Goal: Task Accomplishment & Management: Manage account settings

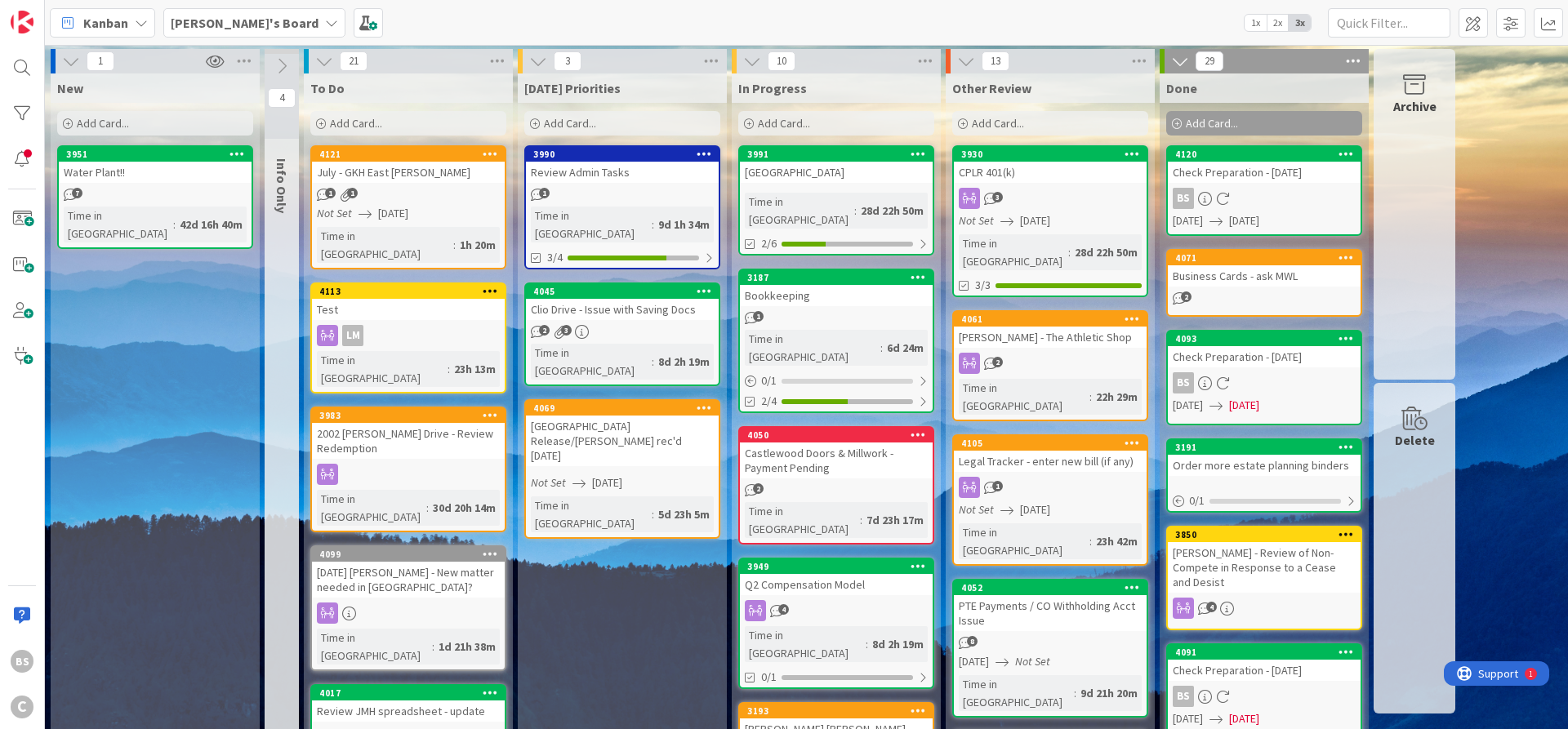
click at [211, 21] on b "[PERSON_NAME]'s Board" at bounding box center [244, 23] width 148 height 17
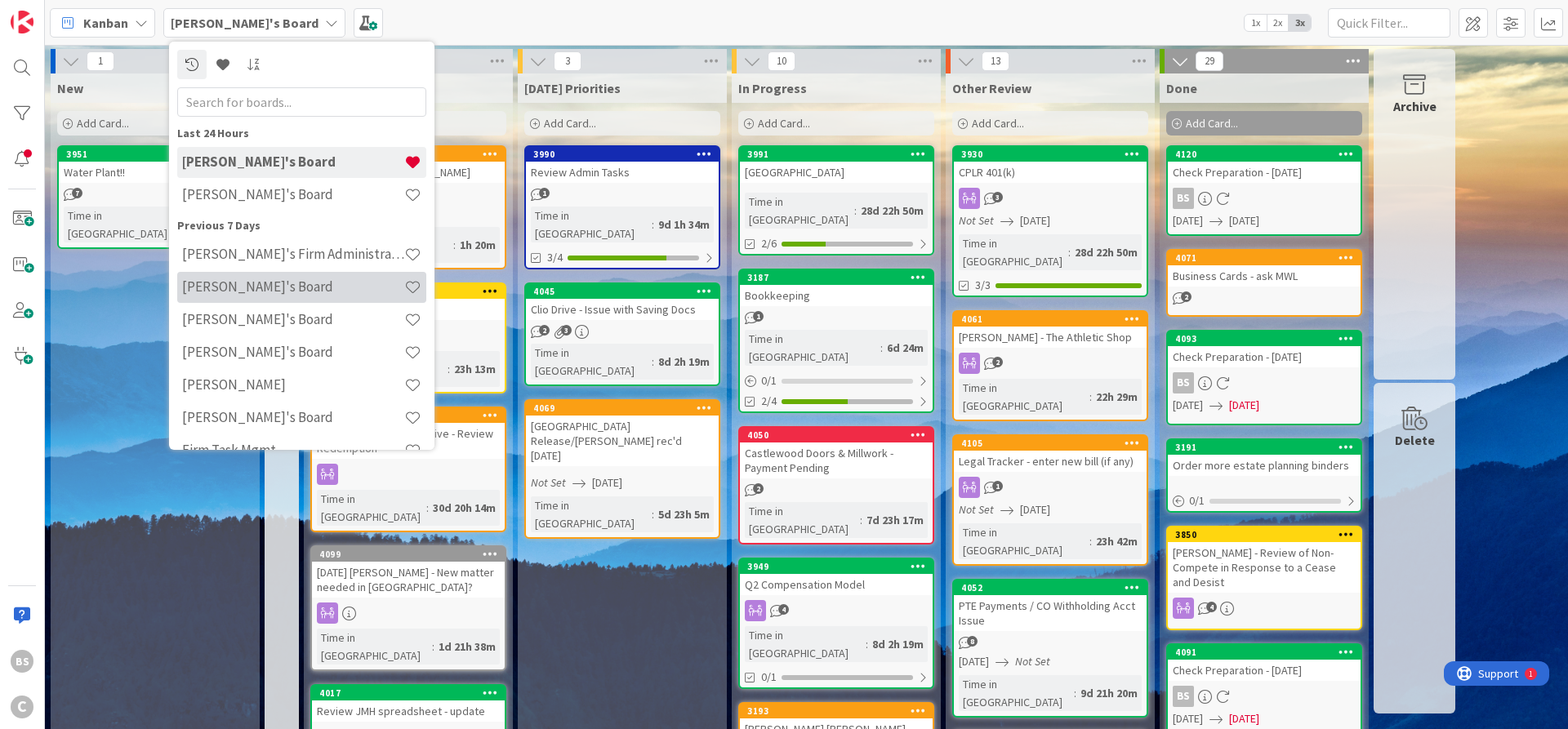
click at [244, 294] on h4 "[PERSON_NAME]'s Board" at bounding box center [293, 286] width 222 height 17
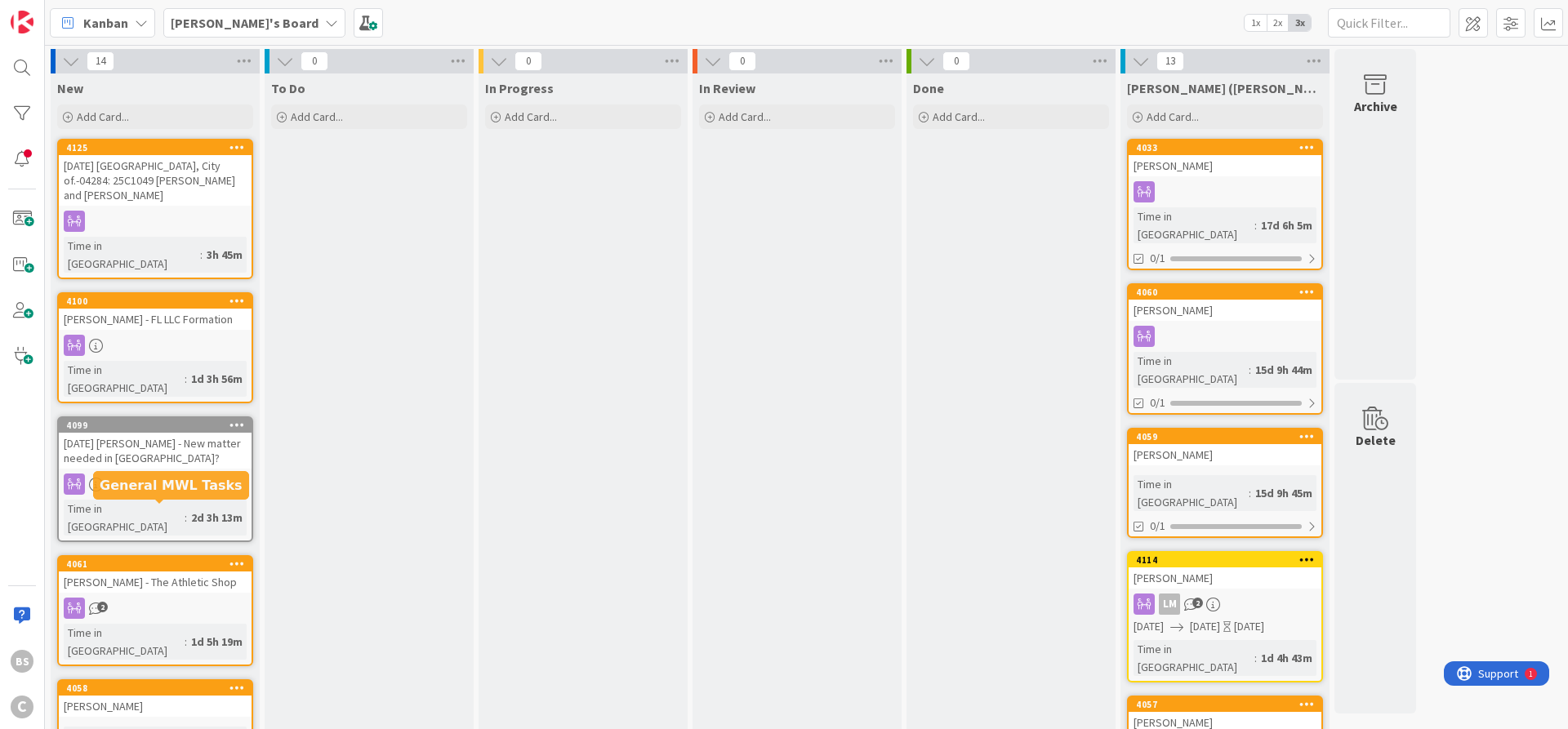
click at [150, 559] on div "4061" at bounding box center [158, 564] width 185 height 12
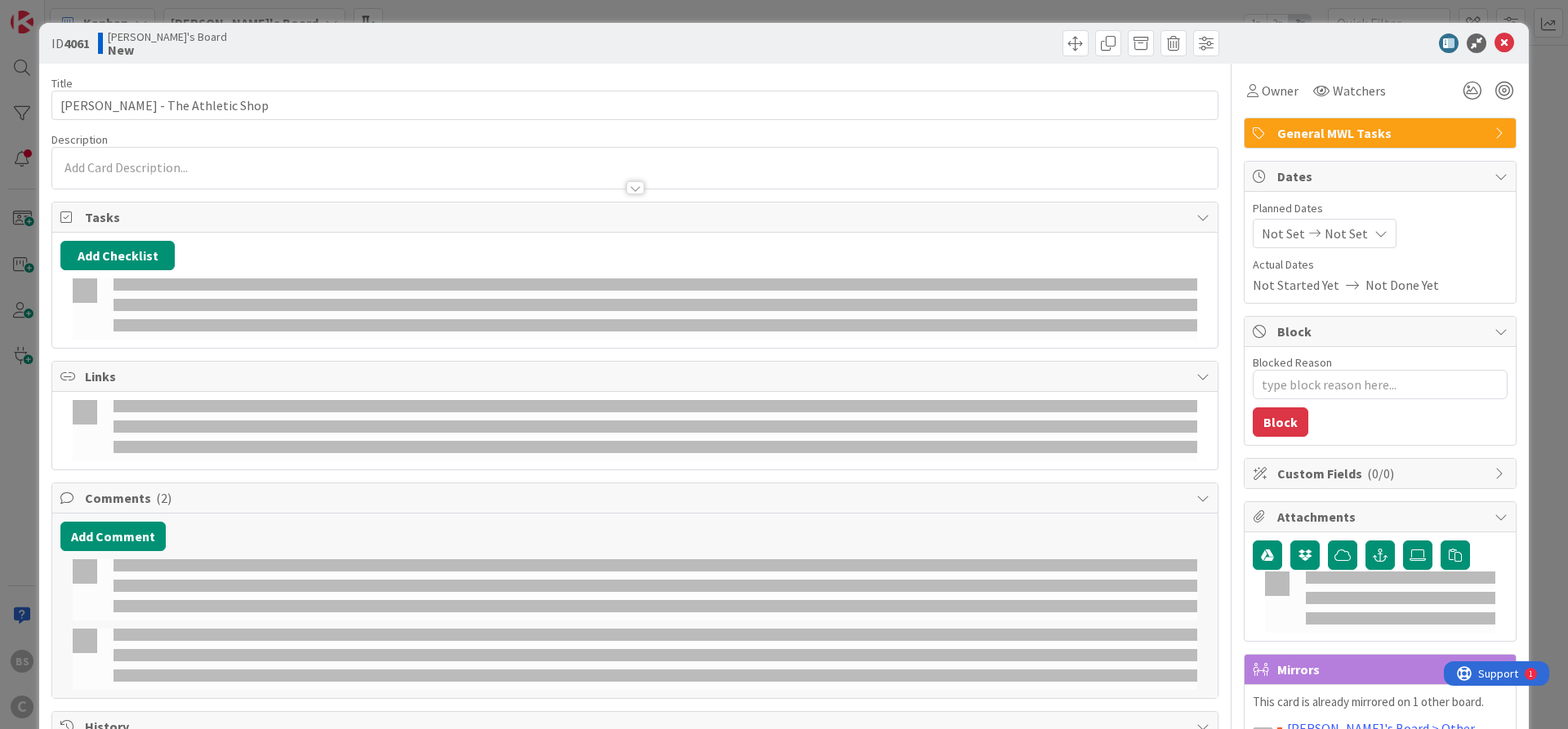
type textarea "x"
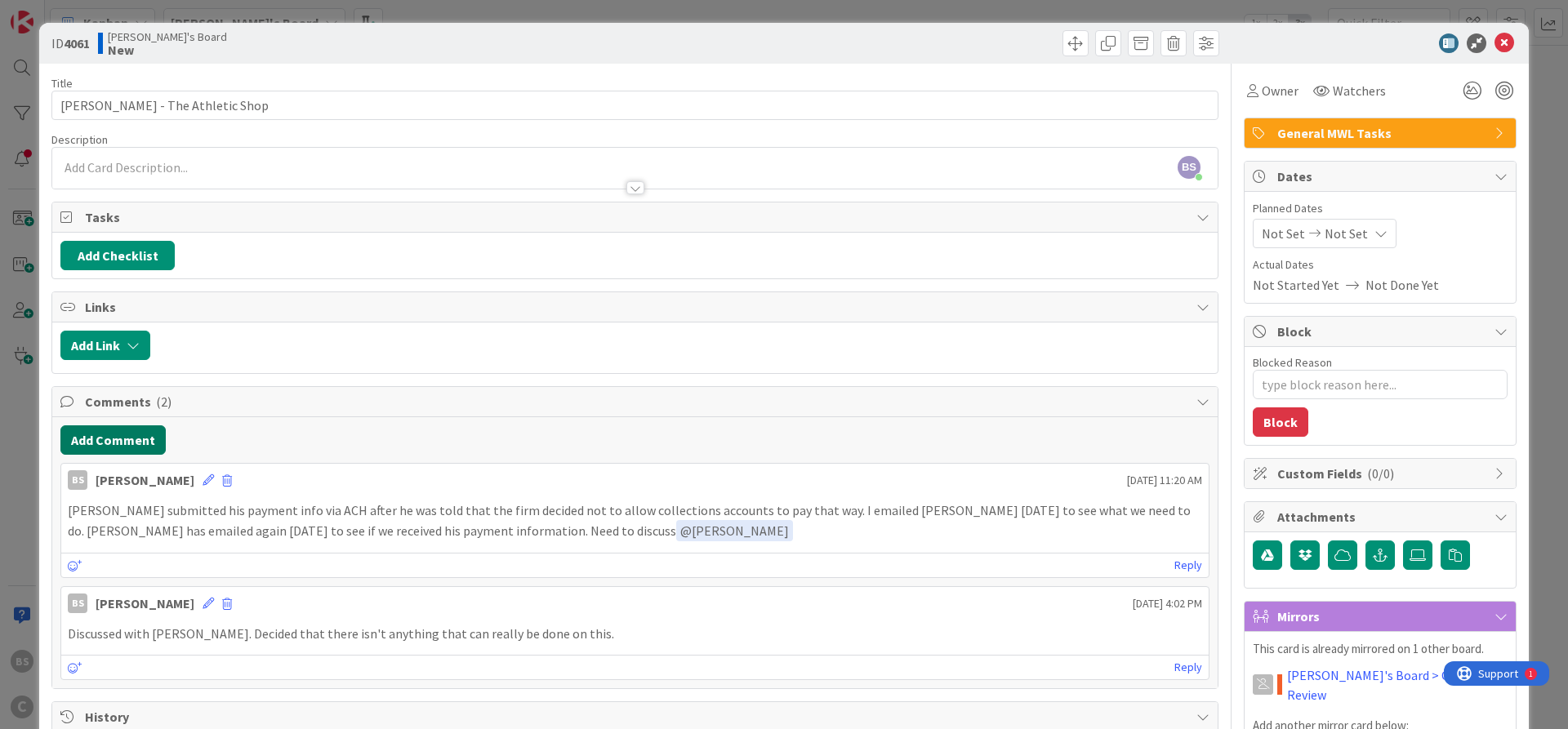
click at [136, 433] on button "Add Comment" at bounding box center [113, 440] width 105 height 29
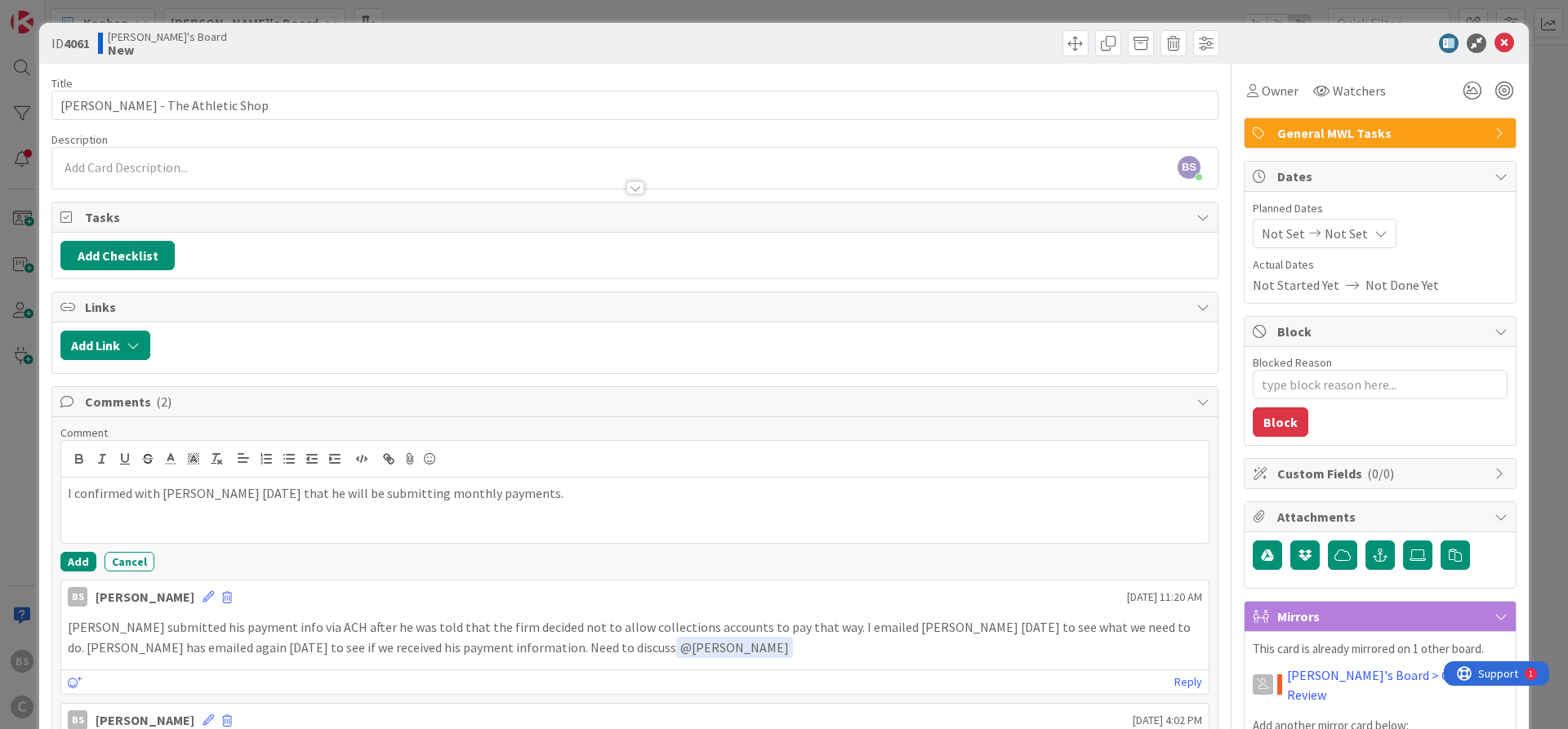
drag, startPoint x: 255, startPoint y: 492, endPoint x: 284, endPoint y: 468, distance: 37.6
click at [256, 492] on p "I confirmed with [PERSON_NAME] [DATE] that he will be submitting monthly paymen…" at bounding box center [634, 493] width 1134 height 19
drag, startPoint x: 624, startPoint y: 488, endPoint x: 536, endPoint y: 491, distance: 88.1
click at [623, 487] on p "I confirmed with [PERSON_NAME] [DATE] via email that he will be submitting mont…" at bounding box center [634, 493] width 1134 height 19
click at [83, 559] on button "Add" at bounding box center [78, 561] width 36 height 20
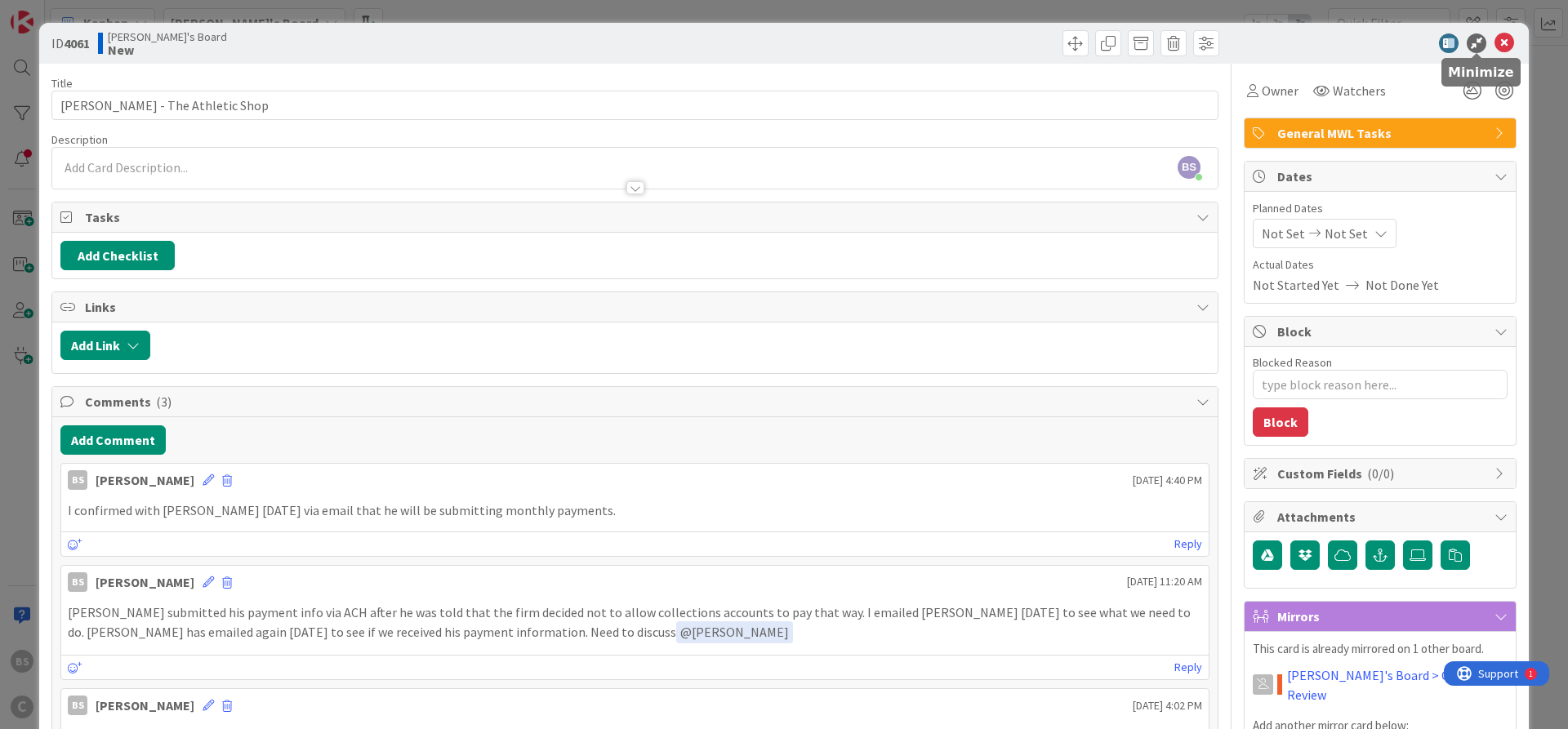
click at [1505, 36] on icon at bounding box center [1504, 43] width 20 height 20
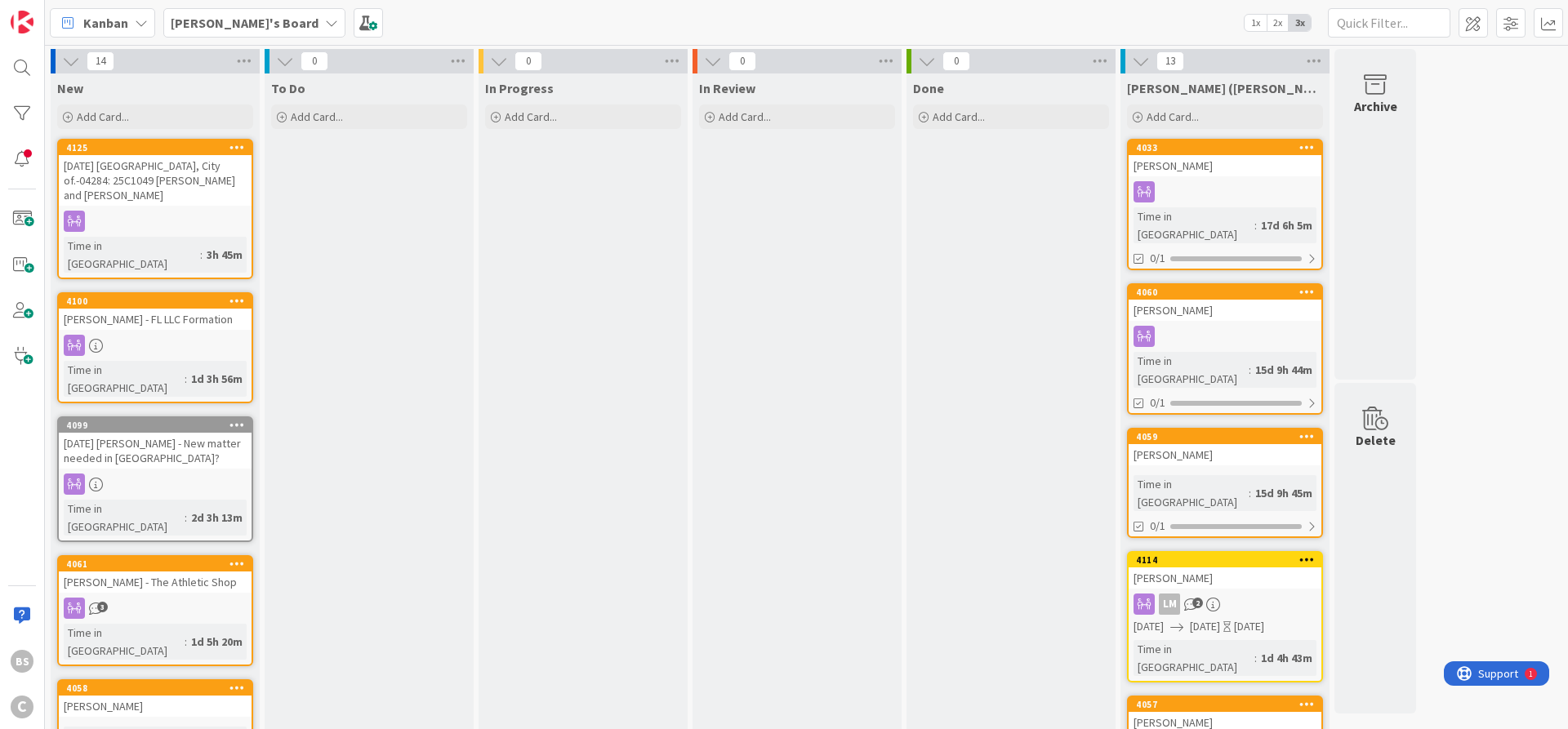
click at [208, 31] on div "[PERSON_NAME]'s Board" at bounding box center [255, 23] width 182 height 29
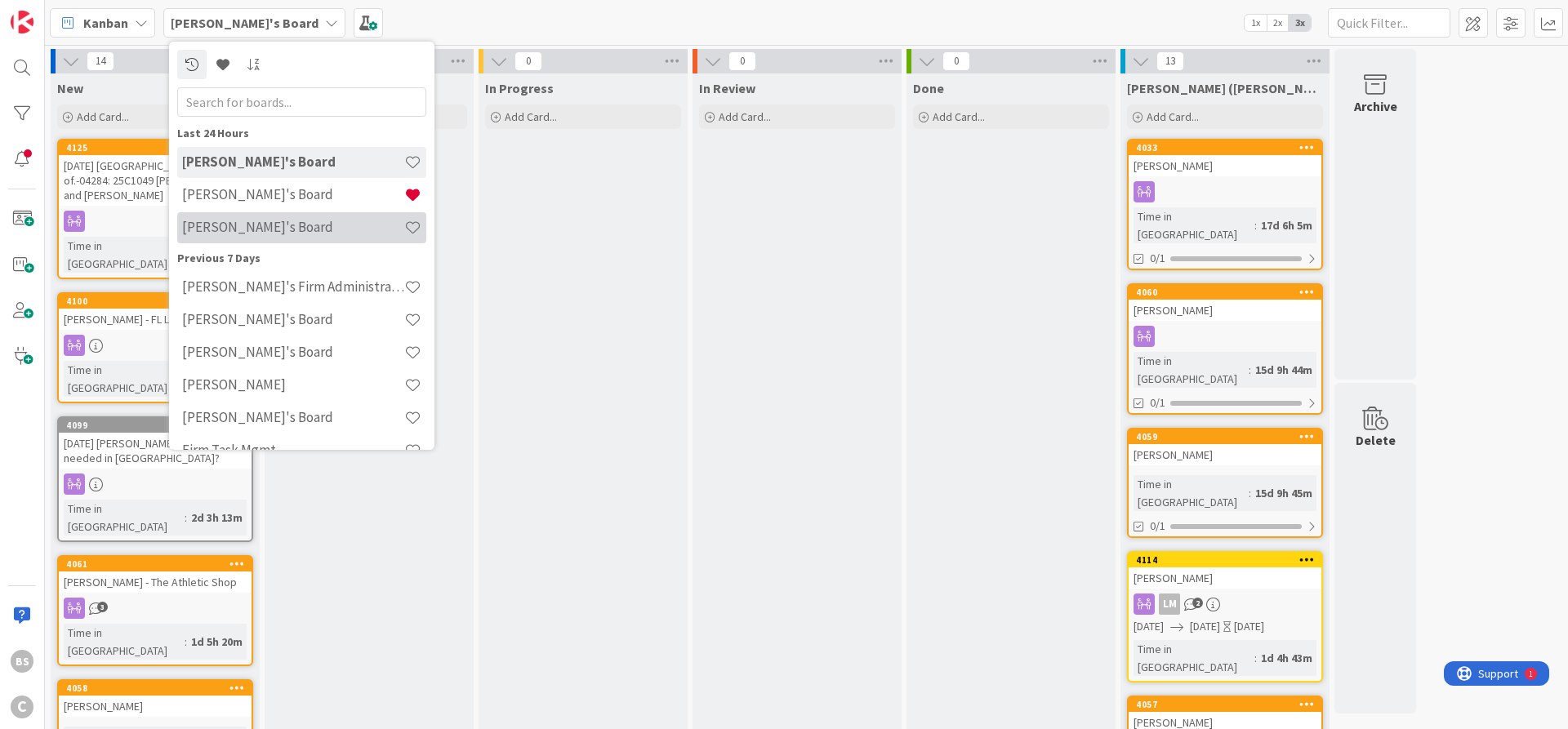
click at [221, 228] on h4 "[PERSON_NAME]'s Board" at bounding box center [293, 226] width 222 height 17
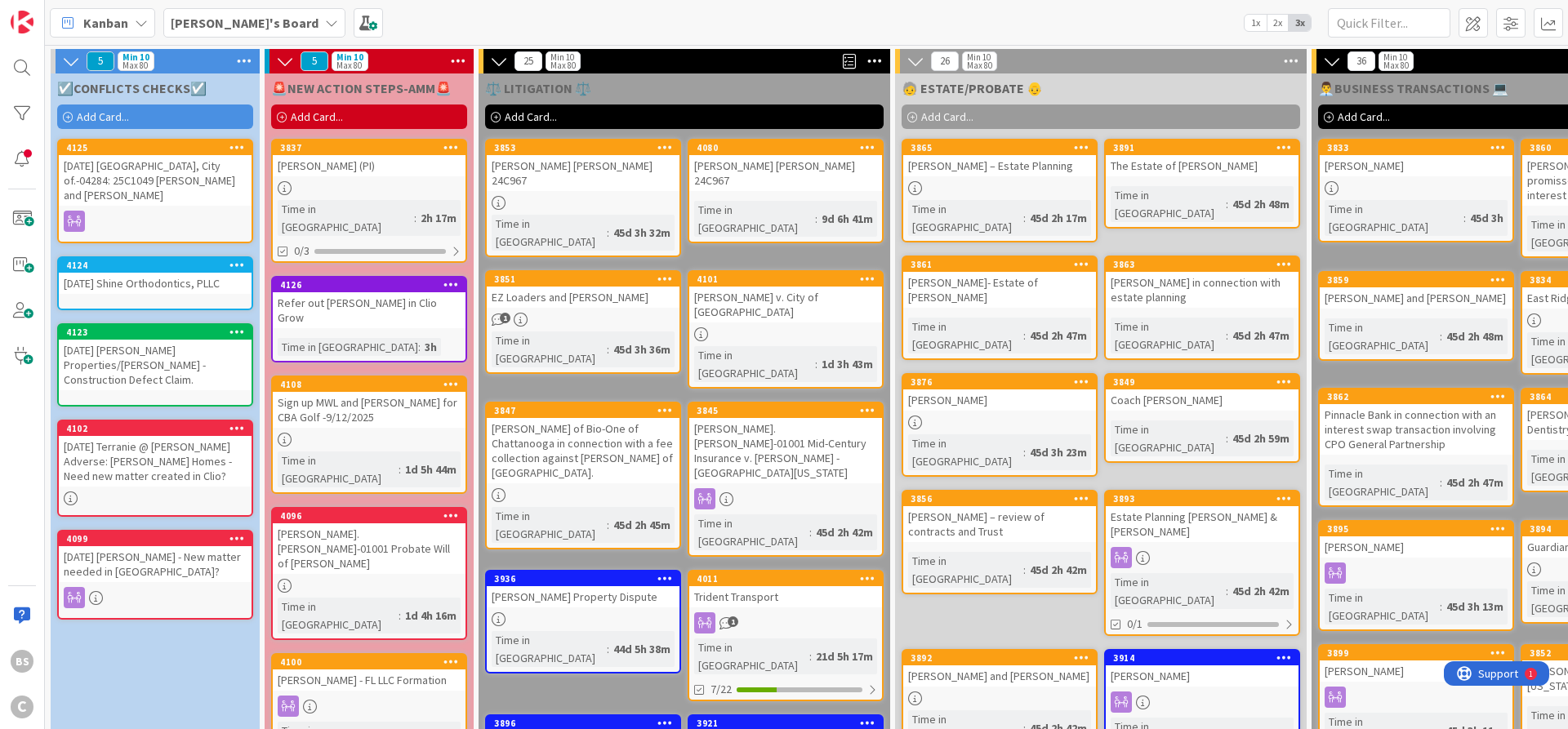
click at [225, 20] on b "[PERSON_NAME]'s Board" at bounding box center [244, 23] width 148 height 17
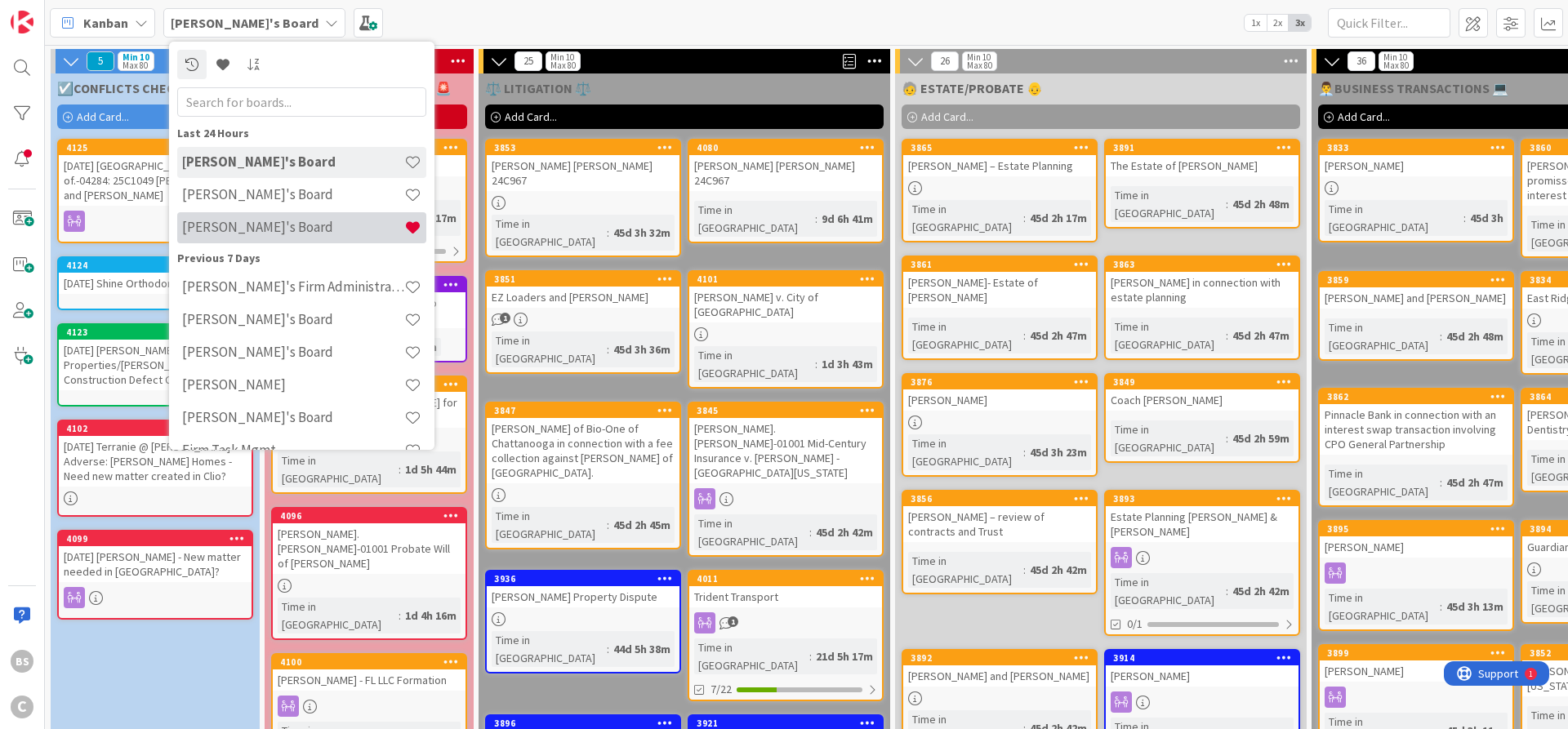
click at [221, 232] on h4 "[PERSON_NAME]'s Board" at bounding box center [293, 226] width 222 height 17
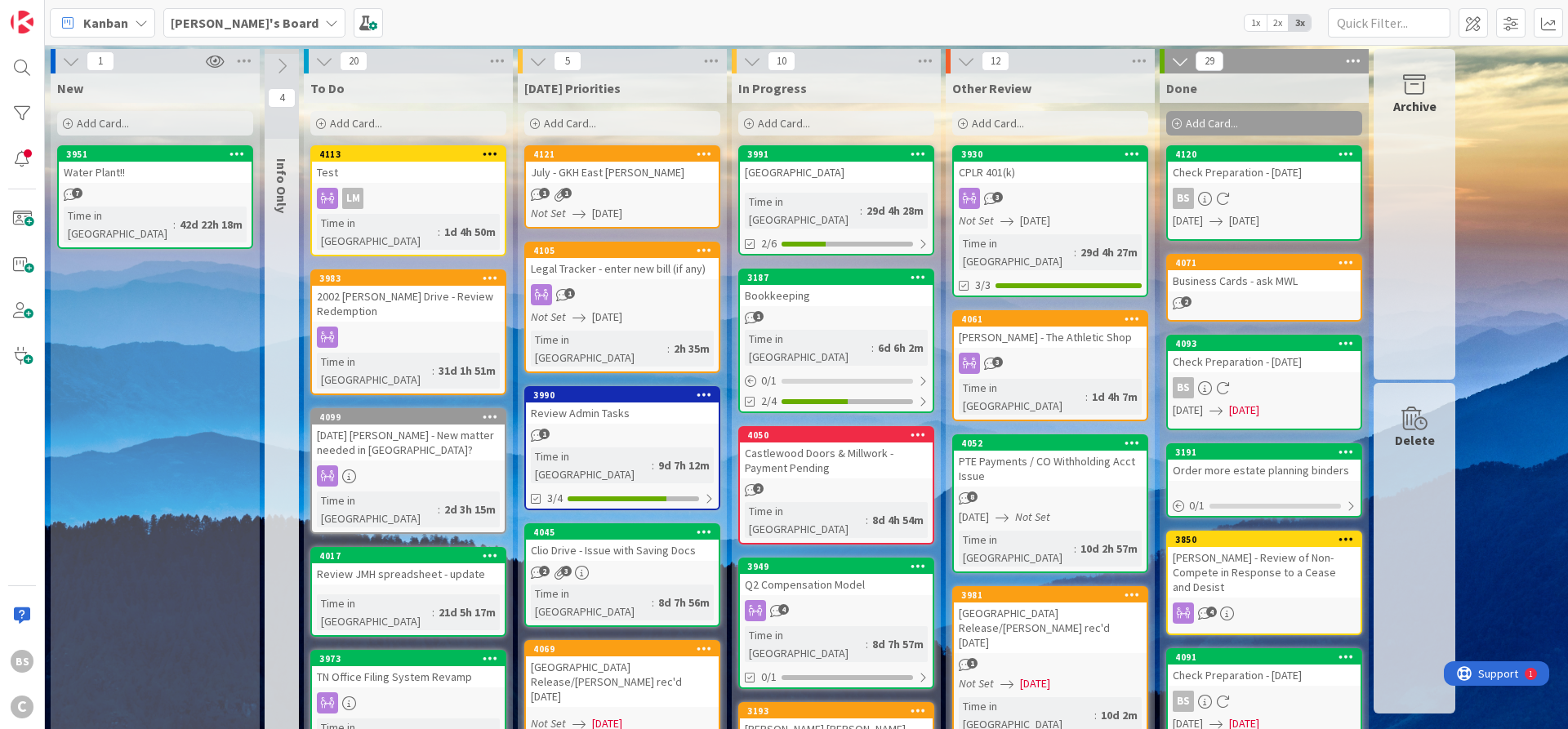
click at [188, 22] on b "[PERSON_NAME]'s Board" at bounding box center [244, 23] width 148 height 17
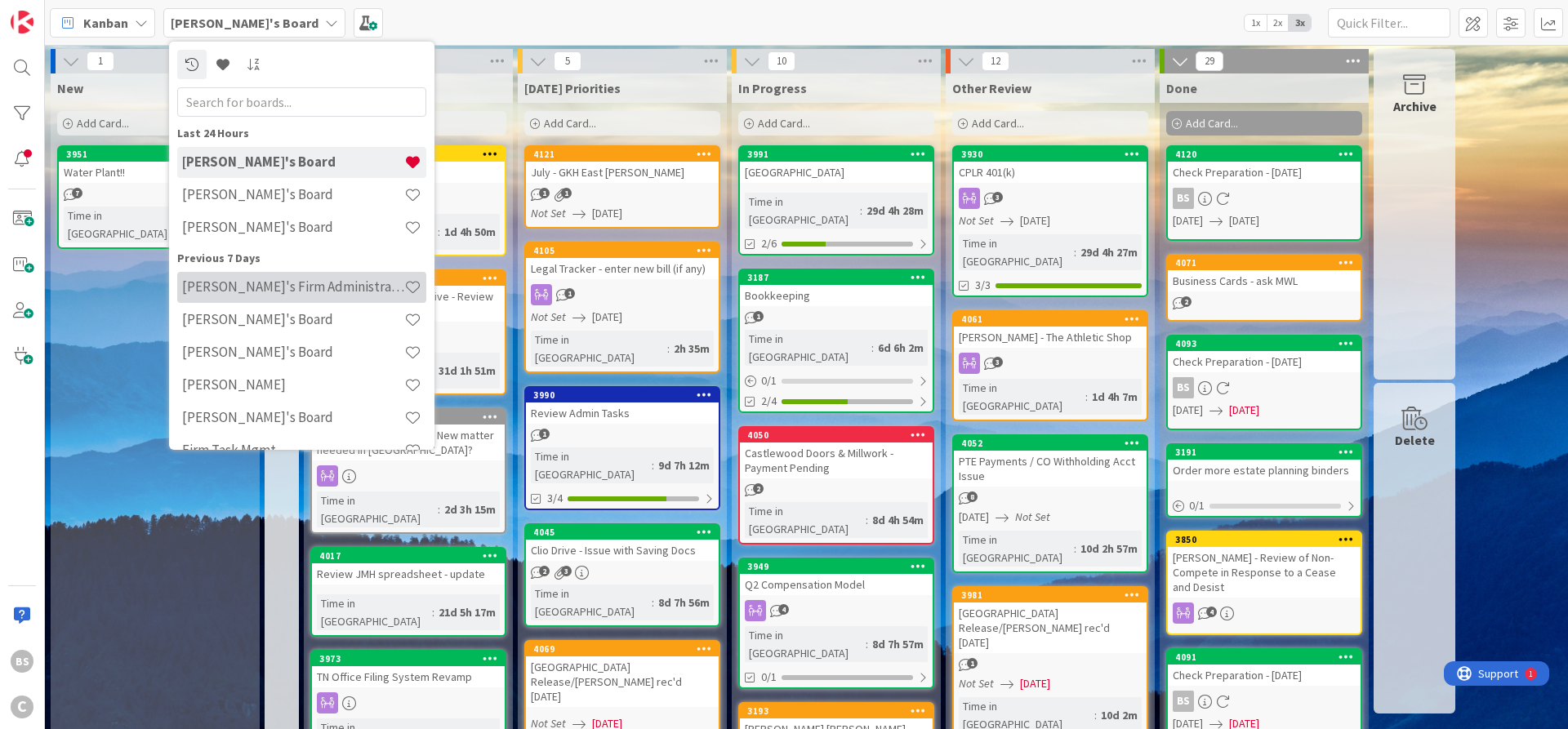
click at [205, 280] on h4 "[PERSON_NAME]'s Firm Administration Board" at bounding box center [293, 286] width 222 height 17
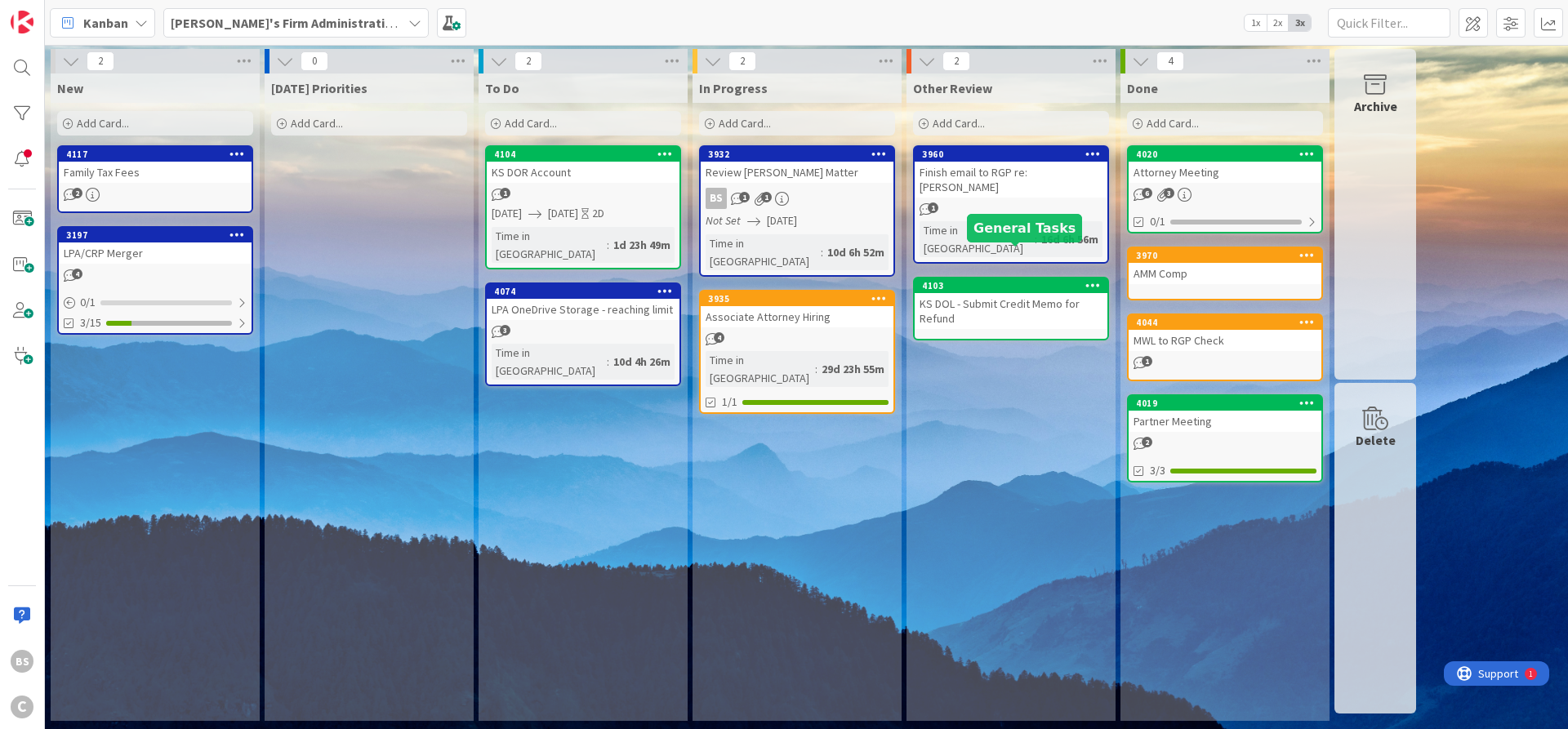
click at [990, 280] on div "4103" at bounding box center [1014, 286] width 185 height 12
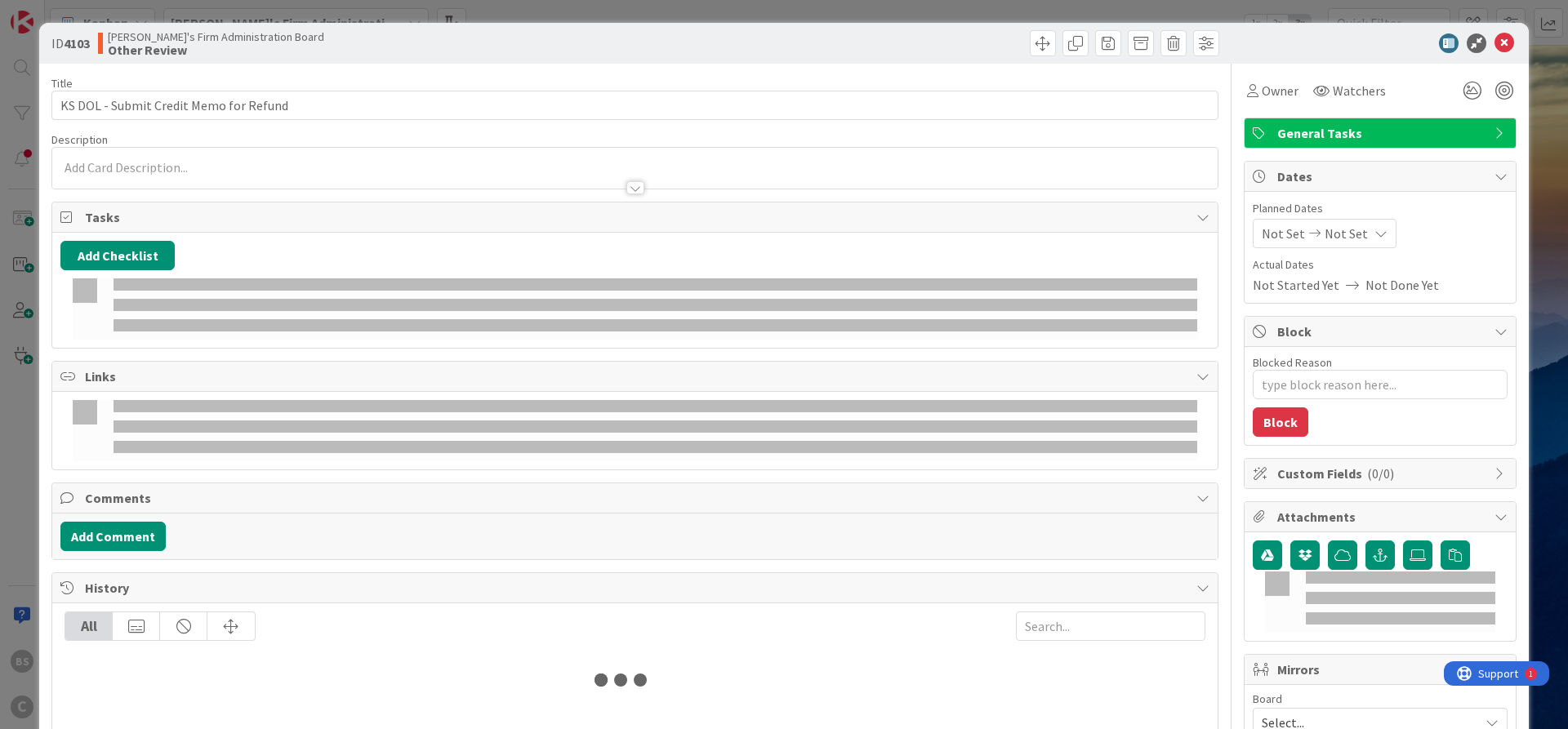
type textarea "x"
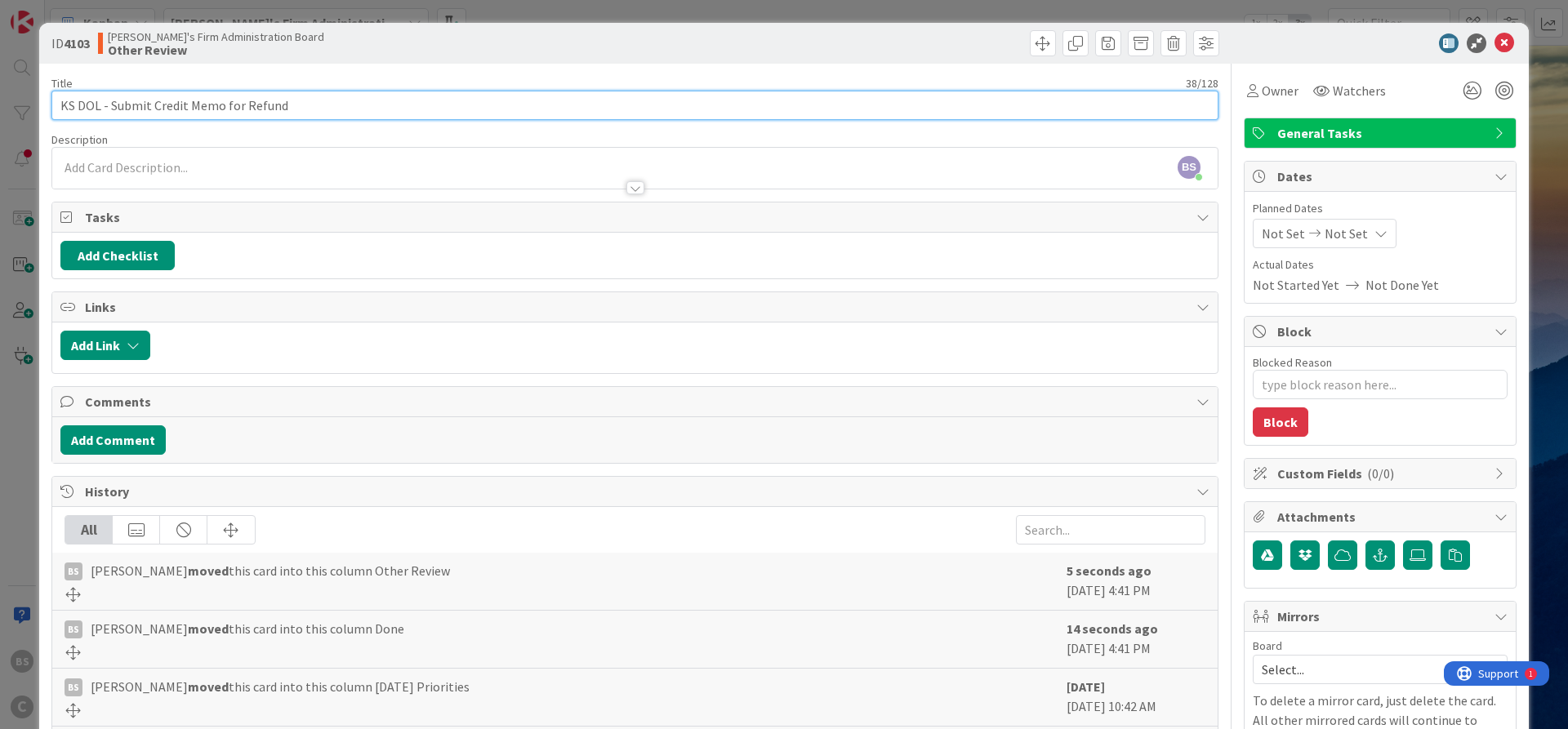
drag, startPoint x: 153, startPoint y: 103, endPoint x: 109, endPoint y: 107, distance: 44.2
click at [109, 107] on input "KS DOL - Submit Credit Memo for Refund" at bounding box center [634, 105] width 1167 height 29
type input "KS DOL - Credit Memo for Refund"
type textarea "x"
type input "KS DOL - Credit Memo for Refund"
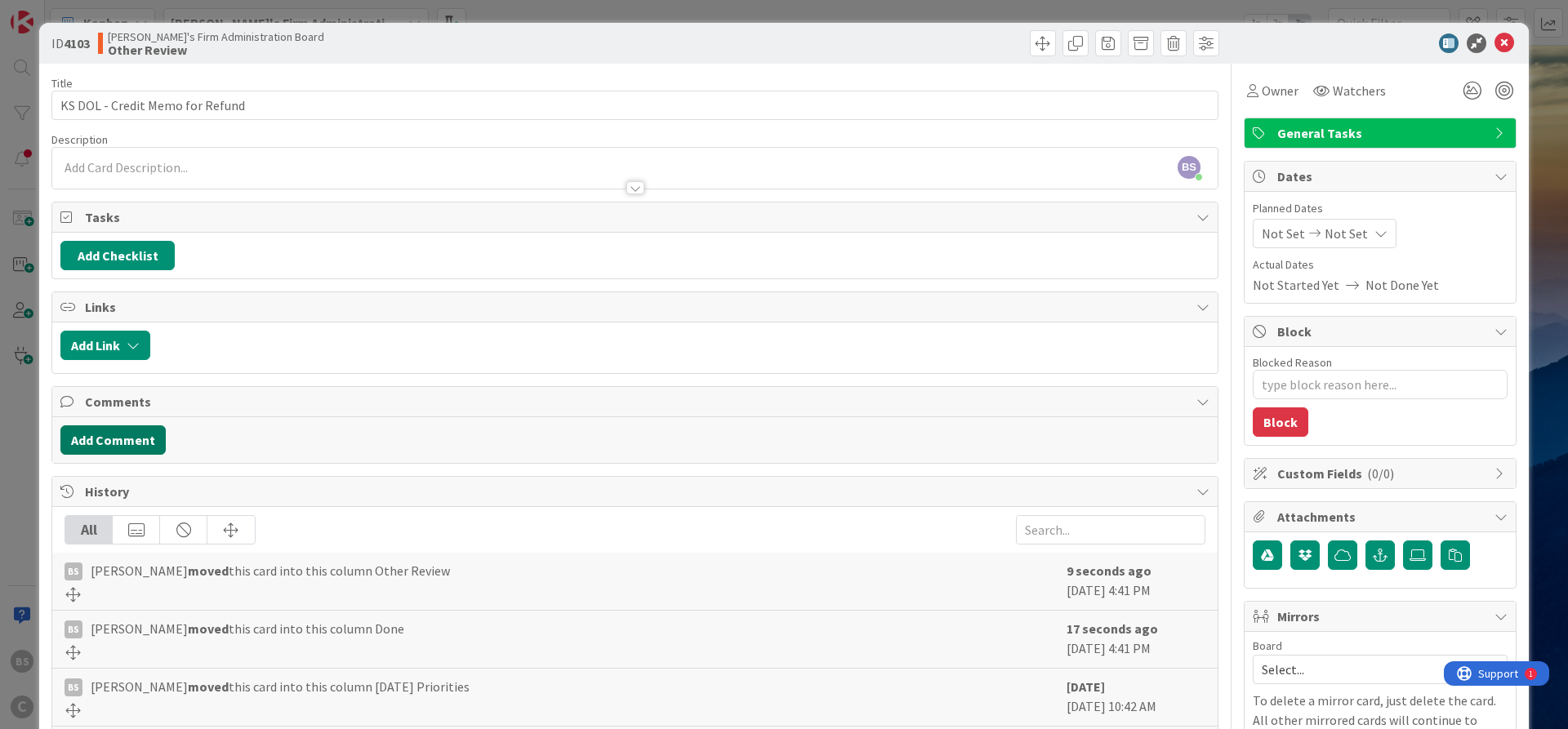
click at [91, 435] on button "Add Comment" at bounding box center [113, 440] width 105 height 29
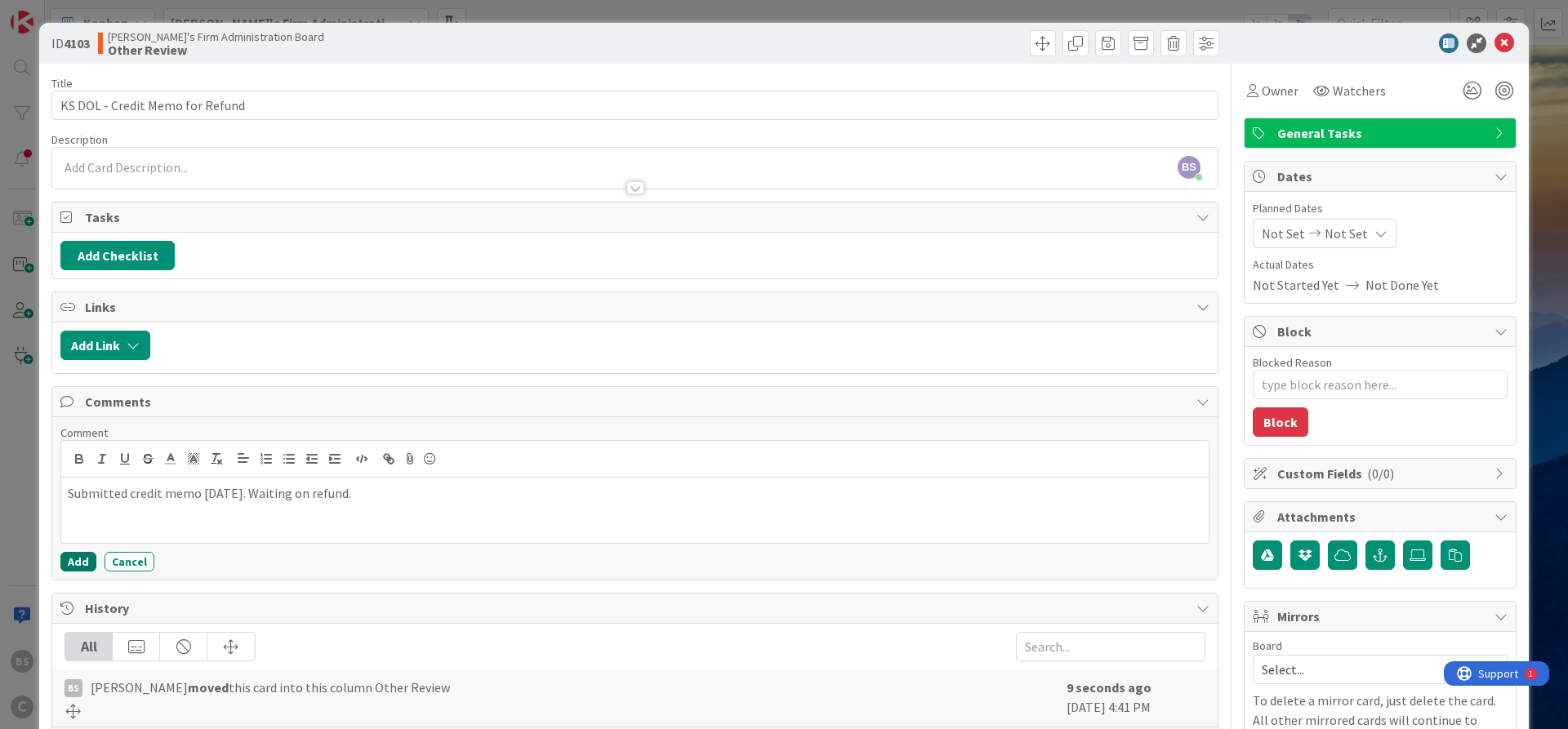
click at [66, 560] on button "Add" at bounding box center [78, 561] width 36 height 20
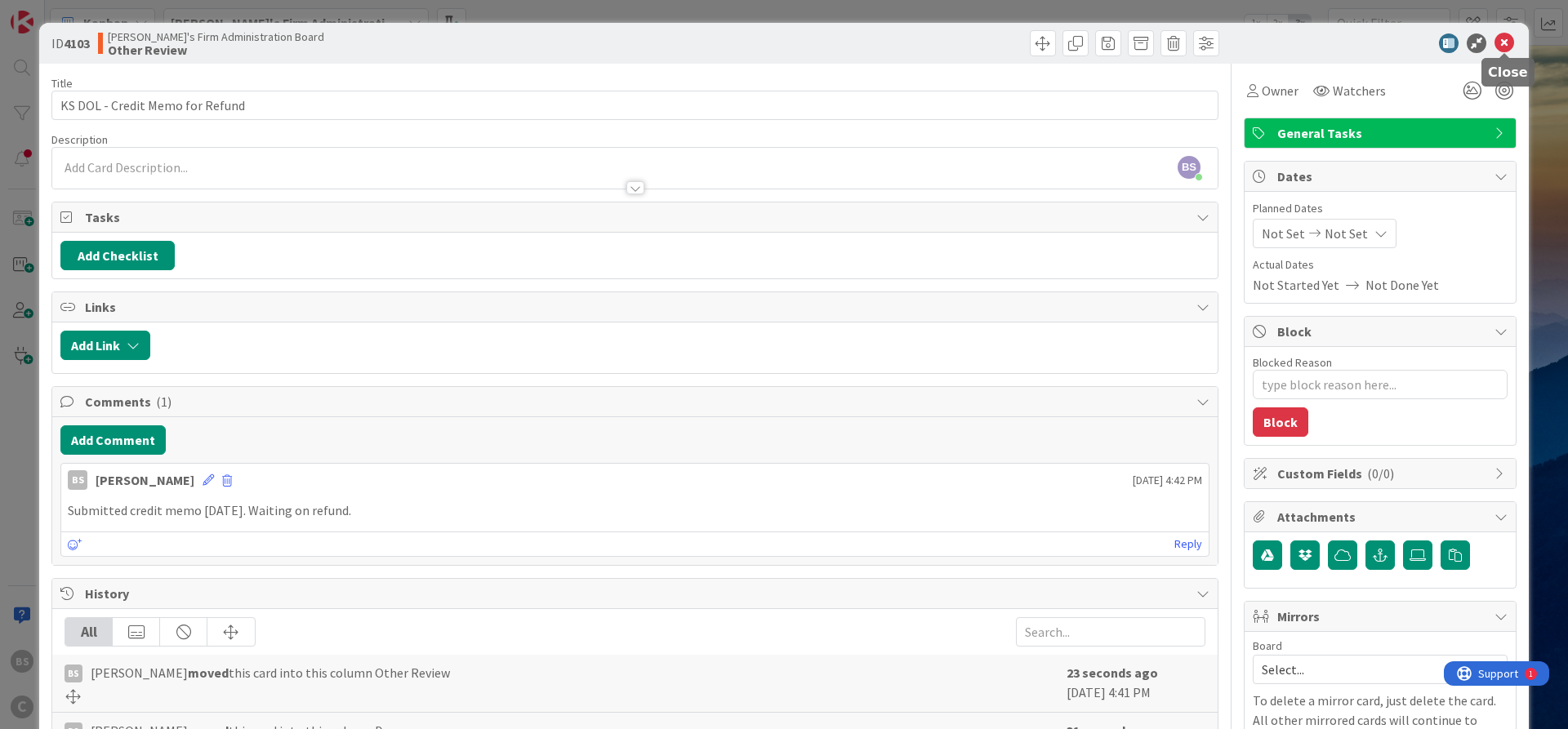
click at [1506, 45] on icon at bounding box center [1504, 43] width 20 height 20
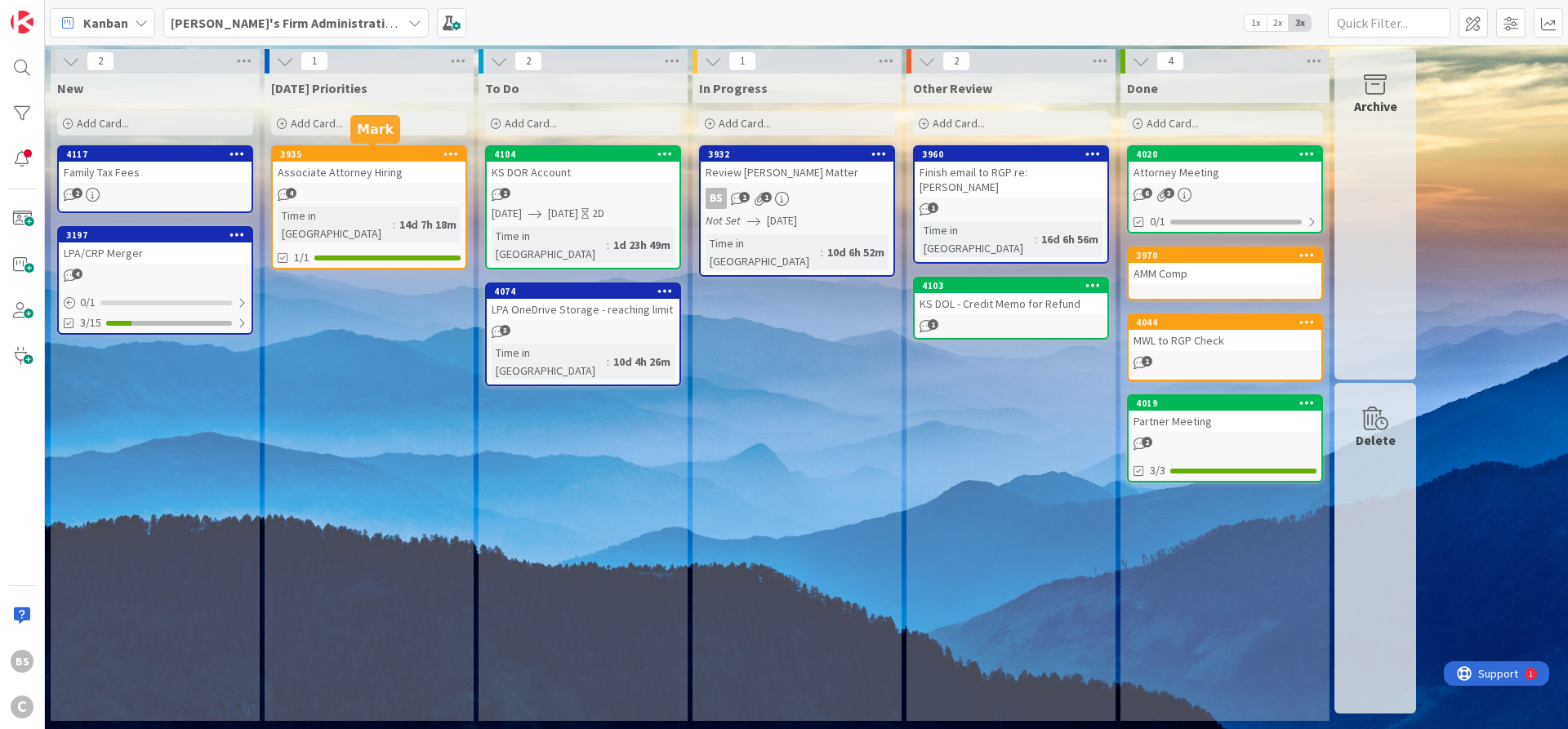
click at [377, 151] on div "3935" at bounding box center [372, 155] width 185 height 12
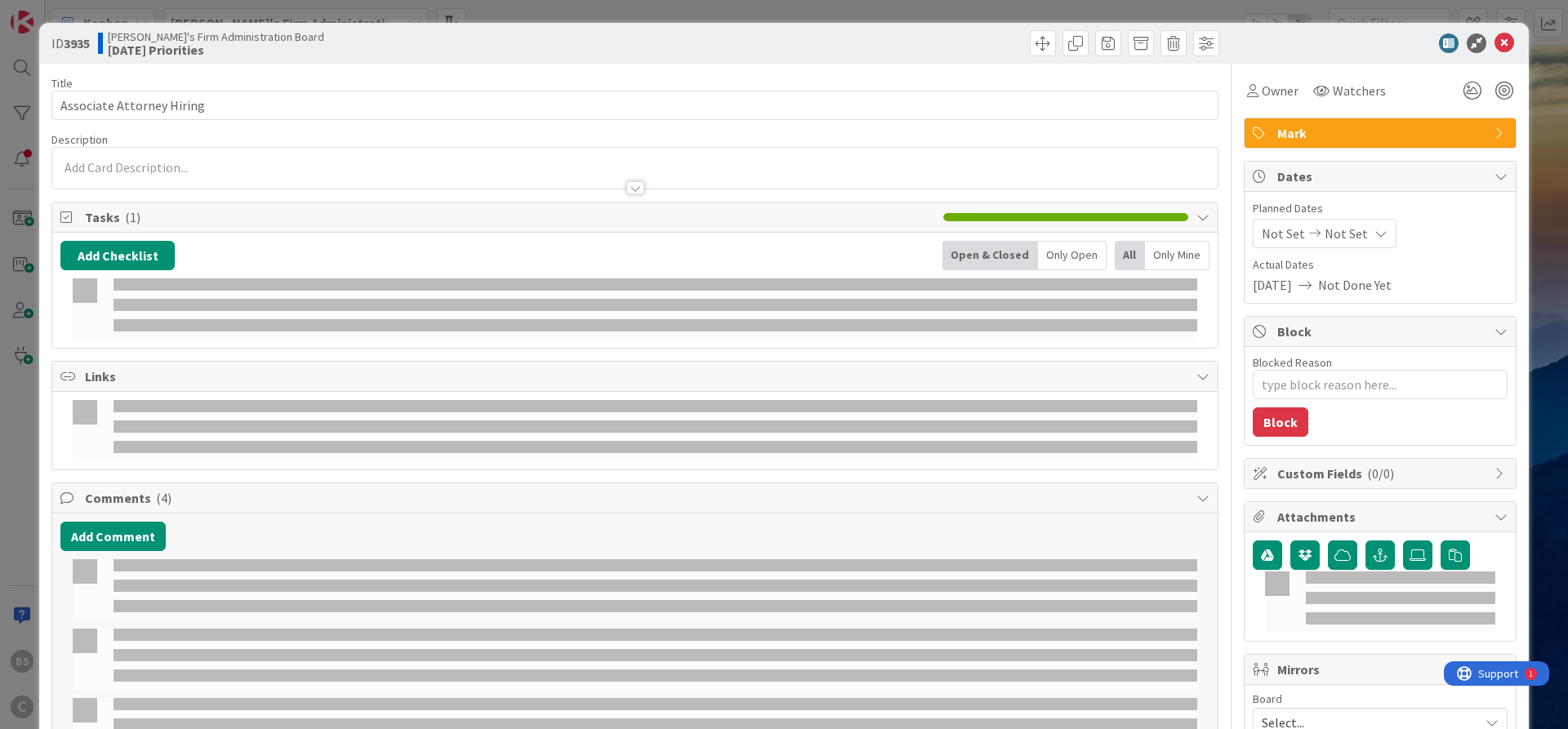
type textarea "x"
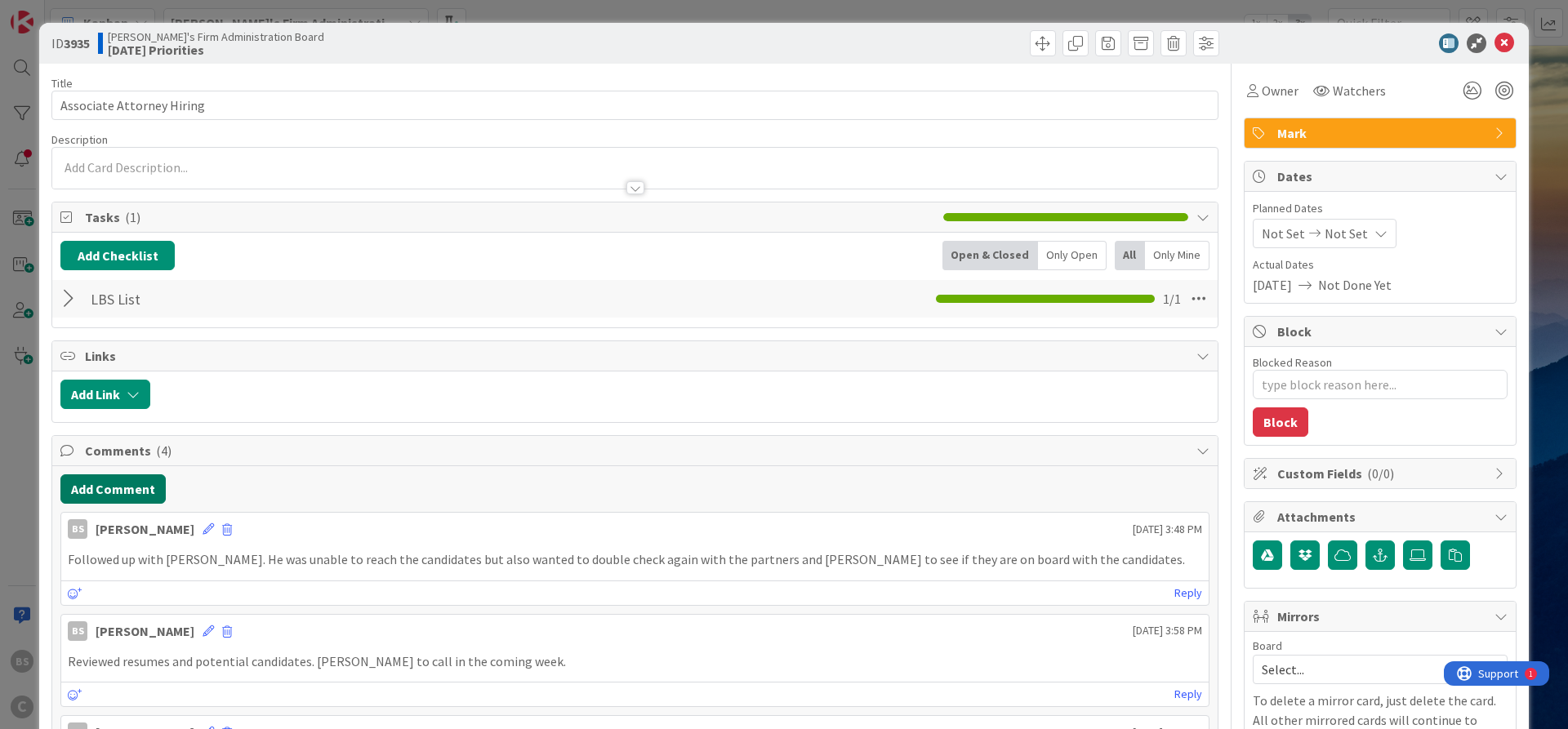
click at [93, 482] on button "Add Comment" at bounding box center [113, 489] width 105 height 29
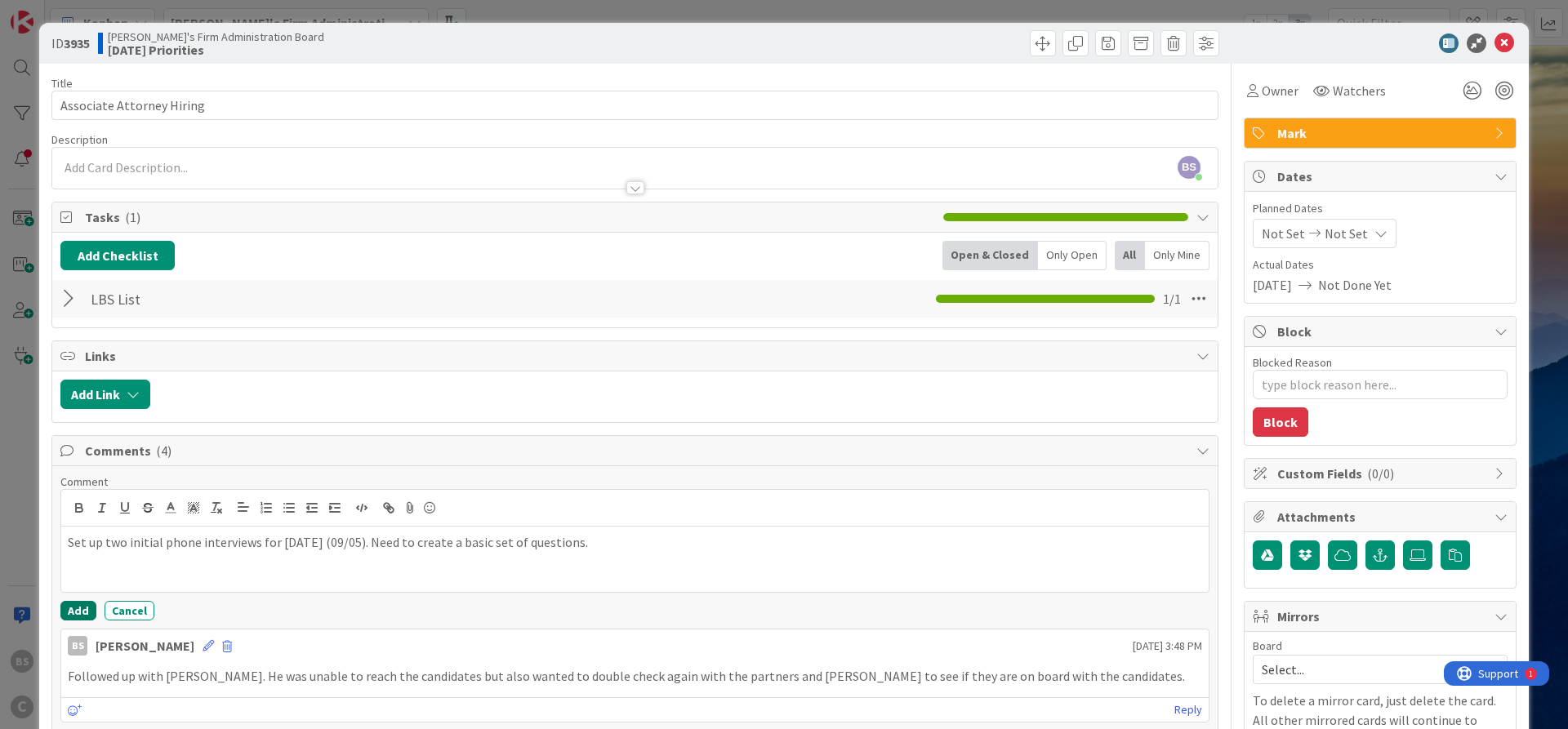
click at [74, 605] on button "Add" at bounding box center [78, 610] width 36 height 20
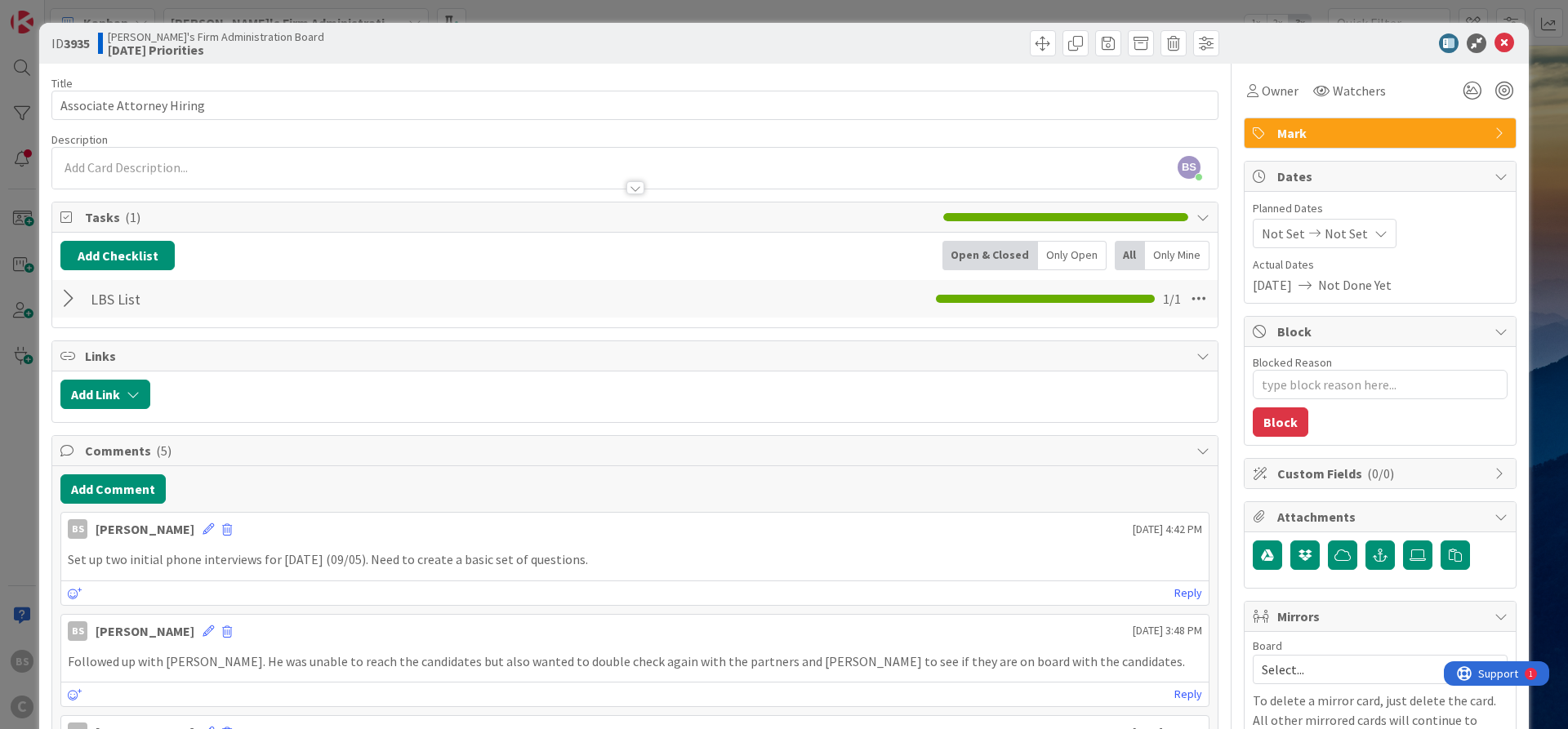
click at [72, 306] on div at bounding box center [72, 299] width 22 height 29
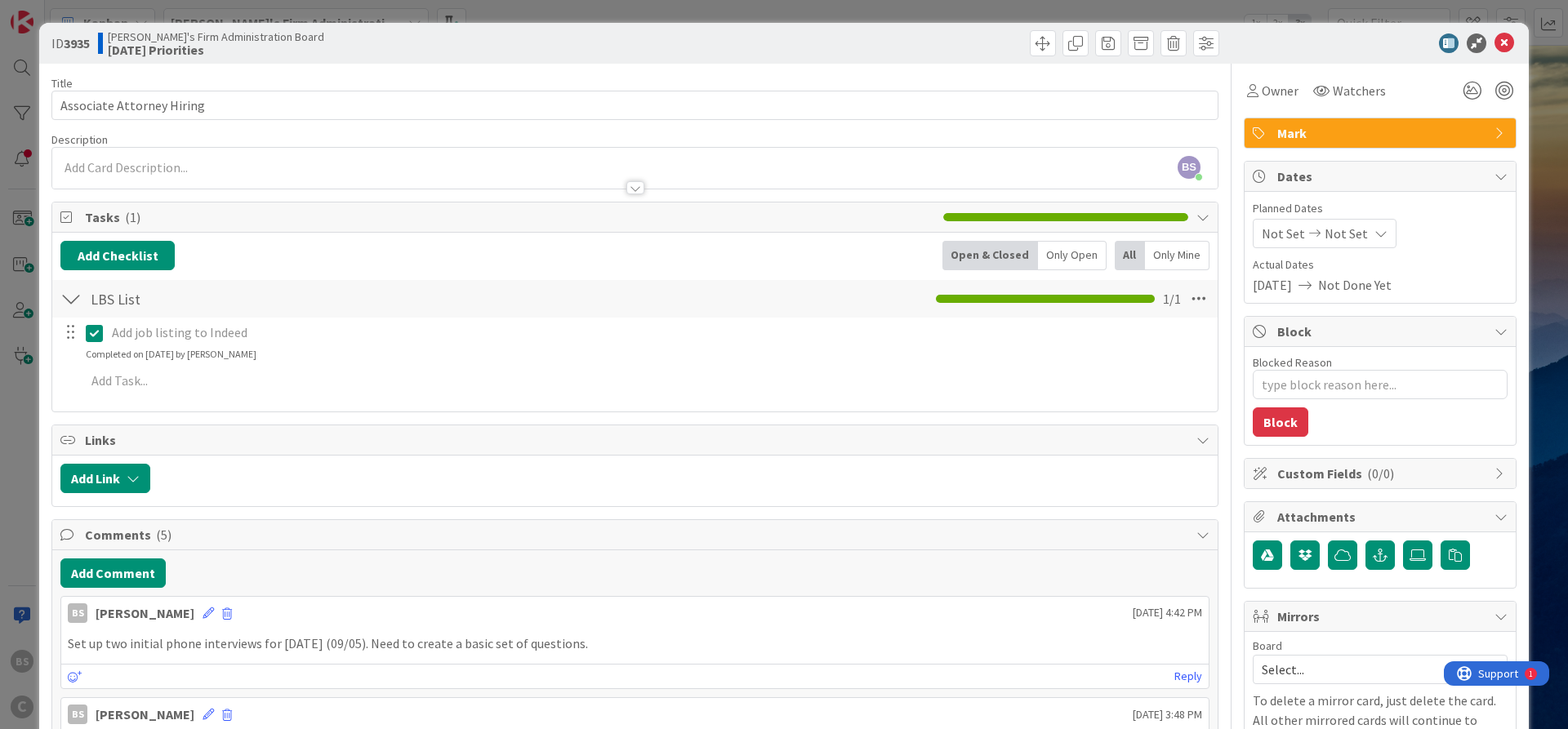
click at [72, 306] on div at bounding box center [72, 299] width 22 height 29
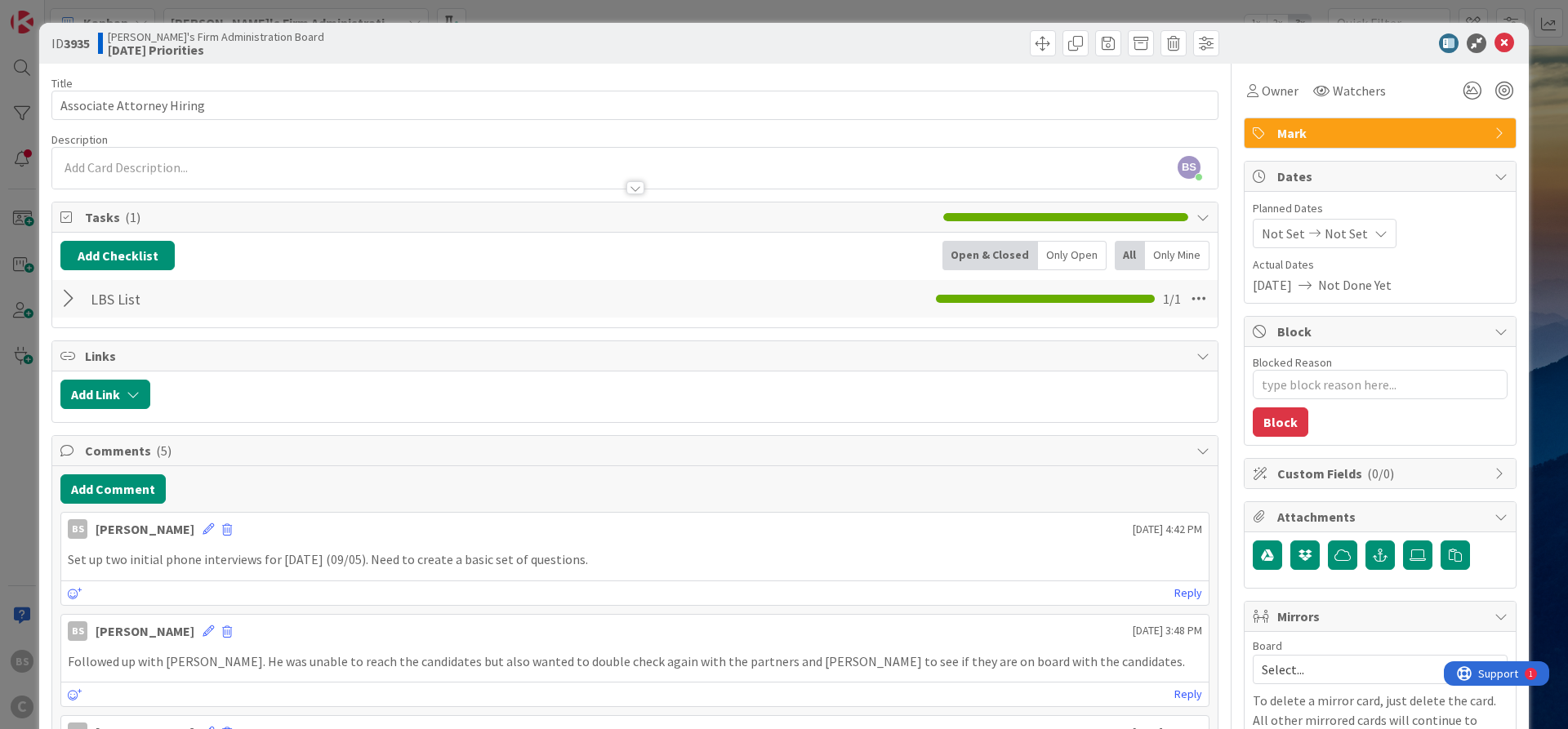
click at [1505, 45] on icon at bounding box center [1504, 43] width 20 height 20
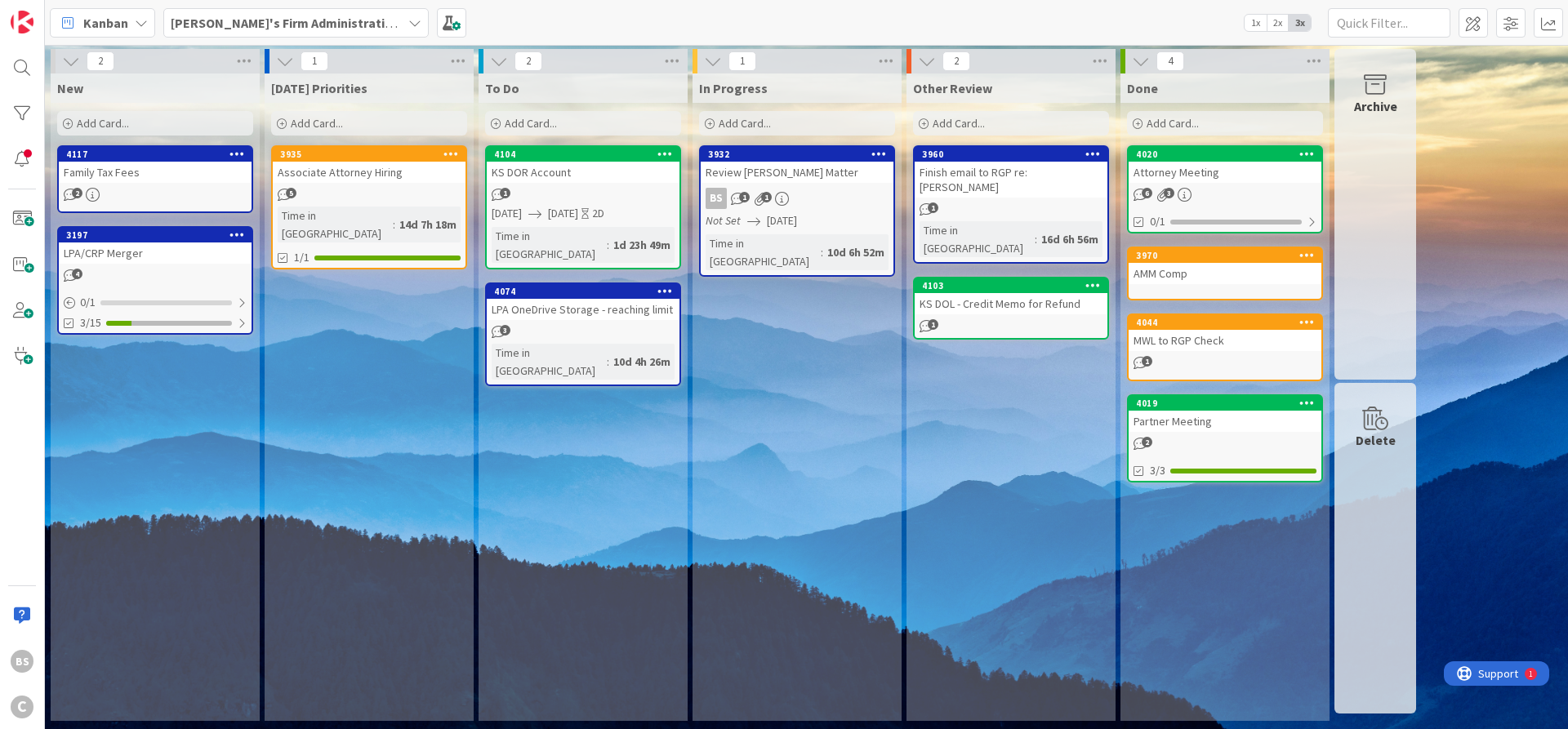
click at [308, 17] on b "[PERSON_NAME]'s Firm Administration Board" at bounding box center [304, 23] width 268 height 17
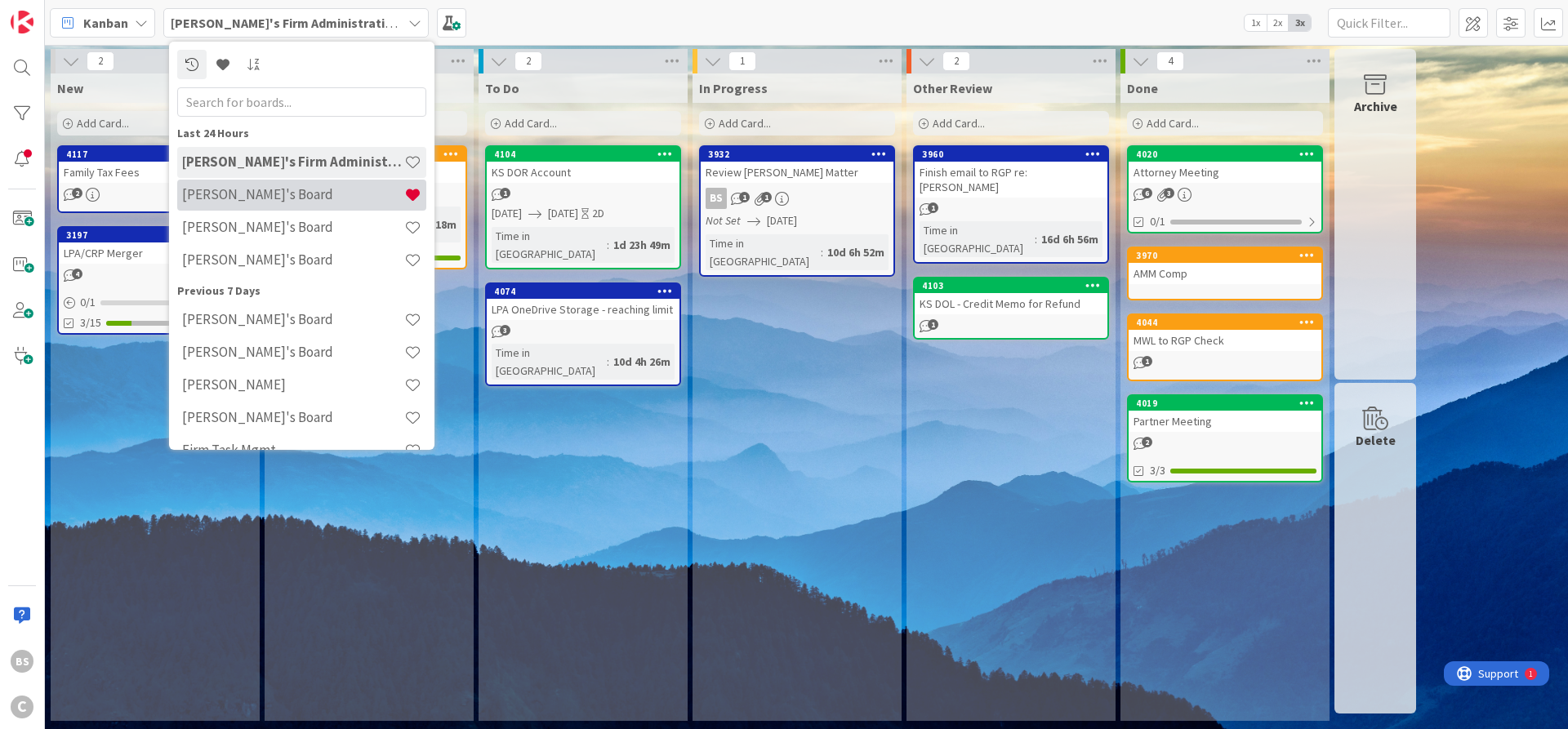
click at [267, 193] on h4 "[PERSON_NAME]'s Board" at bounding box center [293, 194] width 222 height 17
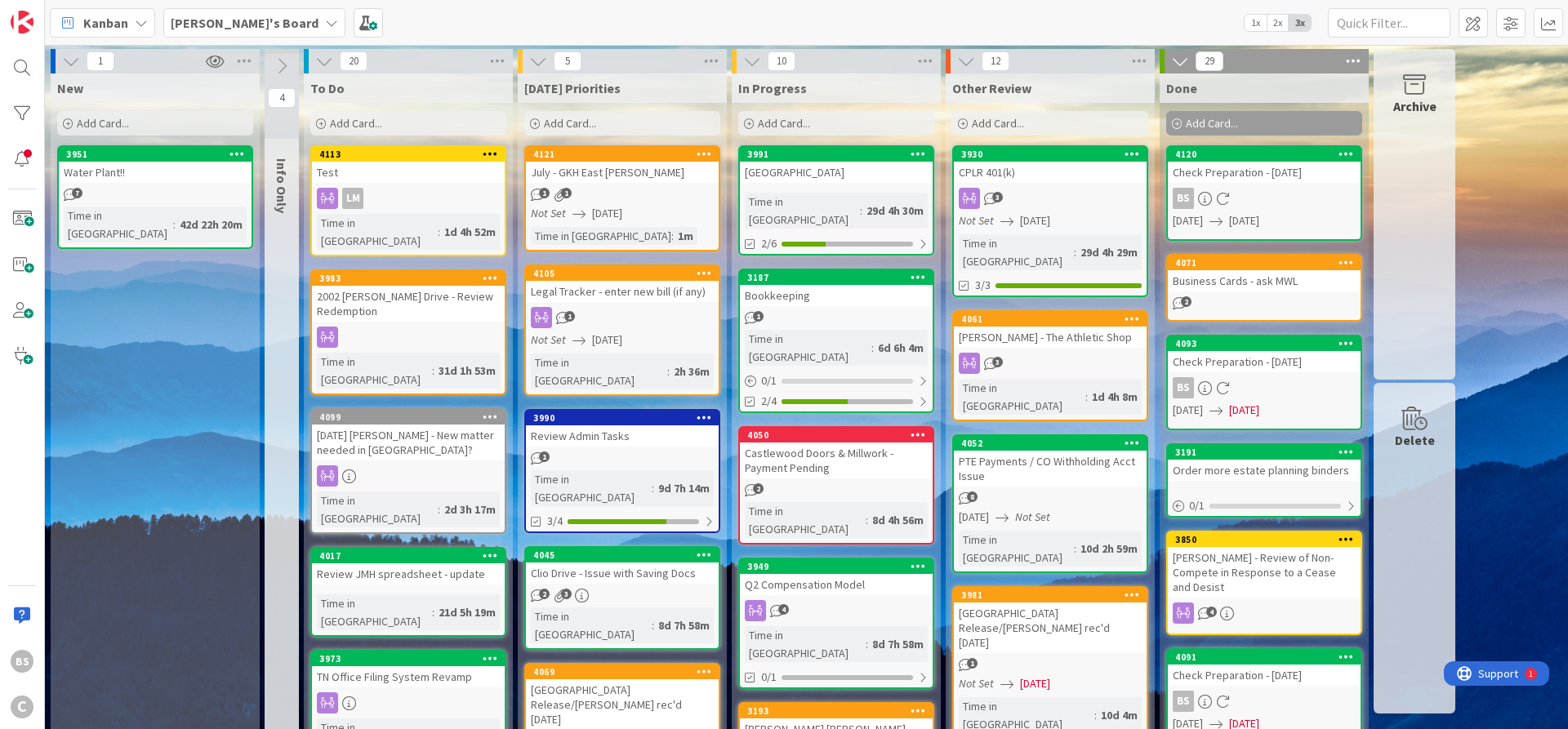
click at [203, 22] on b "[PERSON_NAME]'s Board" at bounding box center [244, 23] width 148 height 17
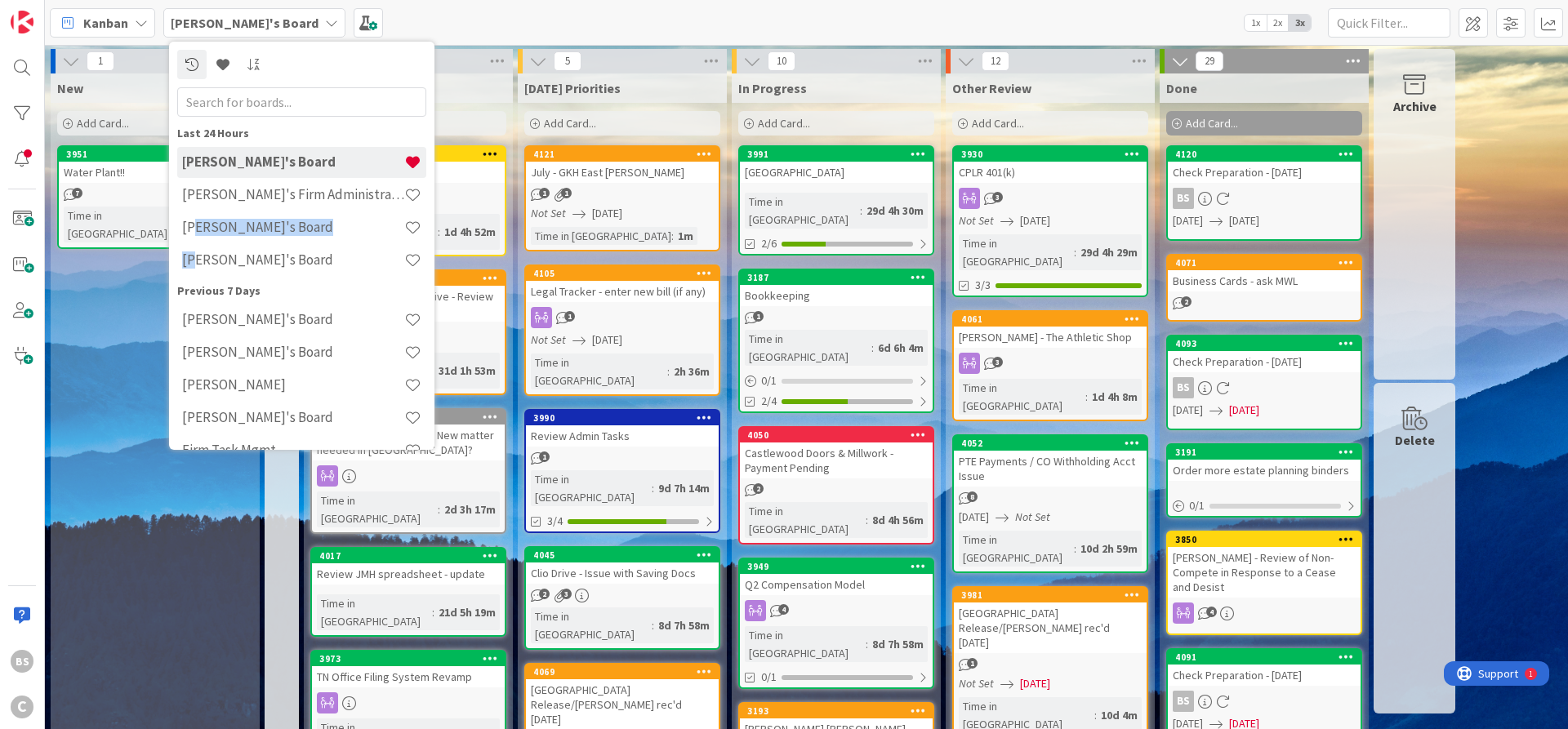
click at [198, 251] on div "[PERSON_NAME]'s Board" at bounding box center [302, 261] width 249 height 31
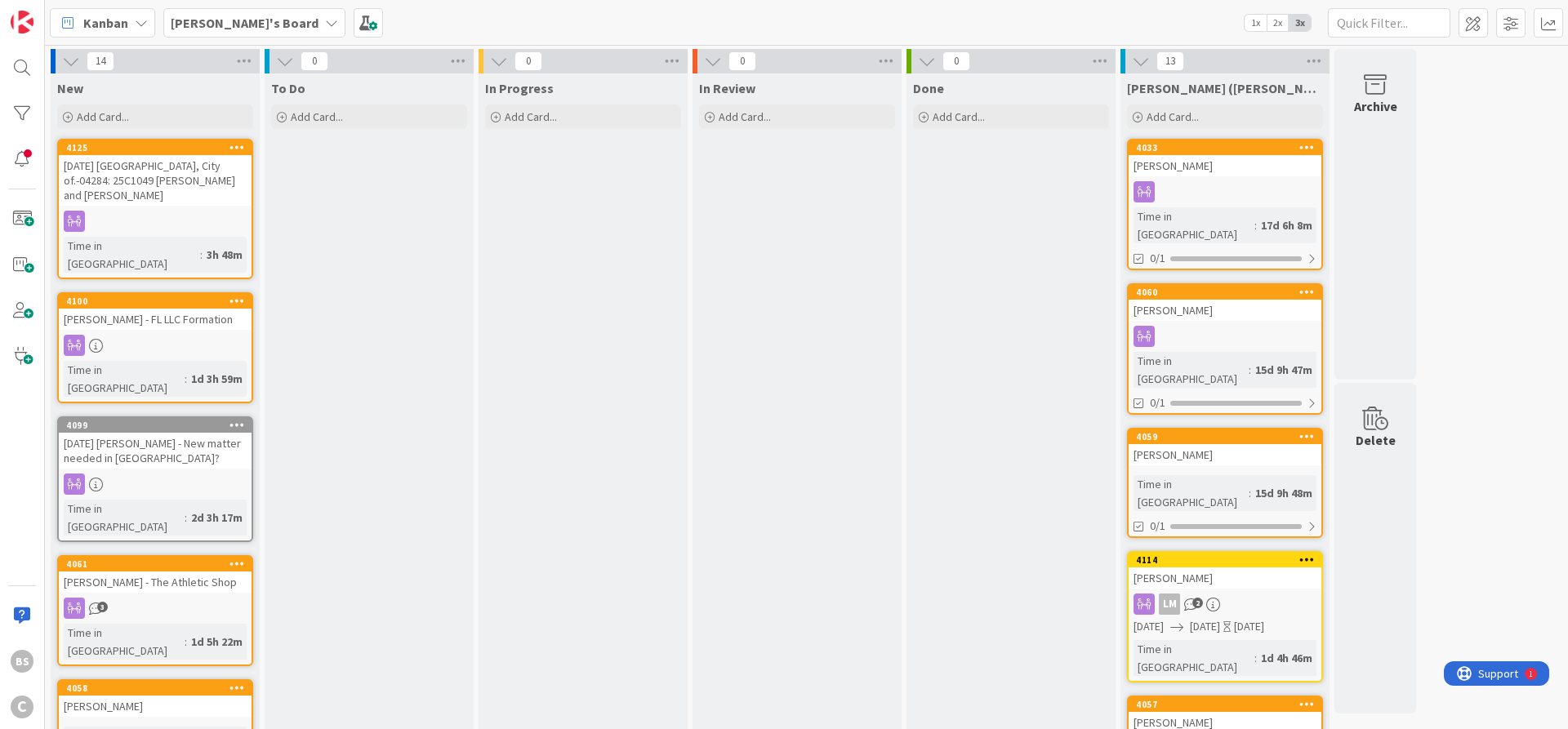
click at [196, 7] on div "Kanban [PERSON_NAME]'s Board 1x 2x 3x" at bounding box center [807, 23] width 1523 height 45
click at [193, 19] on b "[PERSON_NAME]'s Board" at bounding box center [244, 23] width 148 height 17
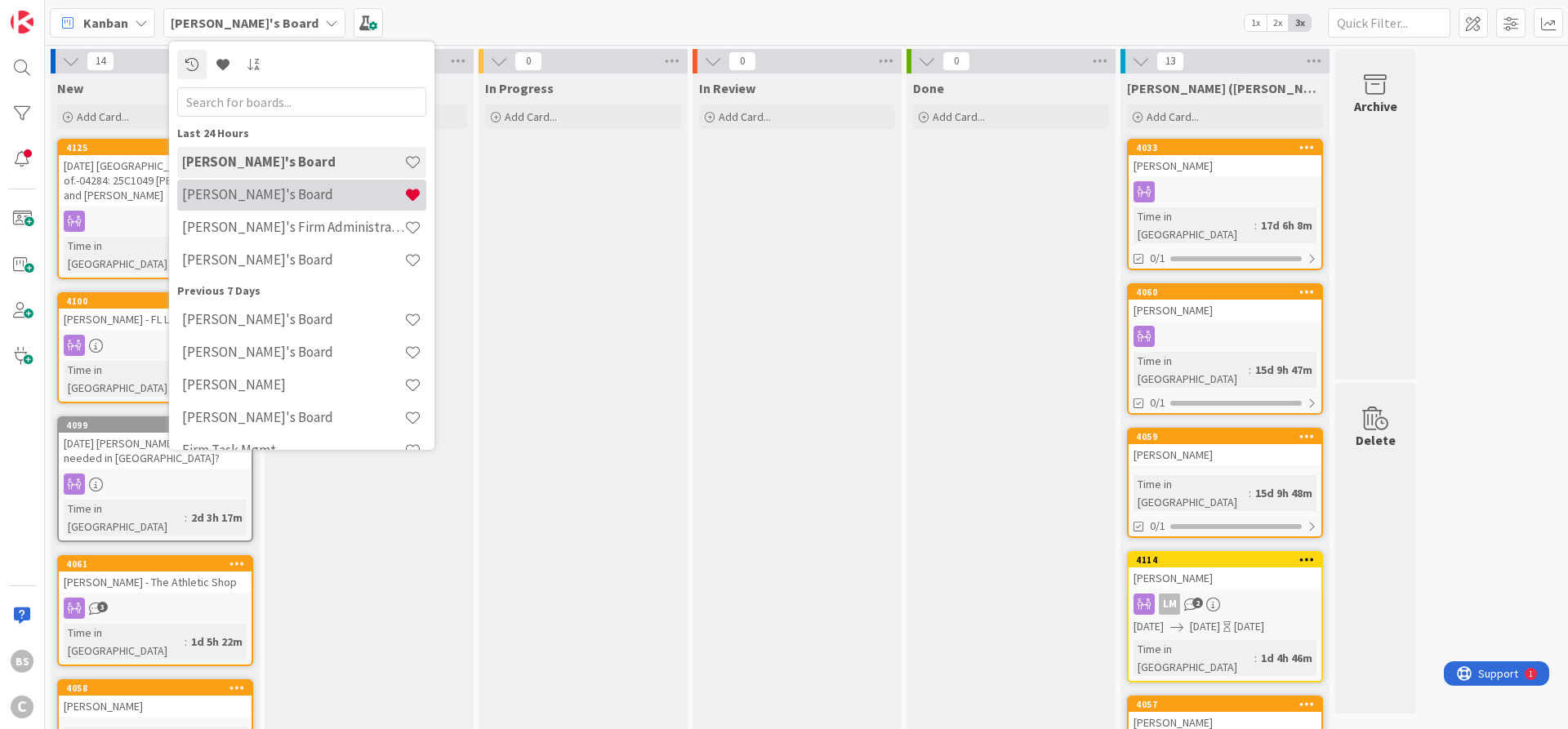
click at [216, 189] on h4 "[PERSON_NAME]'s Board" at bounding box center [293, 194] width 222 height 17
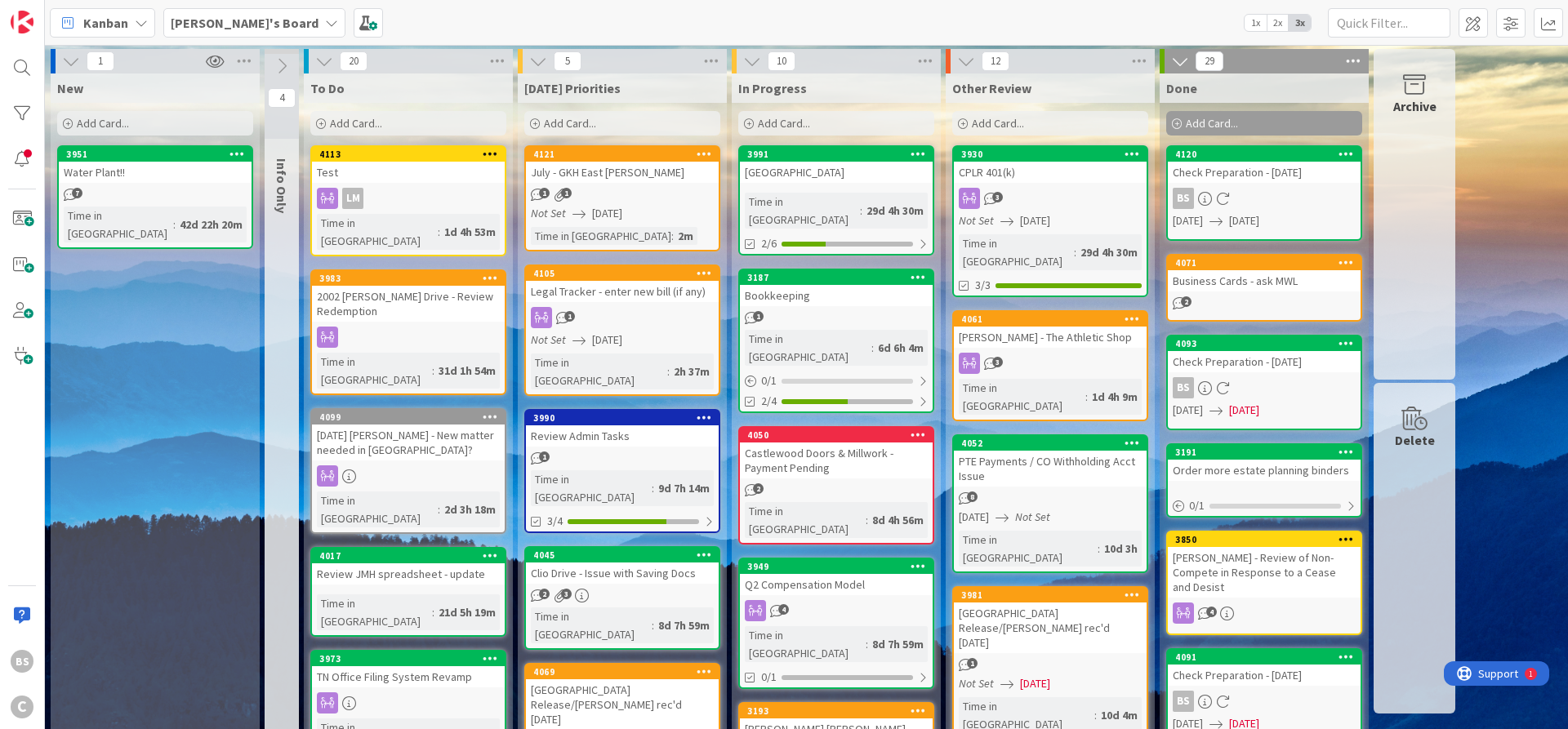
click at [531, 124] on icon at bounding box center [535, 124] width 10 height 10
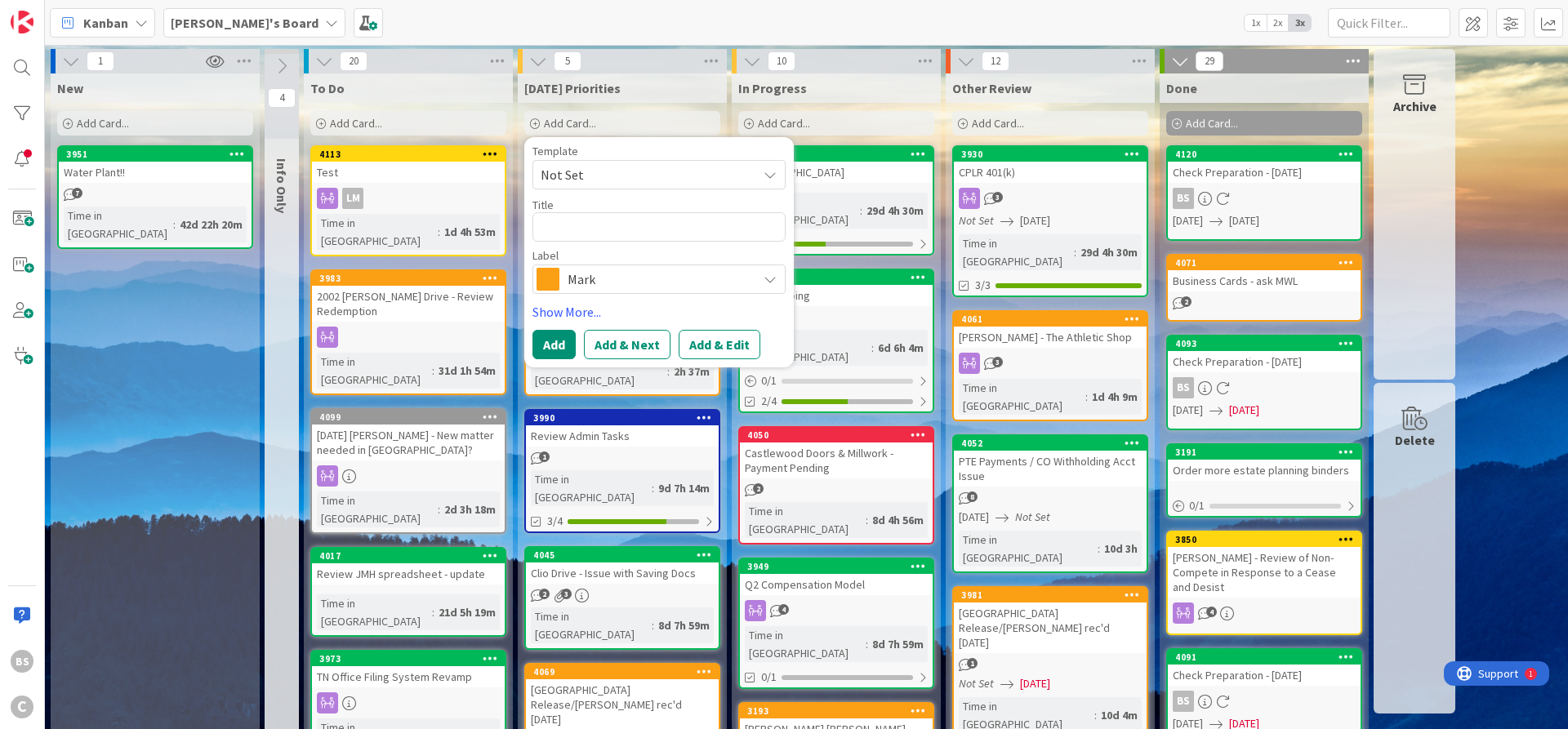
type textarea "x"
type textarea "K"
type textarea "x"
type textarea "Ke"
type textarea "x"
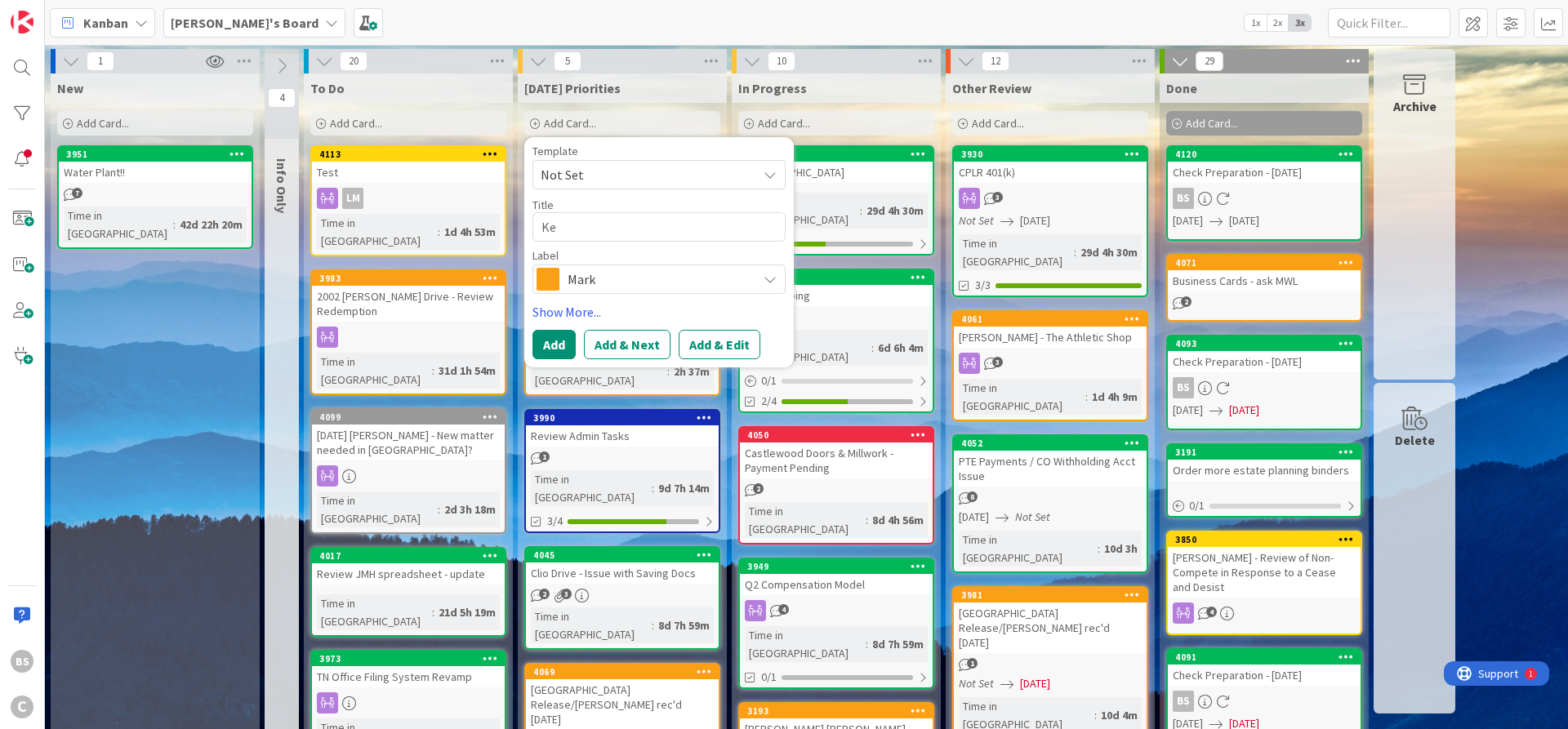
type textarea "[PERSON_NAME]"
type textarea "x"
type textarea "[PERSON_NAME]"
type textarea "x"
type textarea "[PERSON_NAME]"
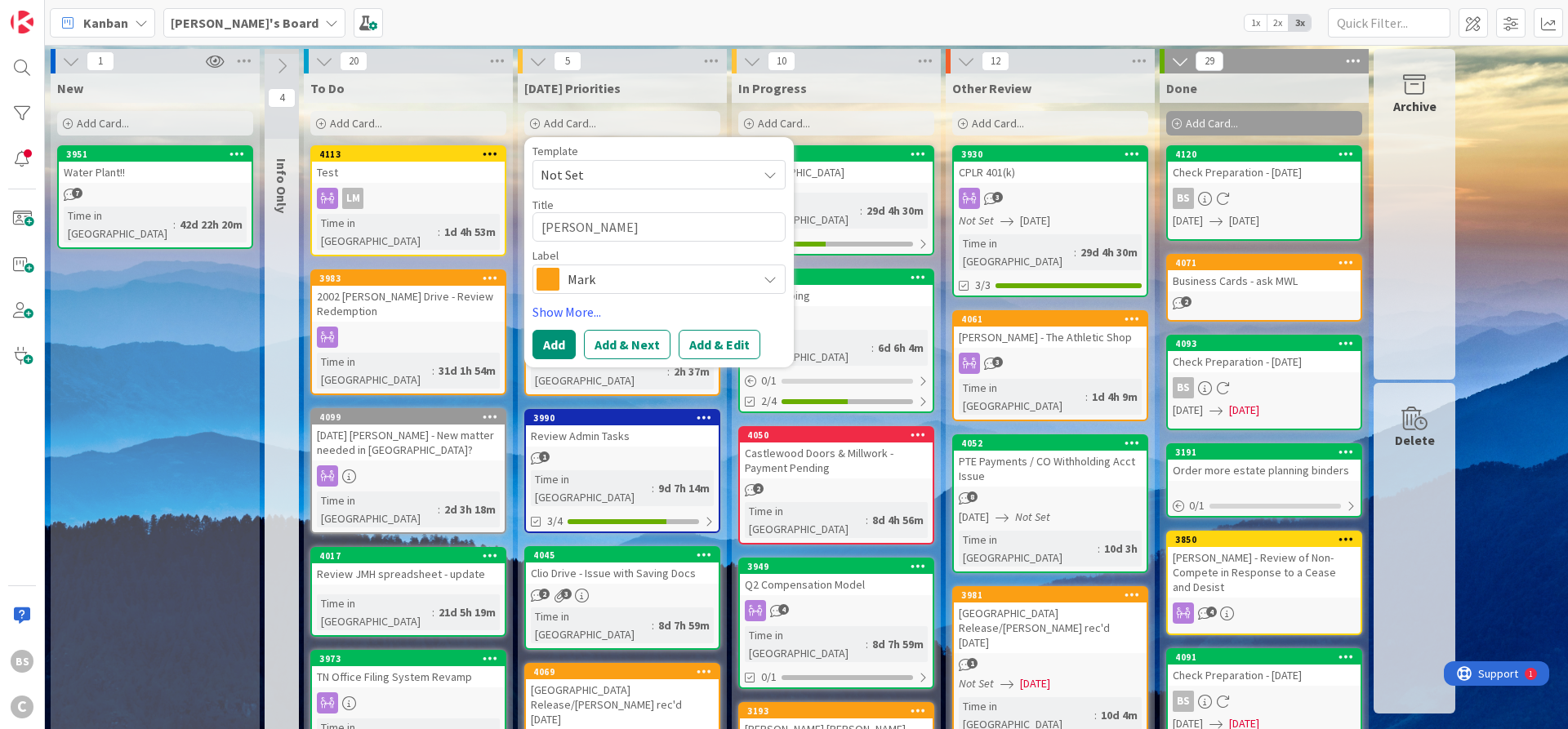
type textarea "x"
type textarea "[PERSON_NAME]"
type textarea "x"
type textarea "[PERSON_NAME]"
type textarea "x"
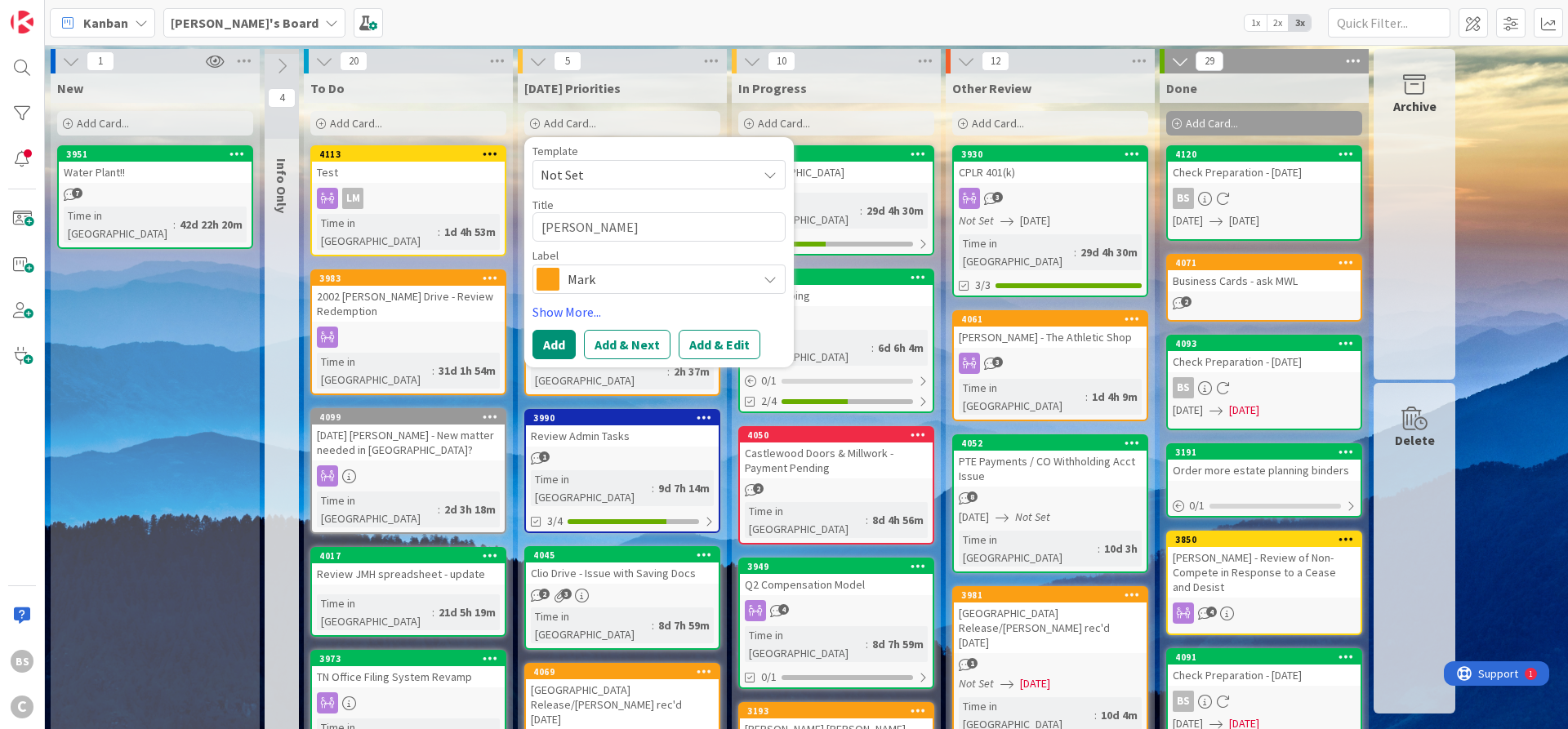
type textarea "[PERSON_NAME]"
type textarea "x"
type textarea "[PERSON_NAME]"
type textarea "x"
type textarea "[PERSON_NAME]"
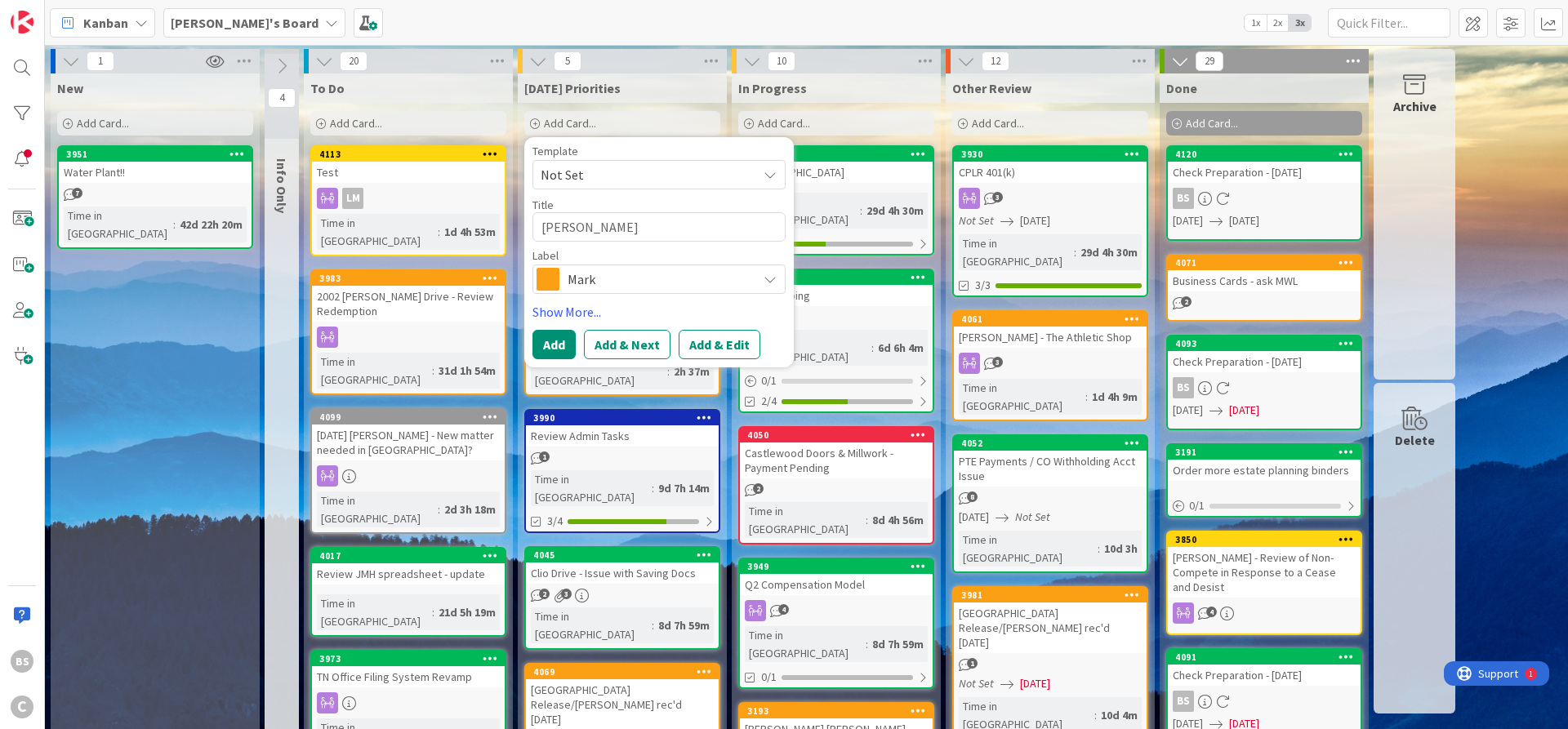
type textarea "x"
type textarea "[PERSON_NAME]"
type textarea "x"
type textarea "[PERSON_NAME] ("
type textarea "x"
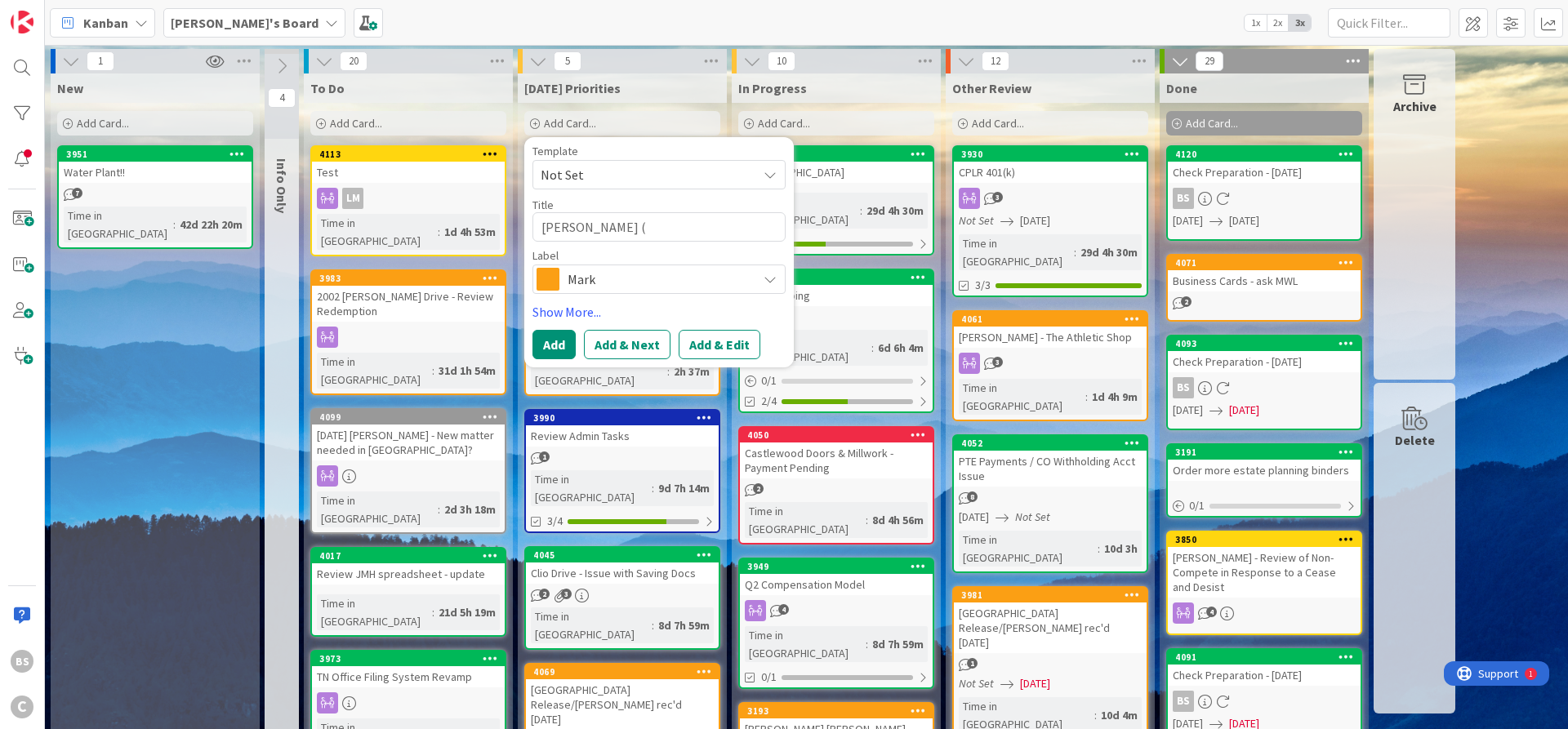
type textarea "[PERSON_NAME] (R"
type textarea "x"
type textarea "[PERSON_NAME] (Ro"
type textarea "x"
type textarea "[PERSON_NAME] (Roc"
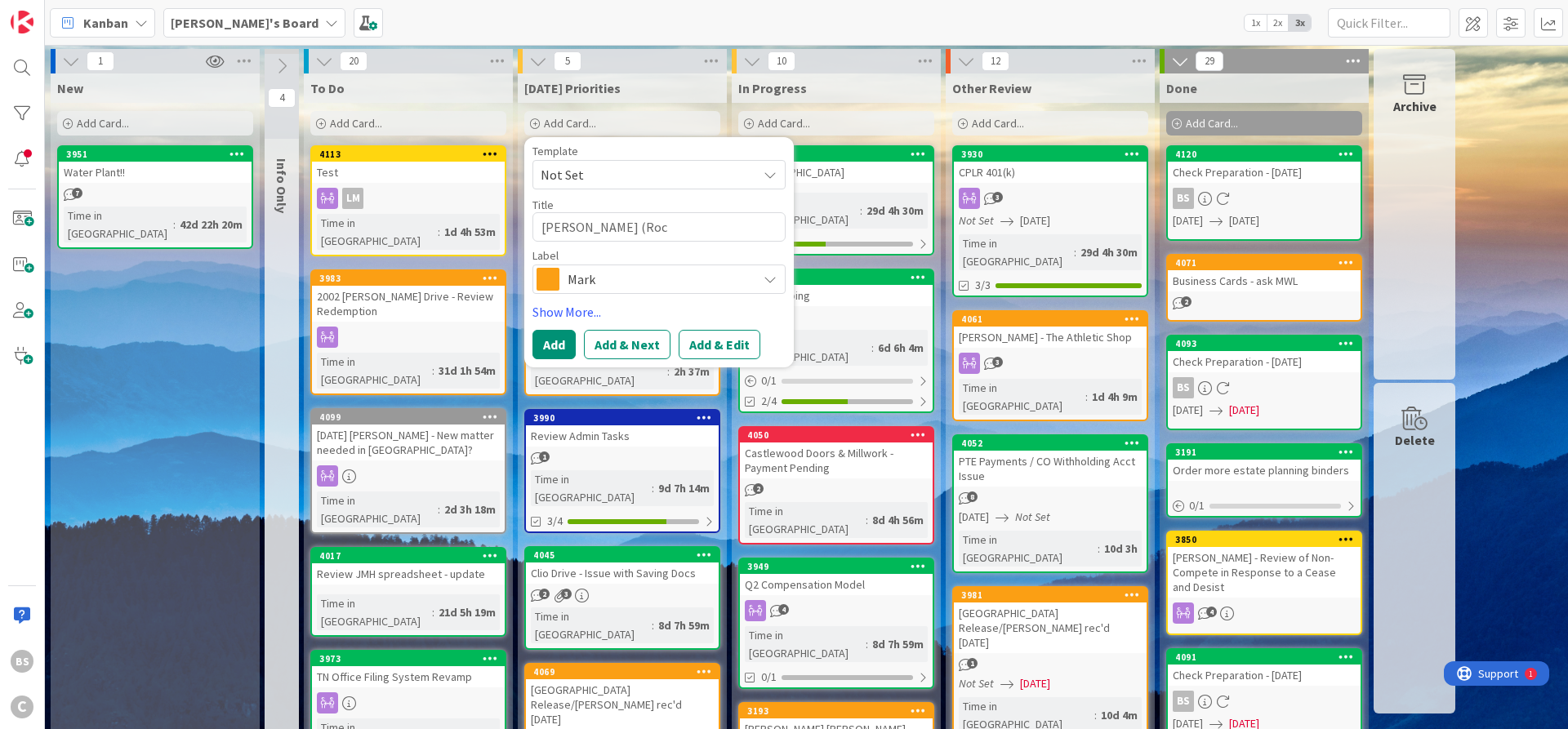
type textarea "x"
type textarea "[PERSON_NAME] (Rock"
type textarea "x"
type textarea "[PERSON_NAME] (RockP"
type textarea "x"
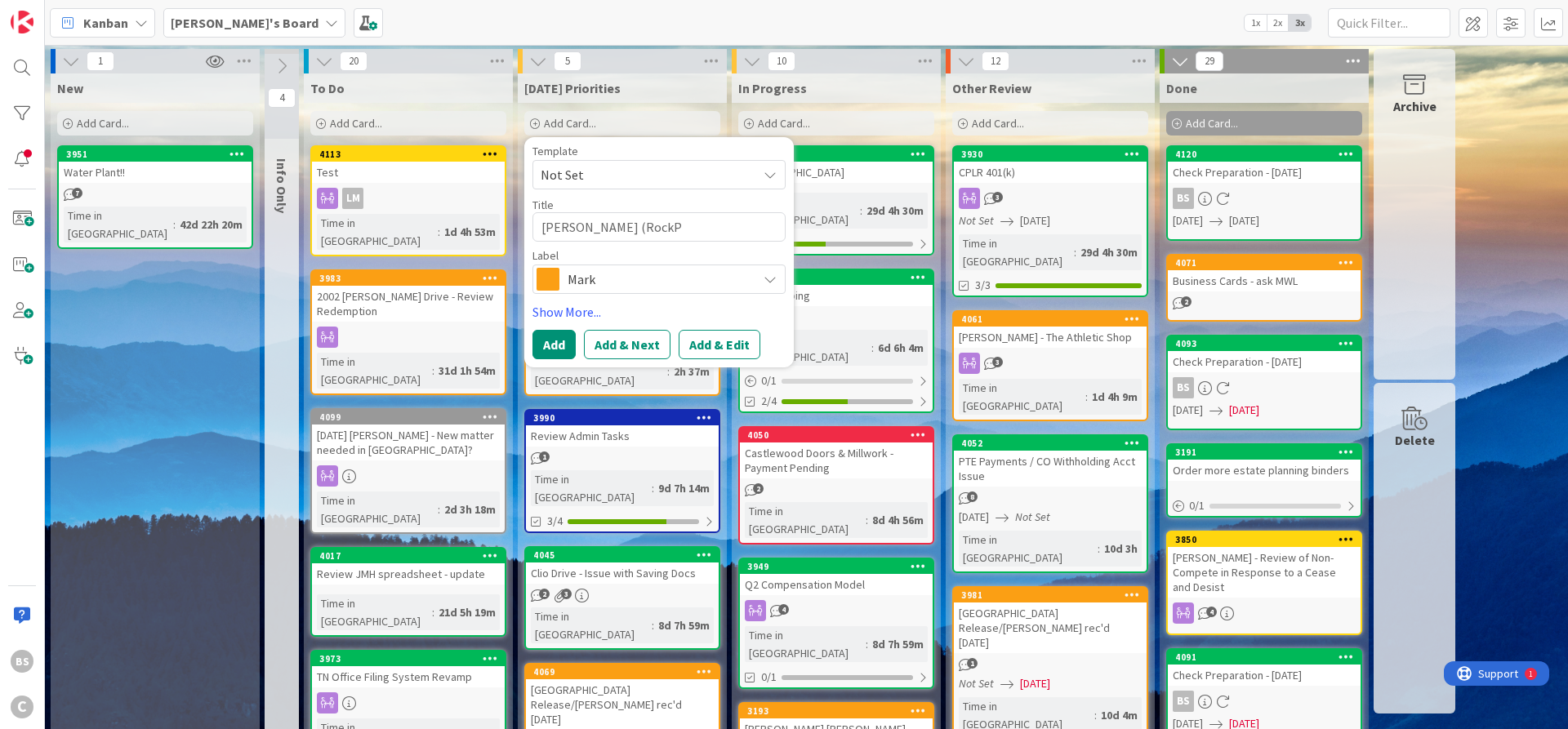
type textarea "[PERSON_NAME] (RockPo"
type textarea "x"
type textarea "[PERSON_NAME] (RockPoi"
type textarea "x"
type textarea "[PERSON_NAME] (RockPoin"
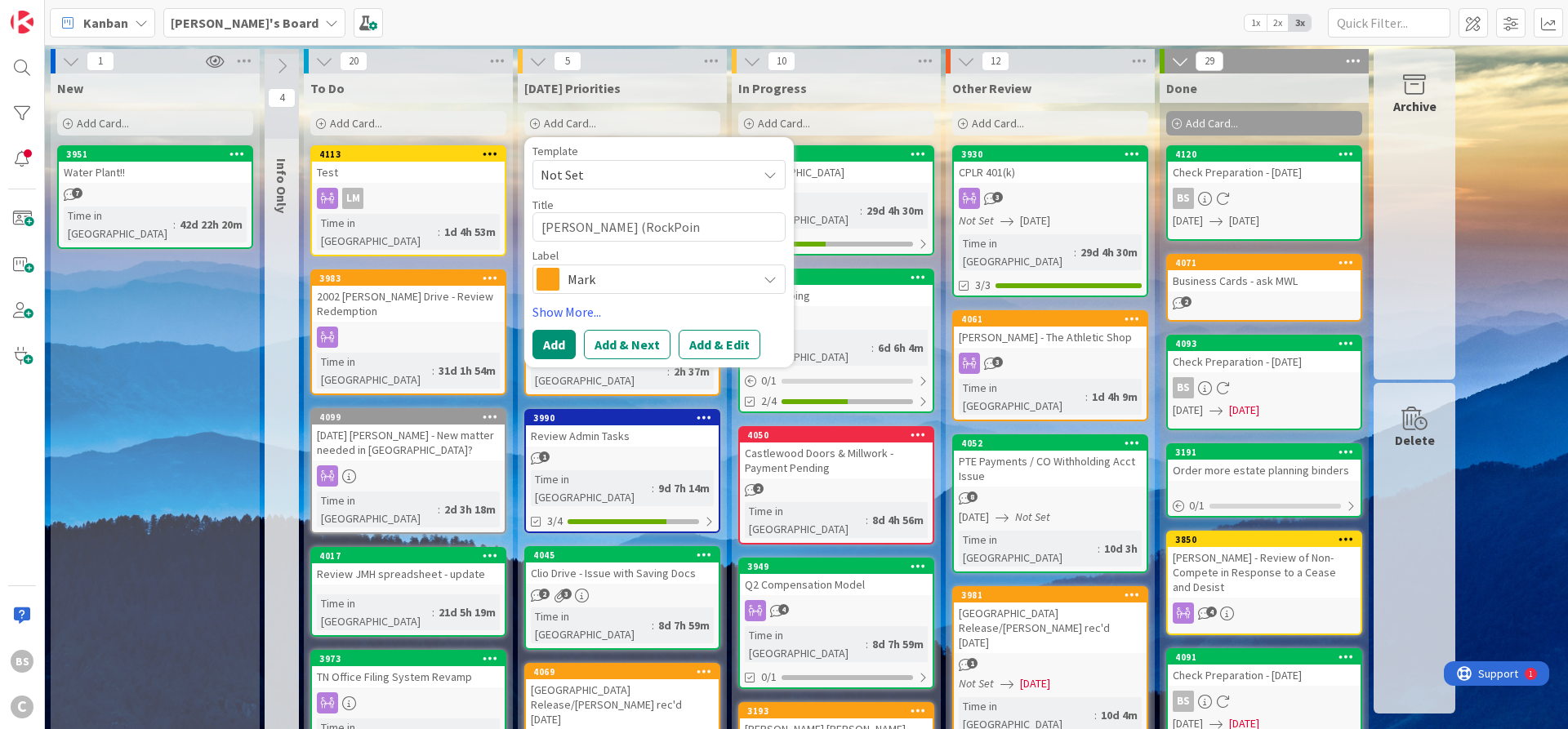
type textarea "x"
type textarea "[PERSON_NAME] (RockPoint"
type textarea "x"
type textarea "[PERSON_NAME] (RockPoint)"
click at [723, 342] on button "Add & Edit" at bounding box center [718, 345] width 81 height 29
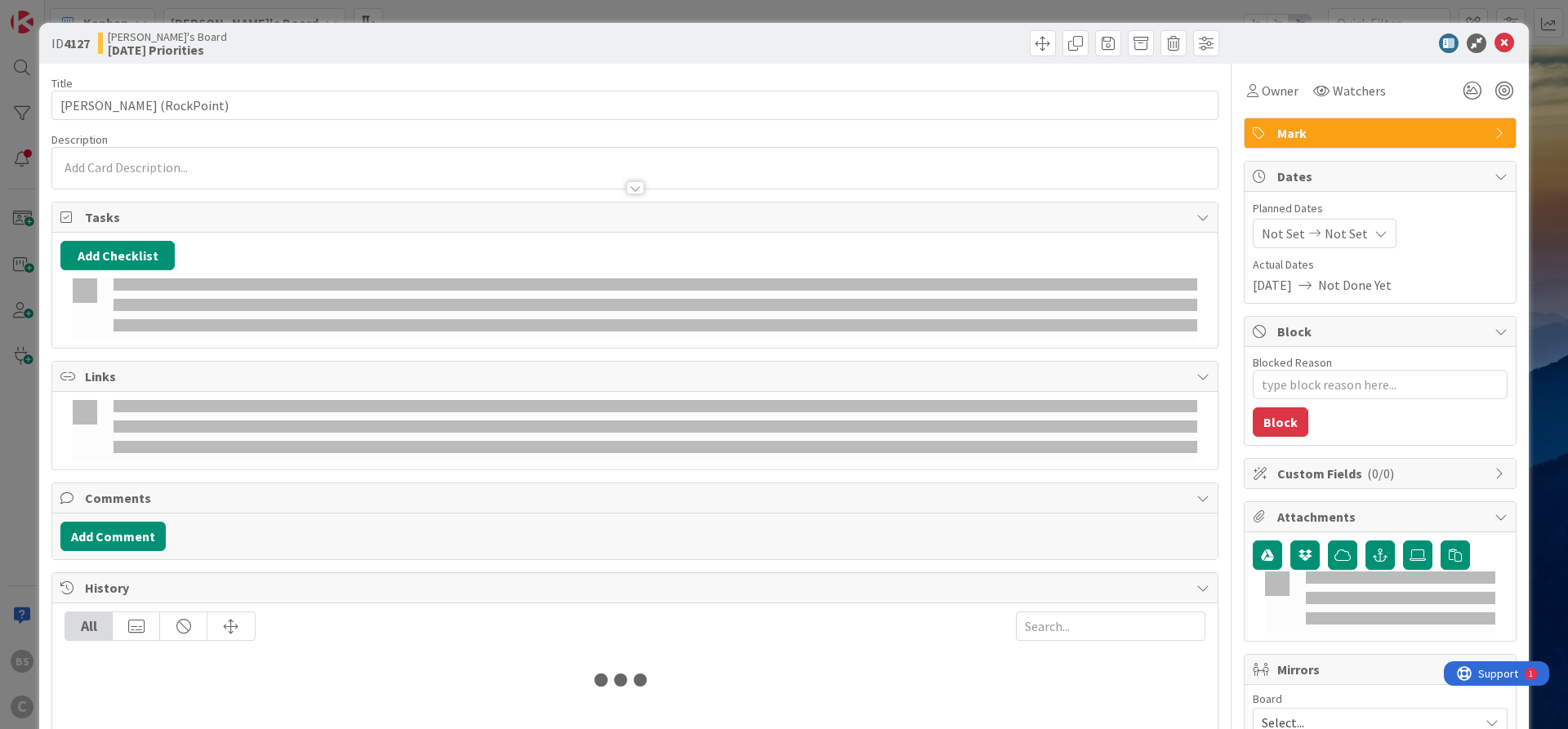
type textarea "x"
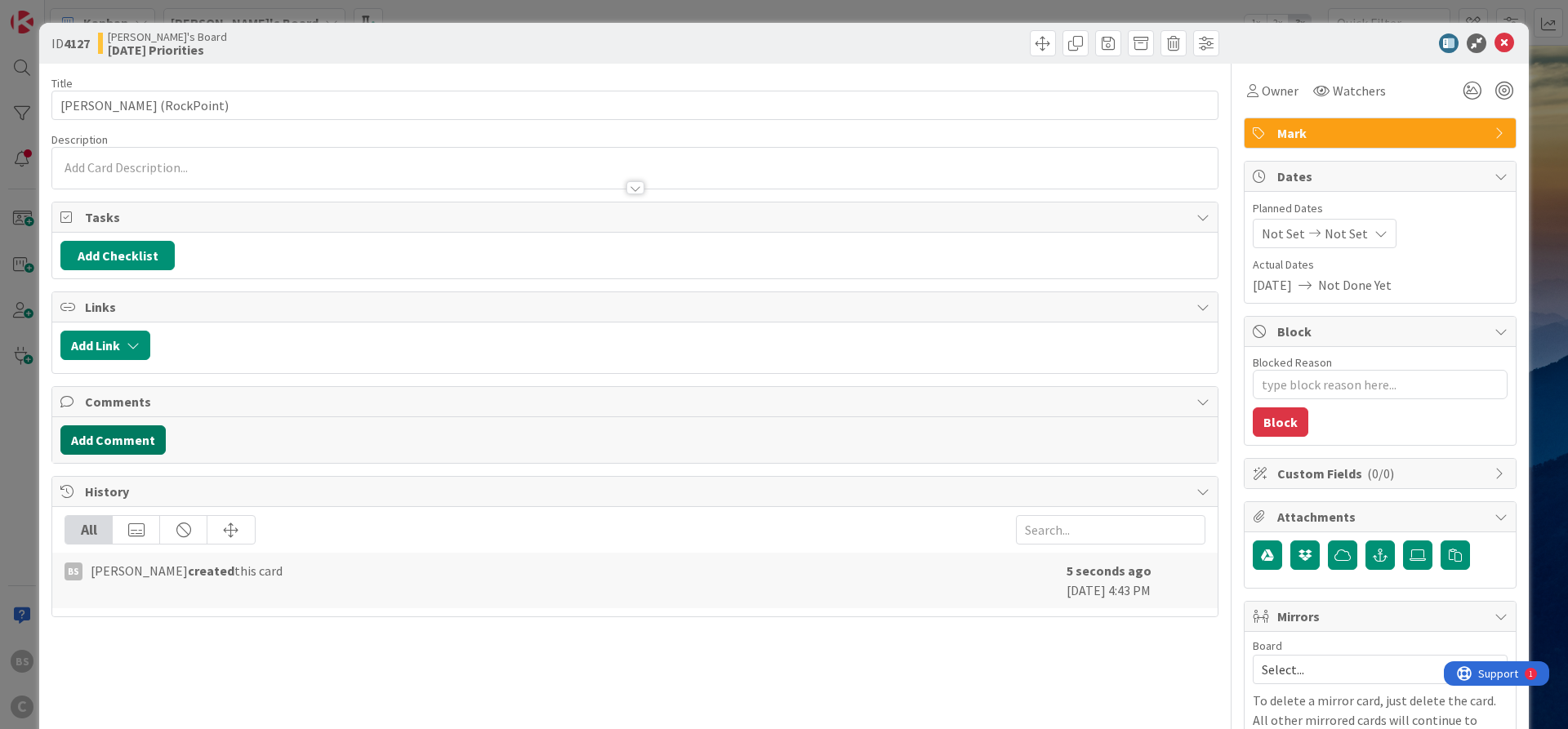
click at [91, 436] on button "Add Comment" at bounding box center [113, 440] width 105 height 29
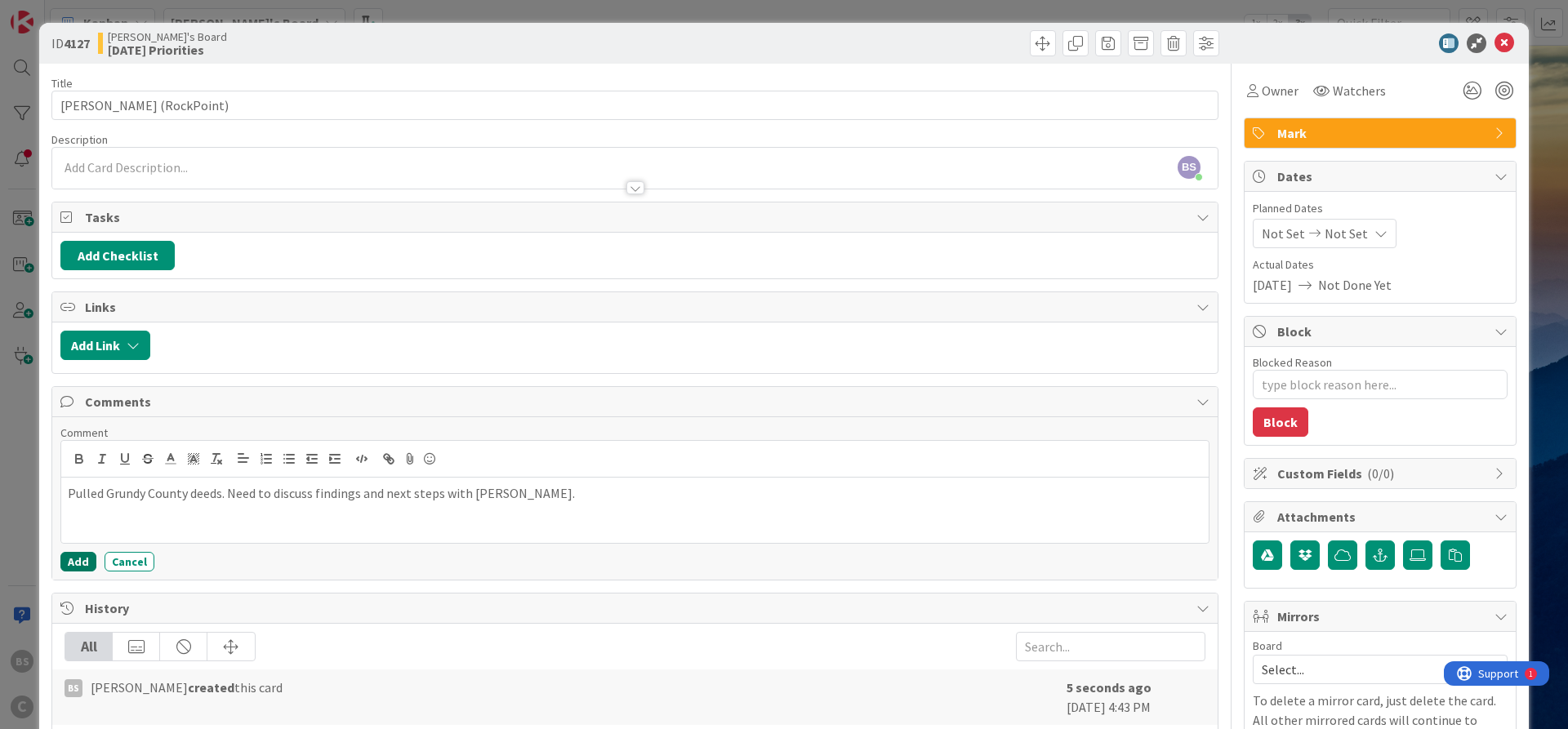
click at [88, 561] on button "Add" at bounding box center [78, 561] width 36 height 20
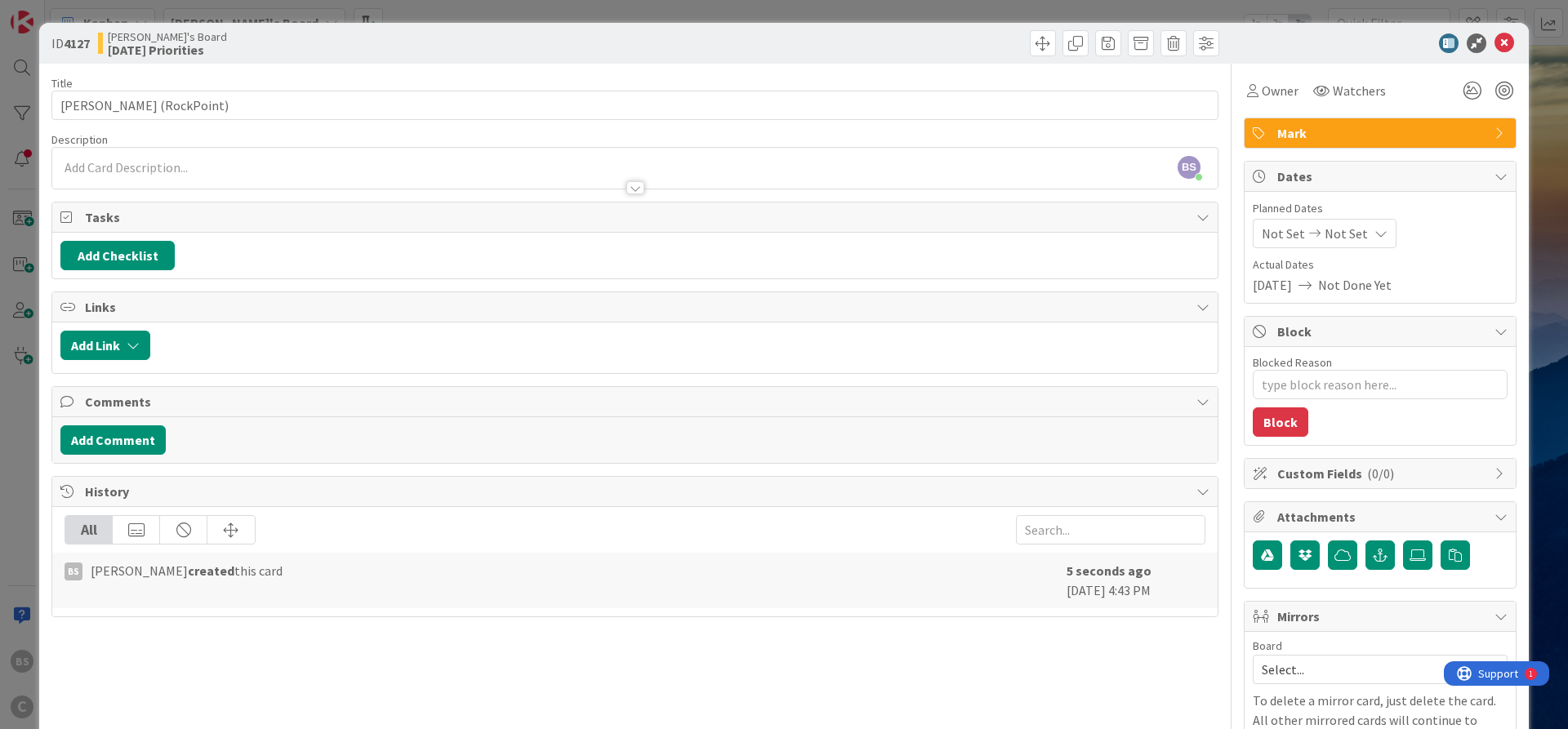
type textarea "x"
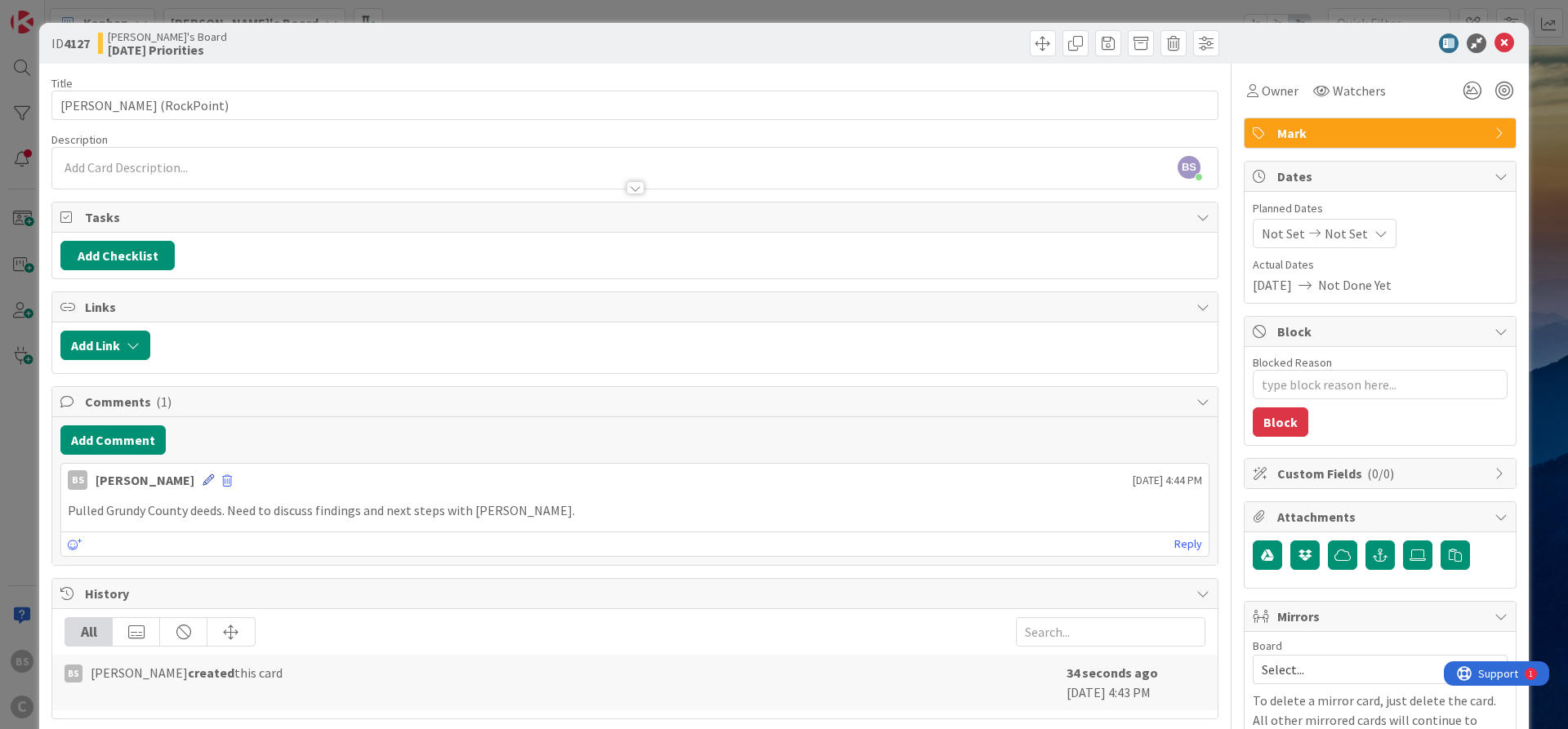
click at [203, 480] on icon at bounding box center [209, 480] width 12 height 12
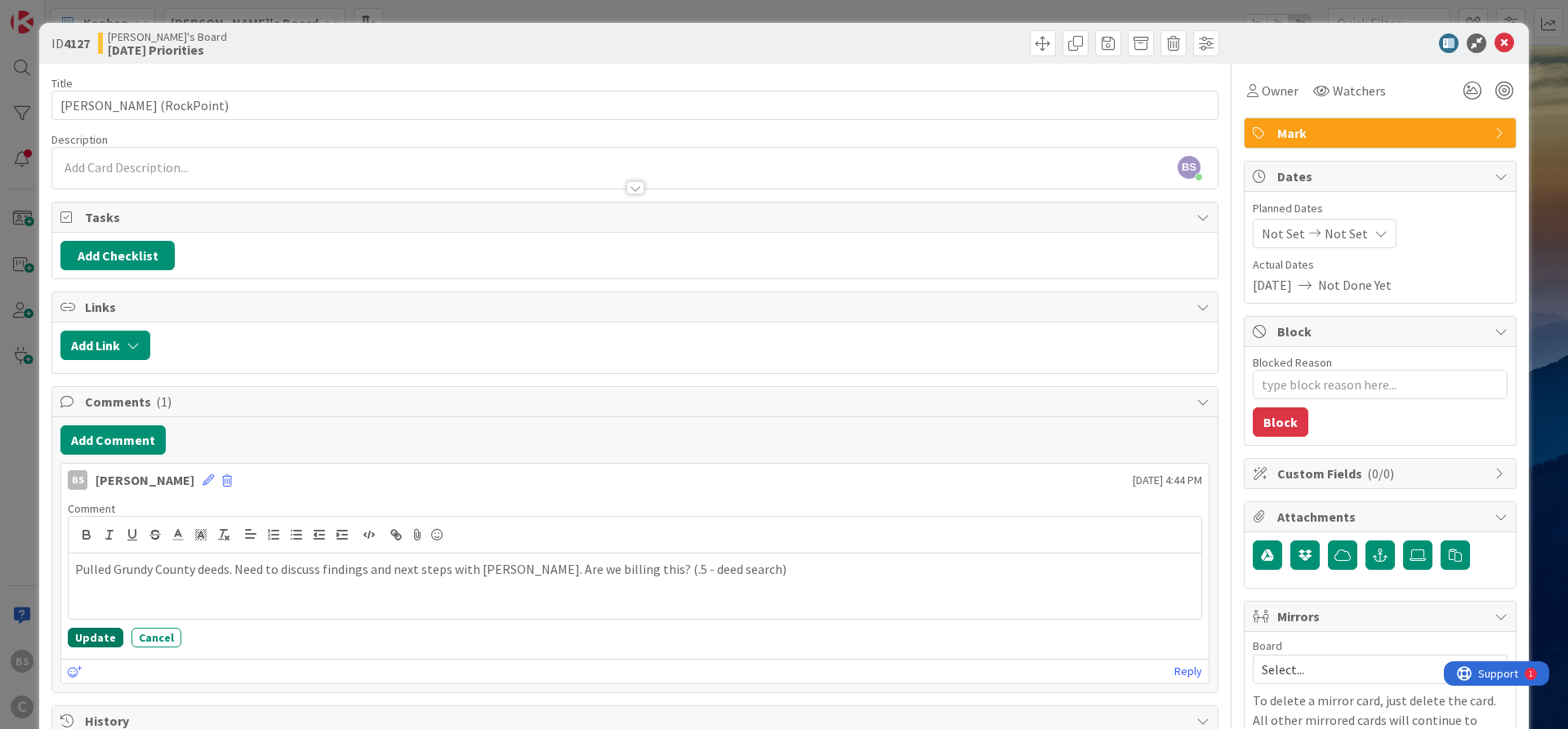
drag, startPoint x: 73, startPoint y: 636, endPoint x: 84, endPoint y: 635, distance: 11.0
click at [73, 635] on button "Update" at bounding box center [95, 638] width 56 height 20
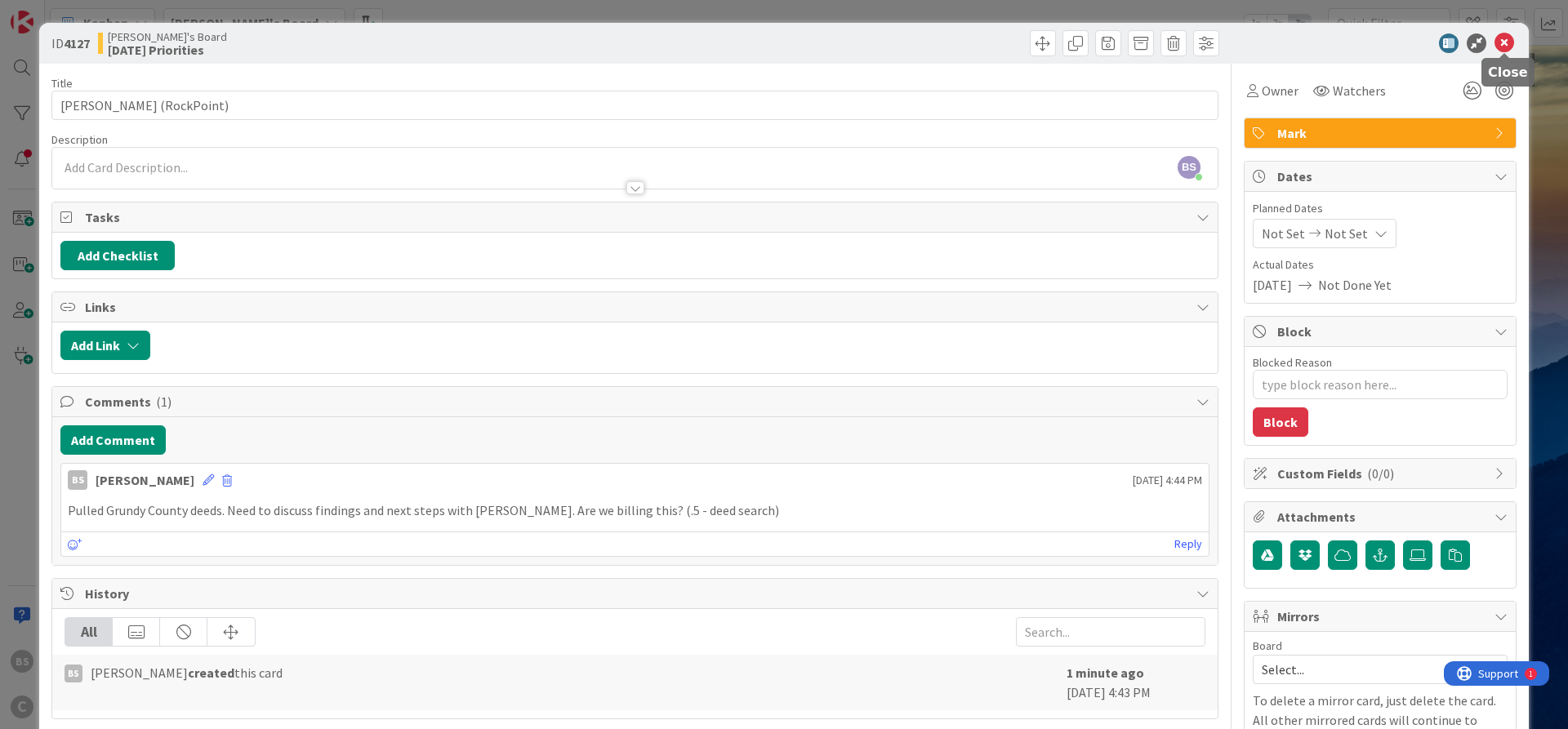
click at [1498, 45] on icon at bounding box center [1504, 43] width 20 height 20
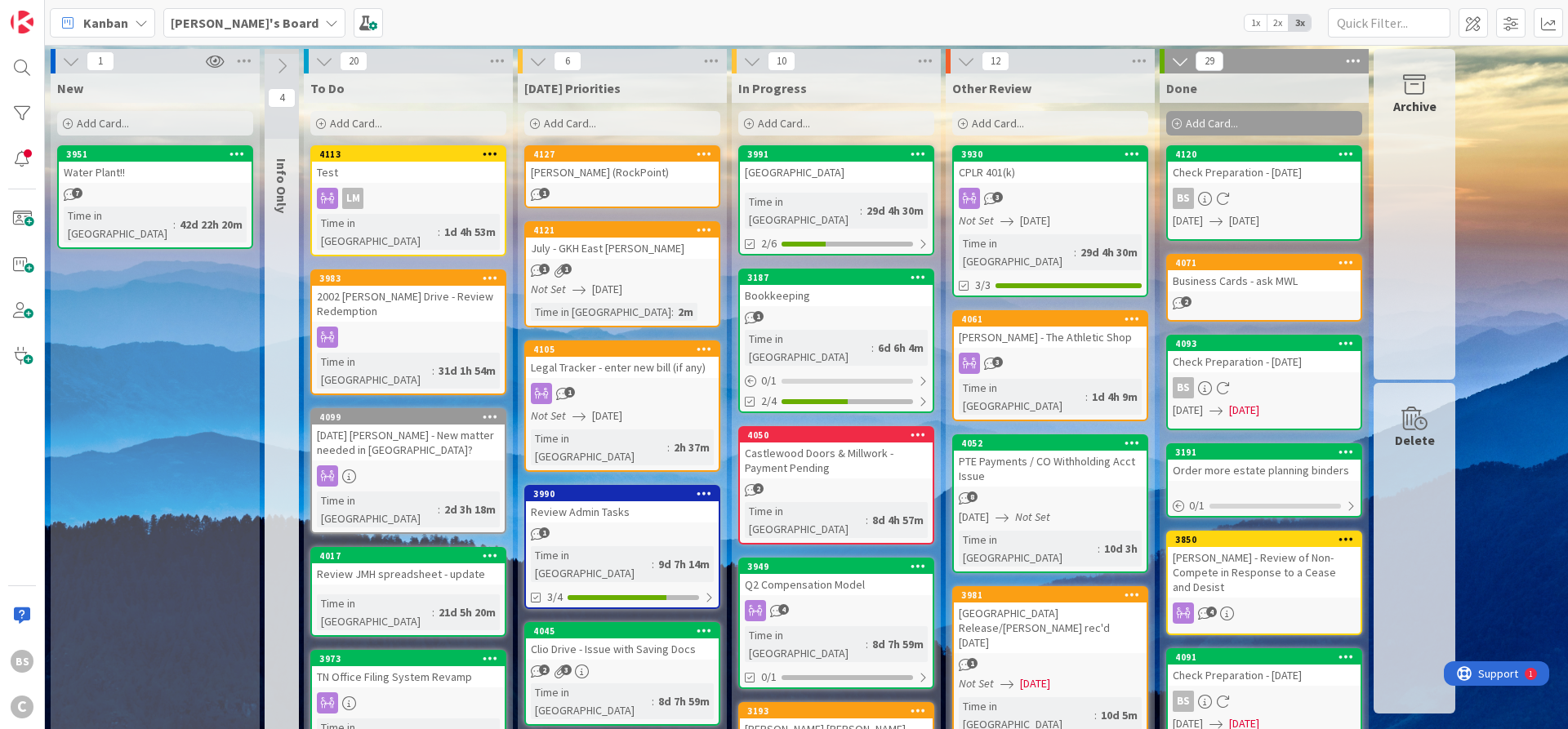
click at [615, 158] on div "4127" at bounding box center [625, 155] width 185 height 12
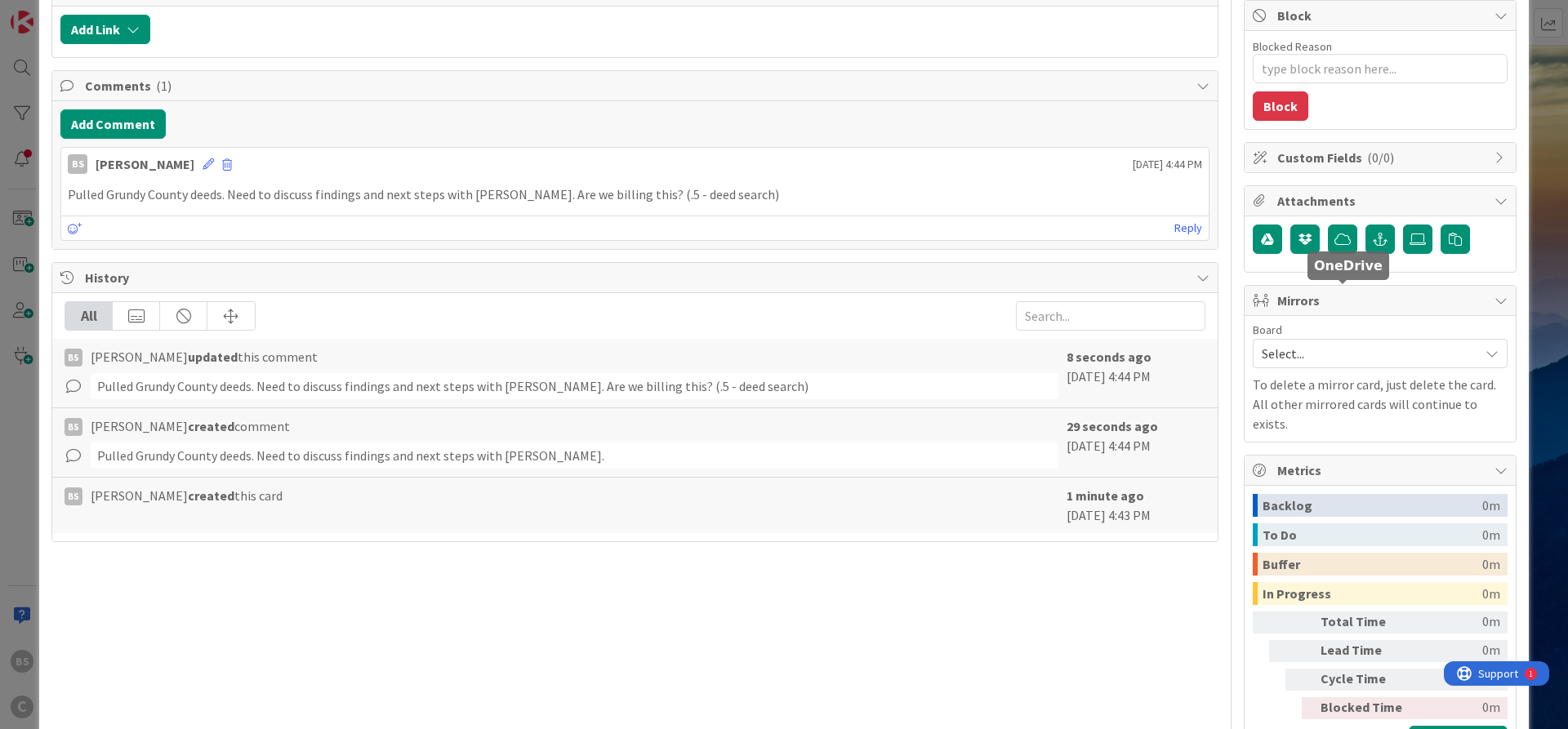
scroll to position [366, 0]
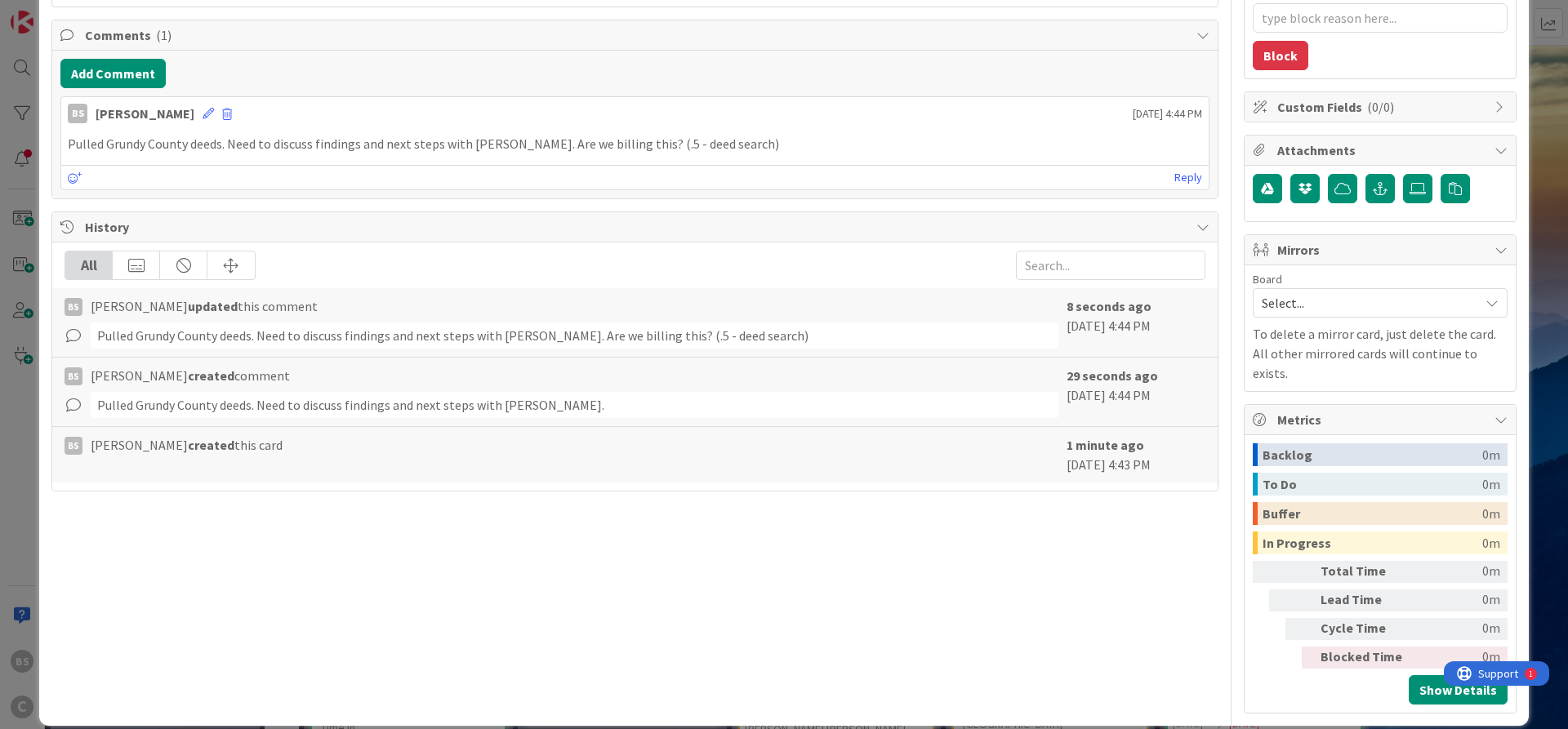
click at [1339, 294] on span "Select..." at bounding box center [1365, 302] width 209 height 23
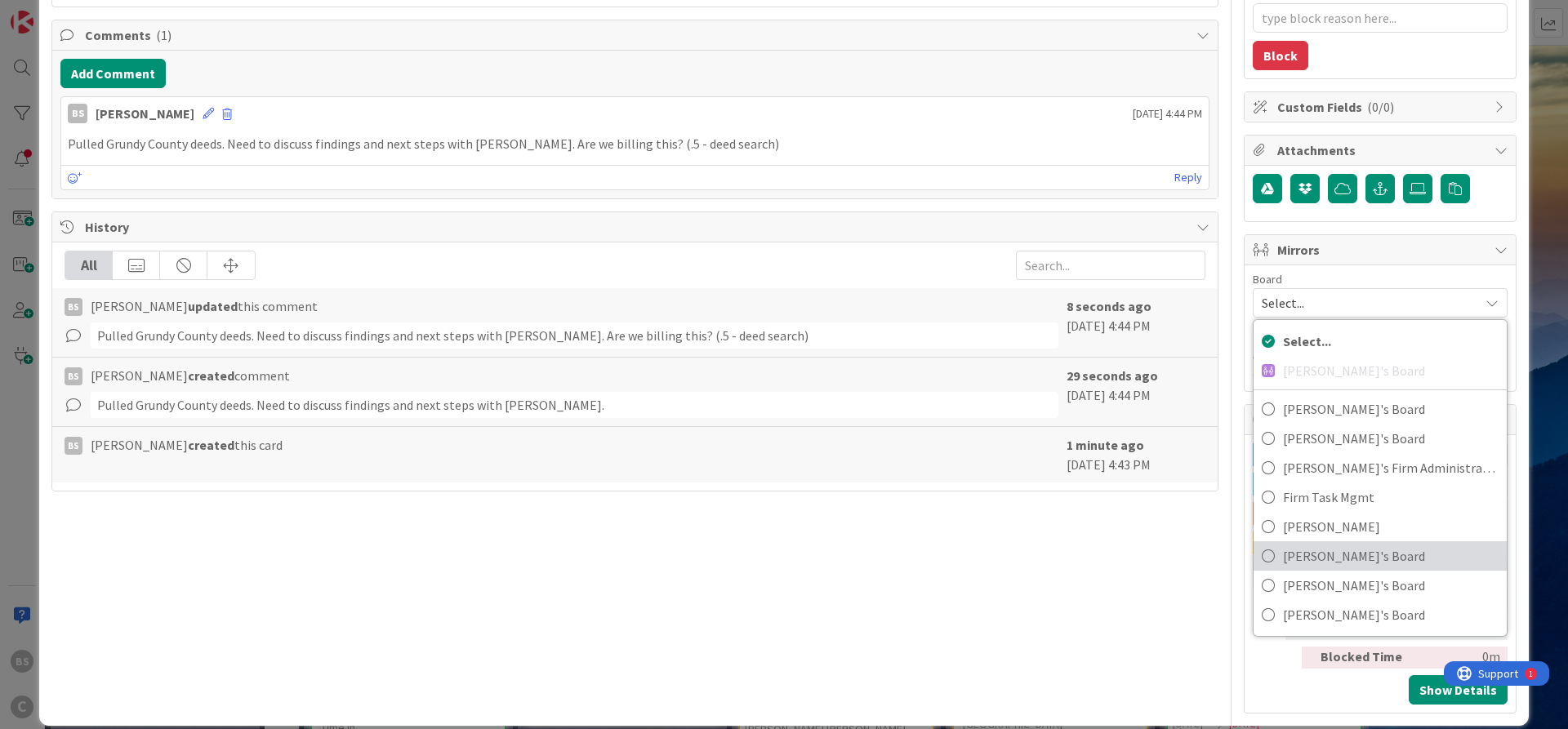
click at [1327, 548] on span "[PERSON_NAME]'s Board" at bounding box center [1391, 556] width 216 height 24
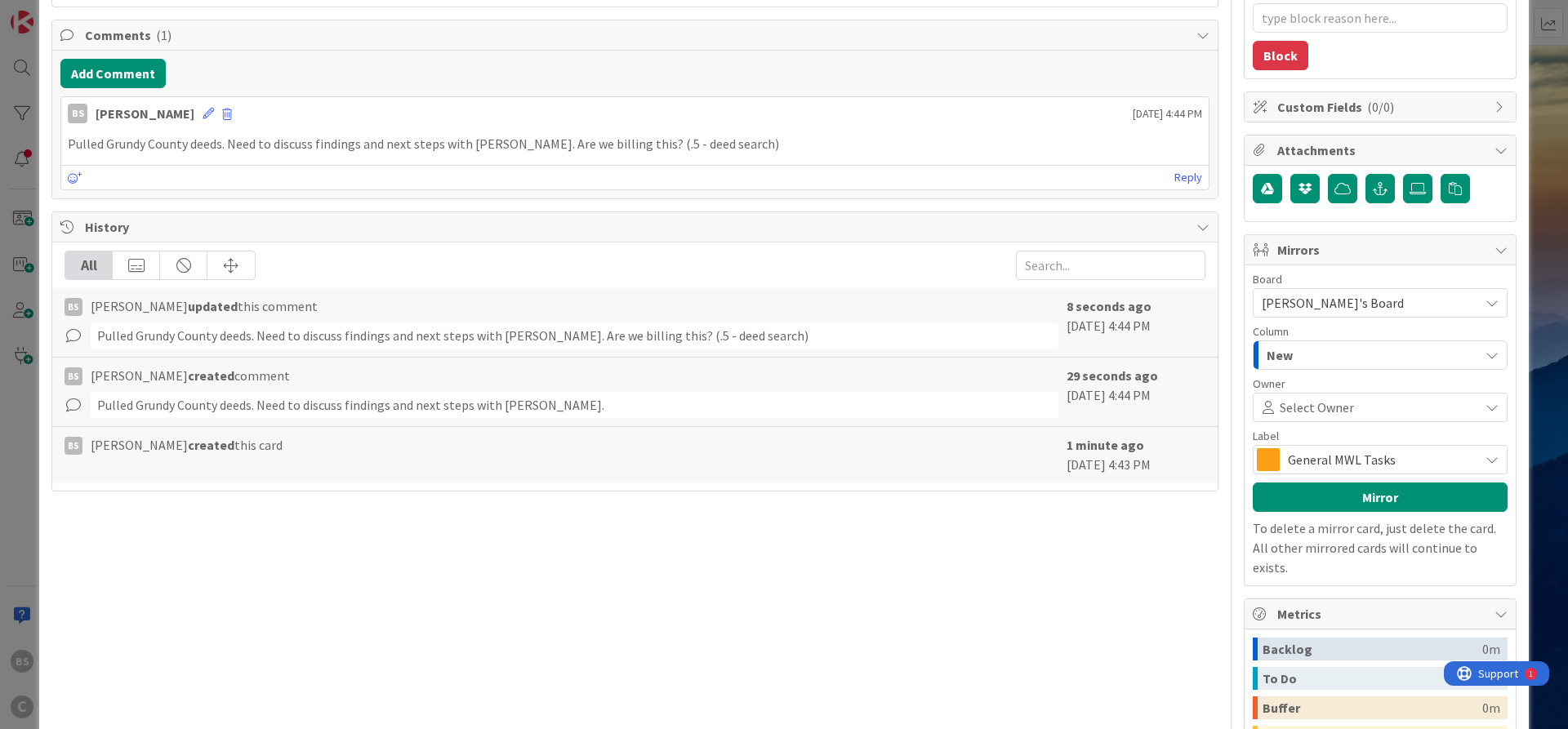
click at [1388, 467] on span "General MWL Tasks" at bounding box center [1379, 459] width 183 height 23
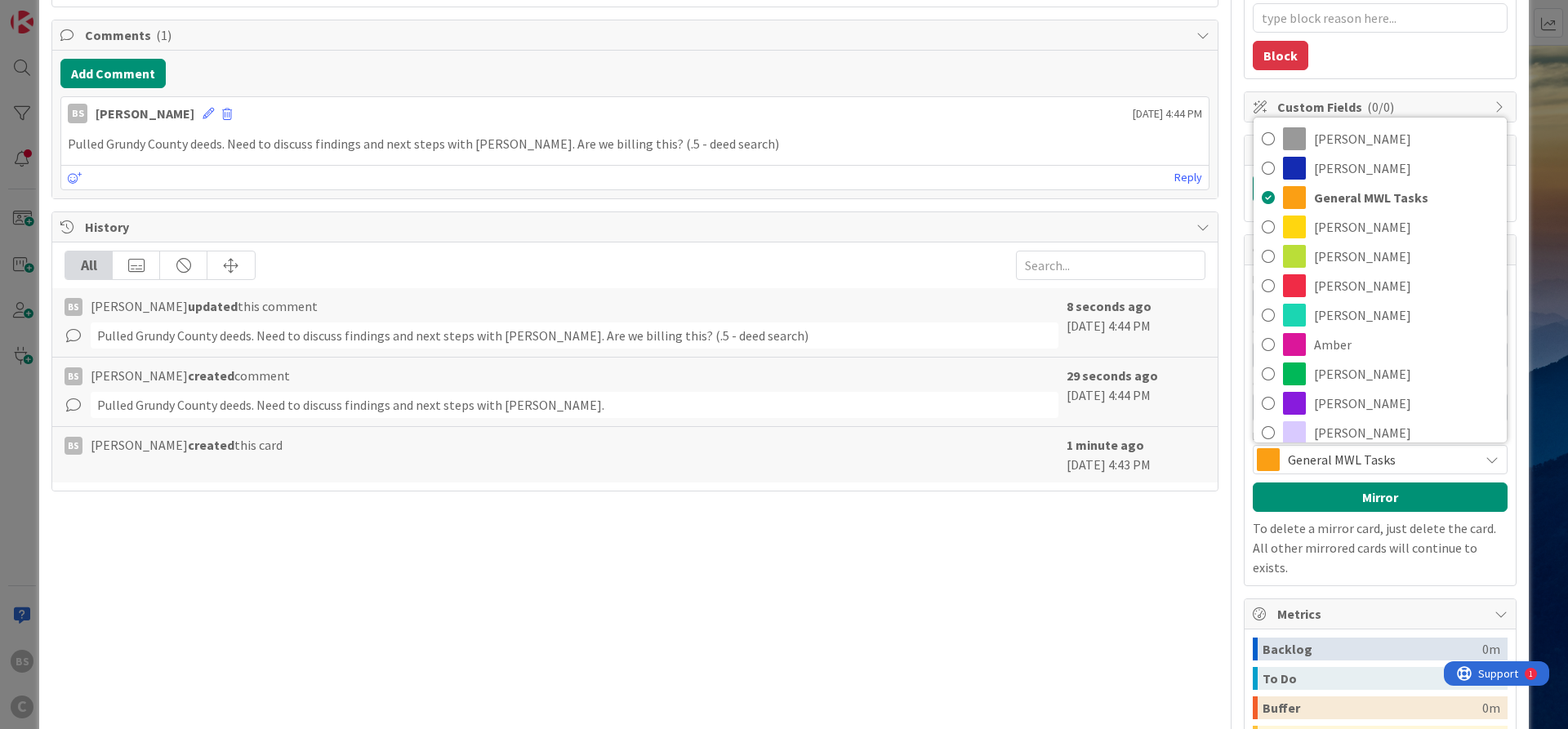
click at [1388, 467] on span "General MWL Tasks" at bounding box center [1379, 459] width 183 height 23
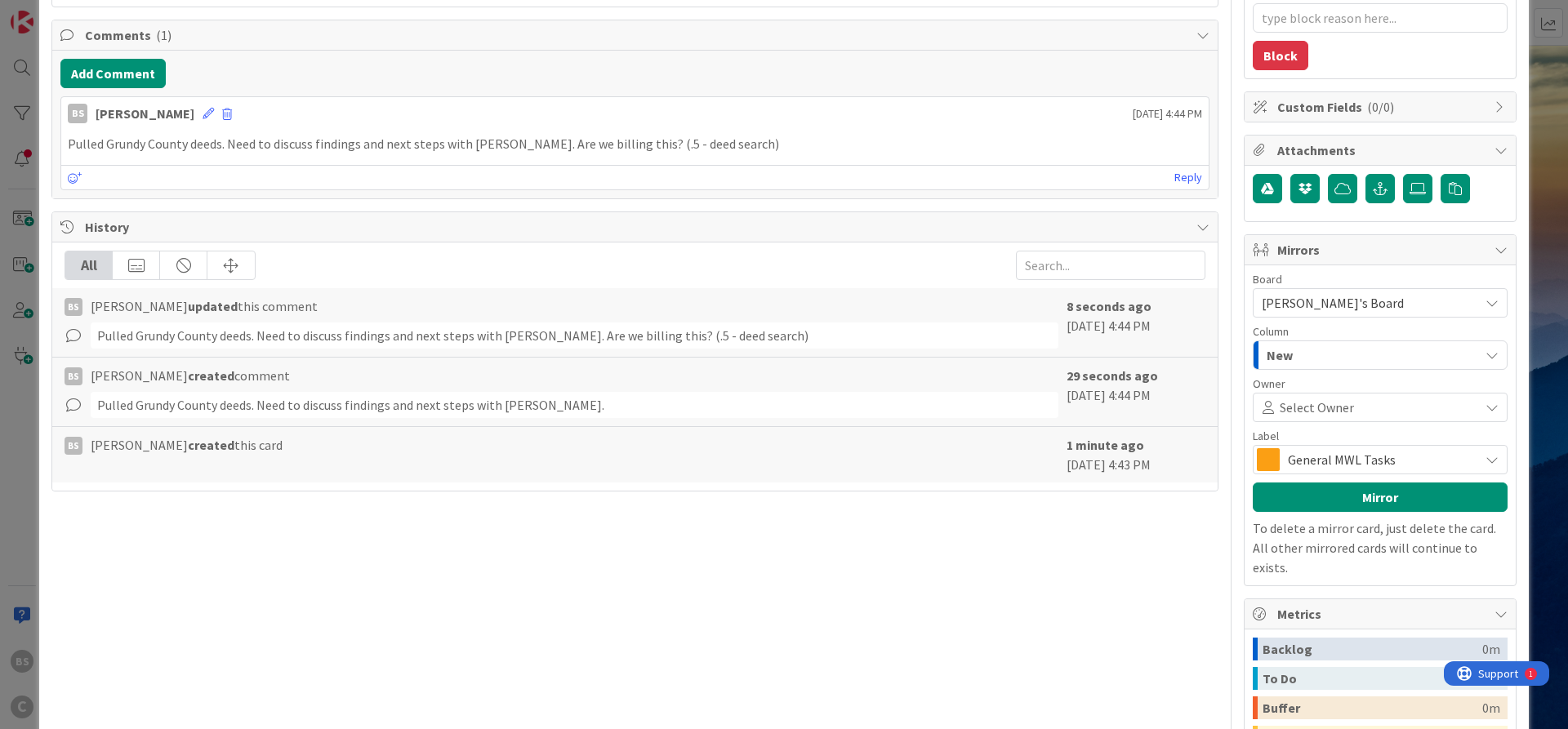
click at [1393, 458] on span "General MWL Tasks" at bounding box center [1379, 459] width 183 height 23
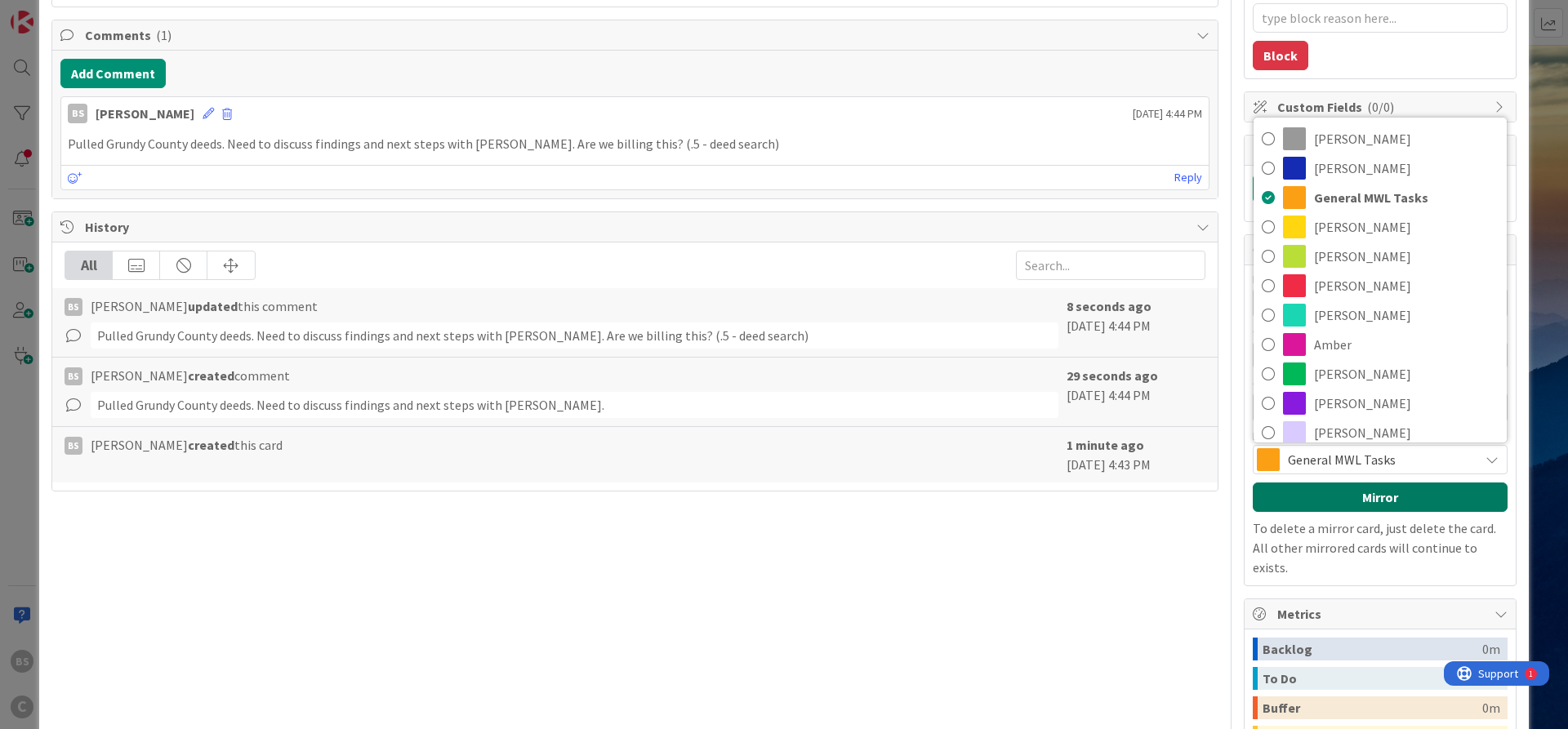
click at [1383, 492] on button "Mirror" at bounding box center [1380, 497] width 255 height 29
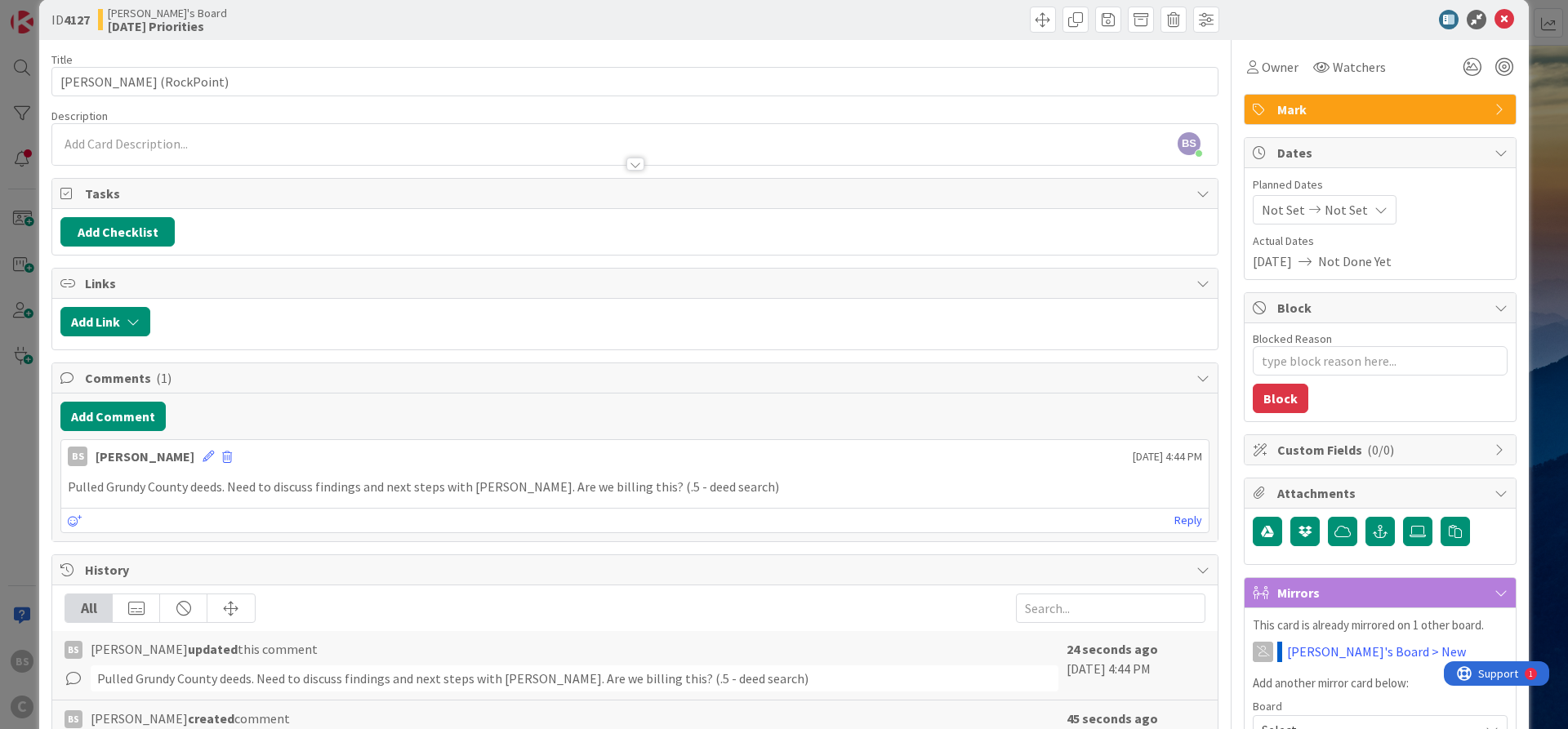
scroll to position [0, 0]
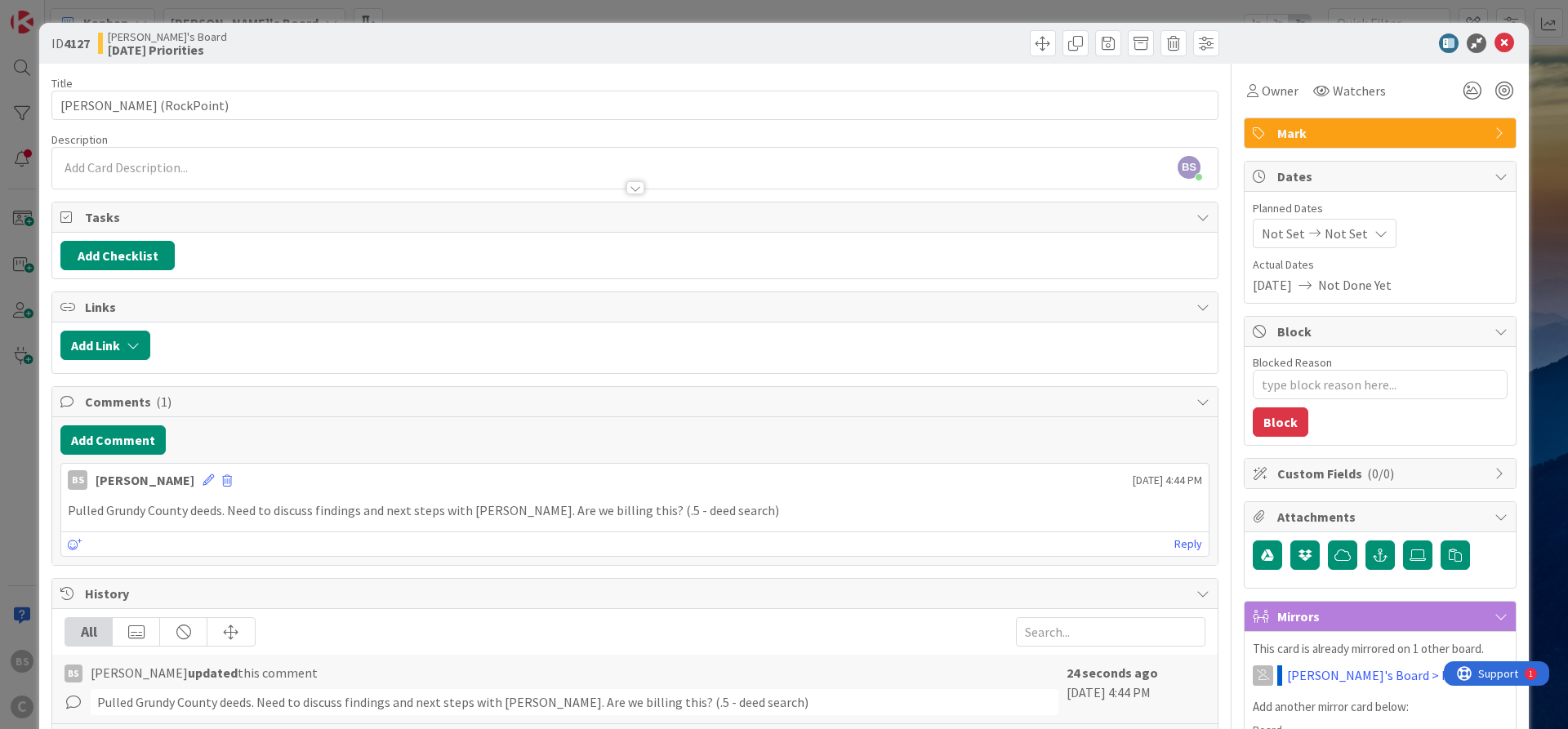
click at [1501, 41] on icon at bounding box center [1504, 43] width 20 height 20
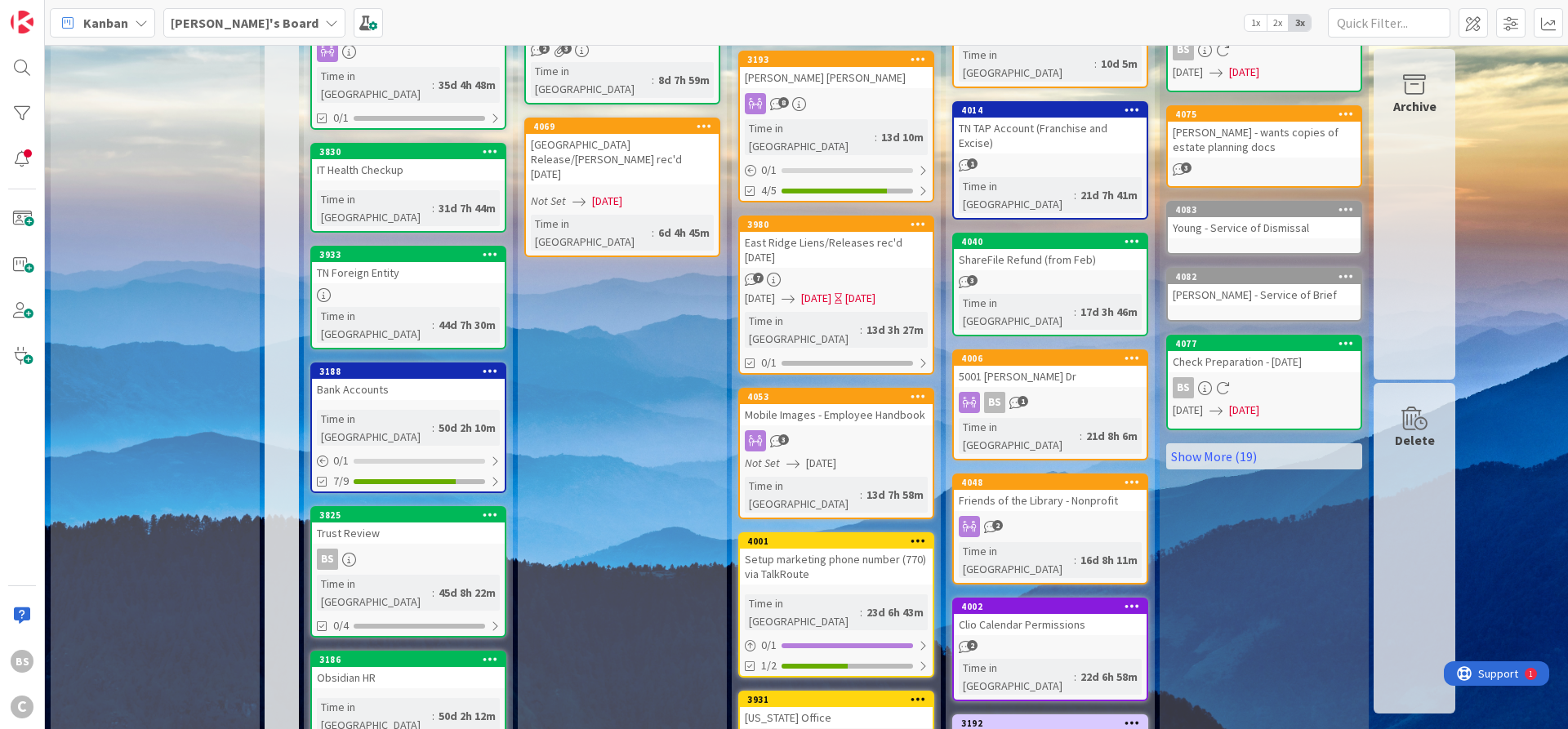
scroll to position [686, 0]
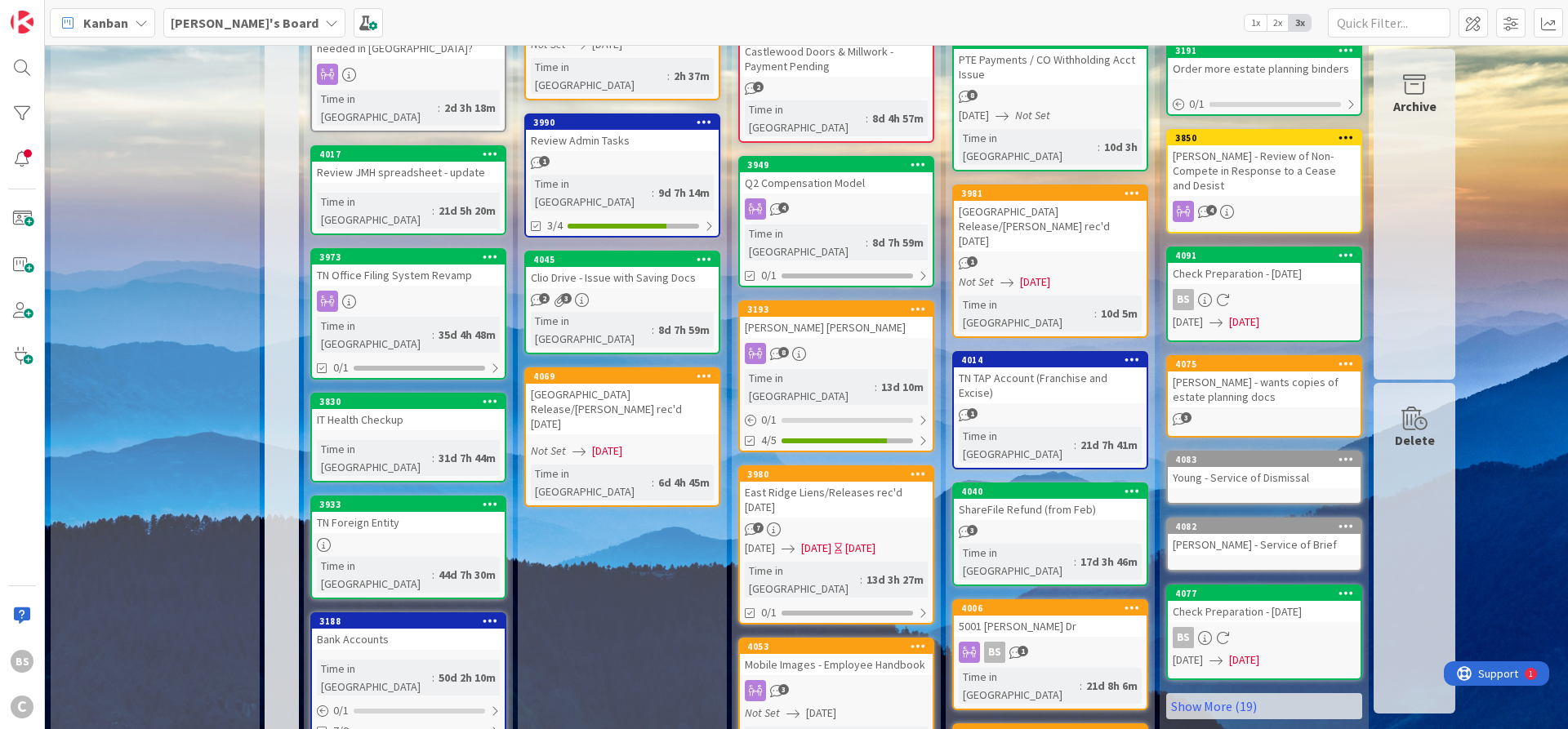
scroll to position [0, 0]
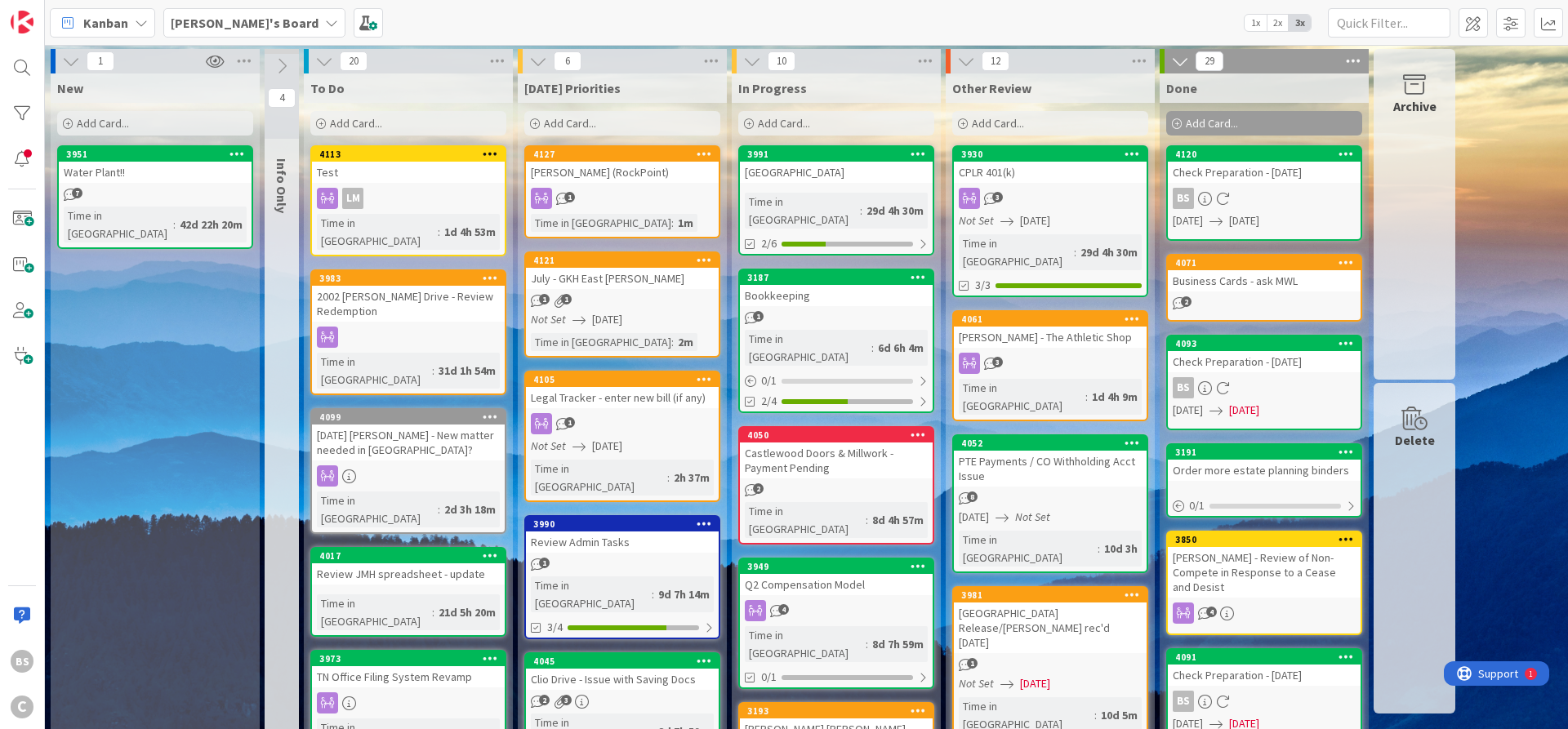
click at [544, 126] on span "Add Card..." at bounding box center [569, 122] width 52 height 15
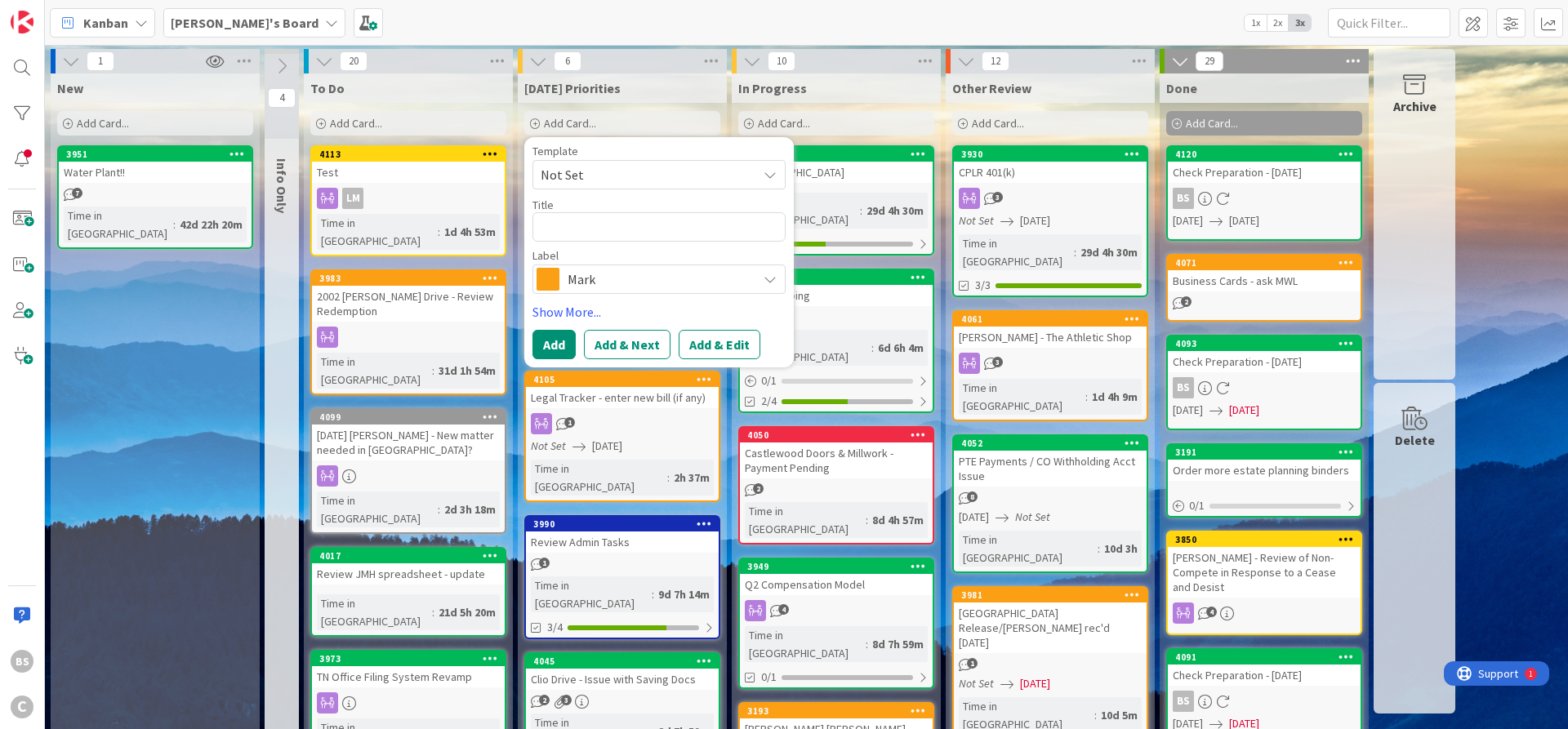
click at [580, 278] on span "Mark" at bounding box center [658, 278] width 181 height 23
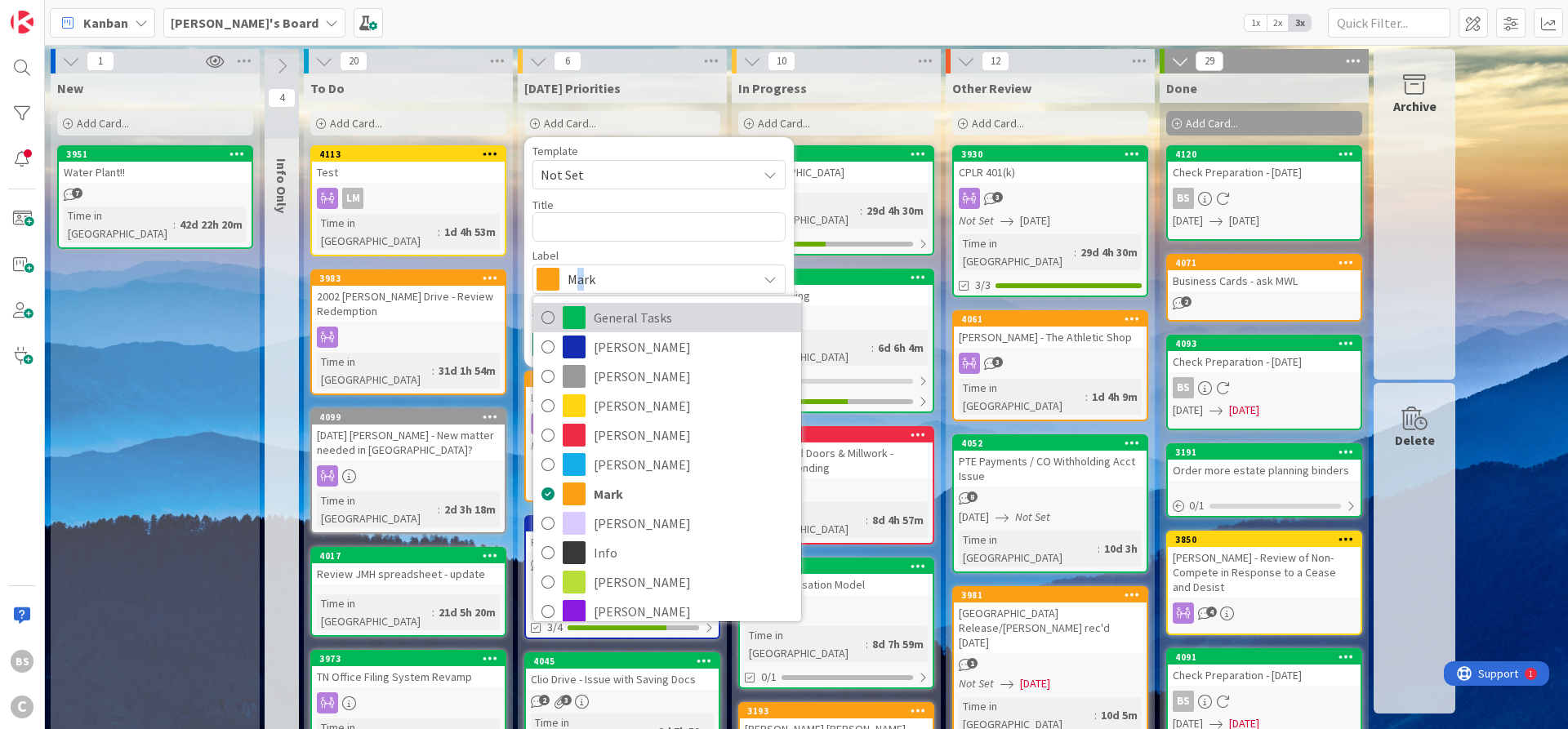
click at [587, 323] on link "General Tasks" at bounding box center [666, 317] width 268 height 29
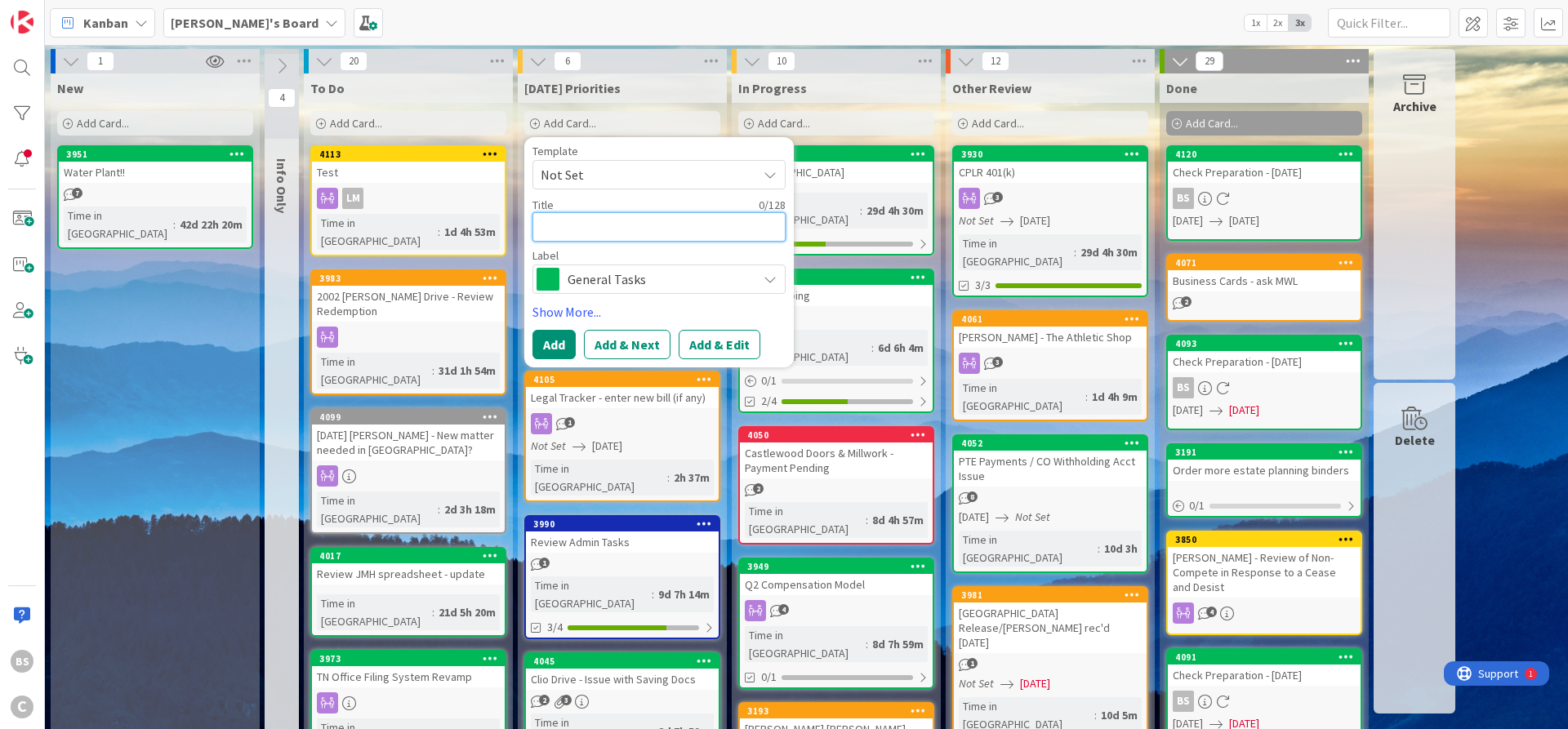
click at [579, 224] on textarea at bounding box center [659, 227] width 253 height 29
type textarea "x"
type textarea "M"
type textarea "x"
type textarea "Mo"
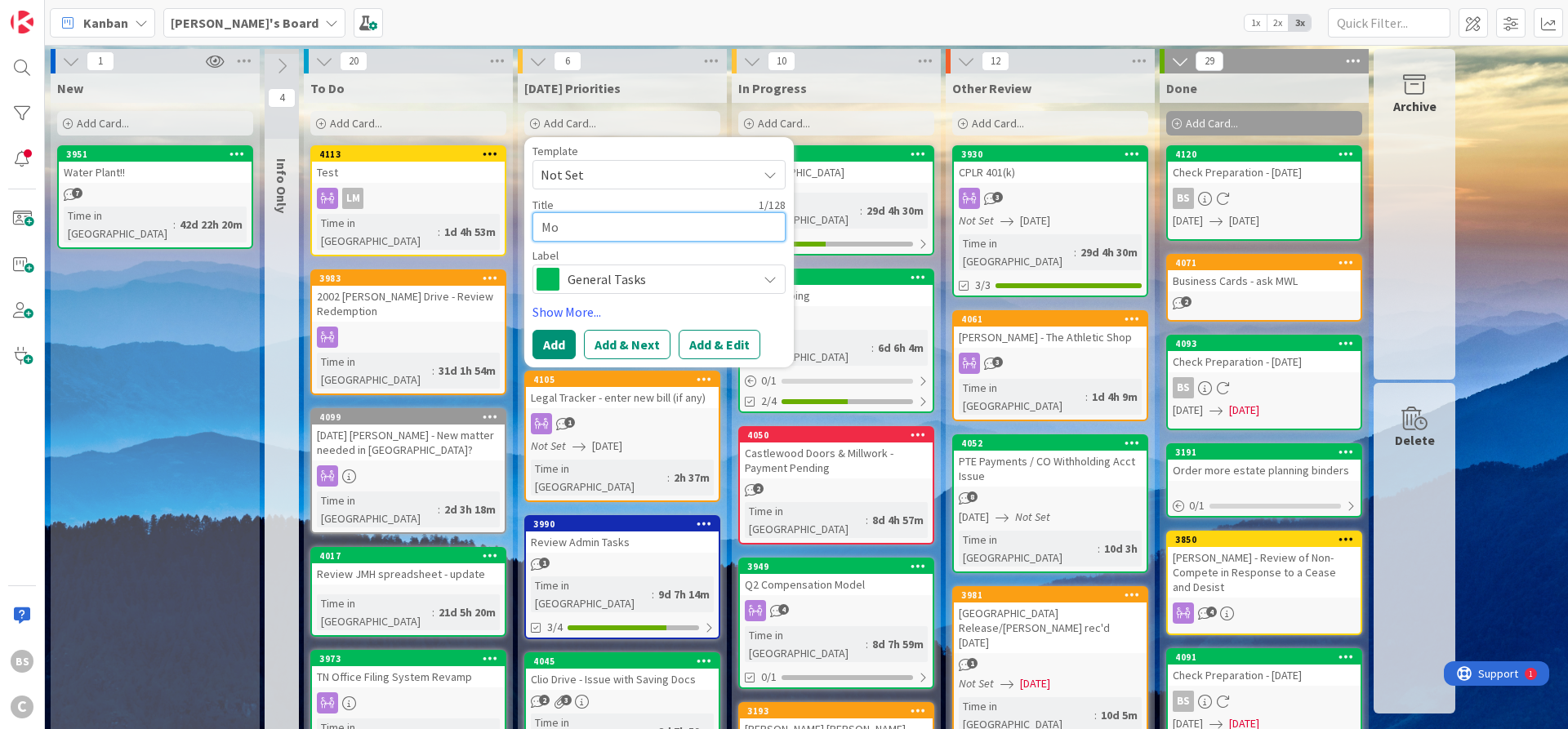
type textarea "x"
type textarea "Mon"
type textarea "x"
type textarea "Mont"
type textarea "x"
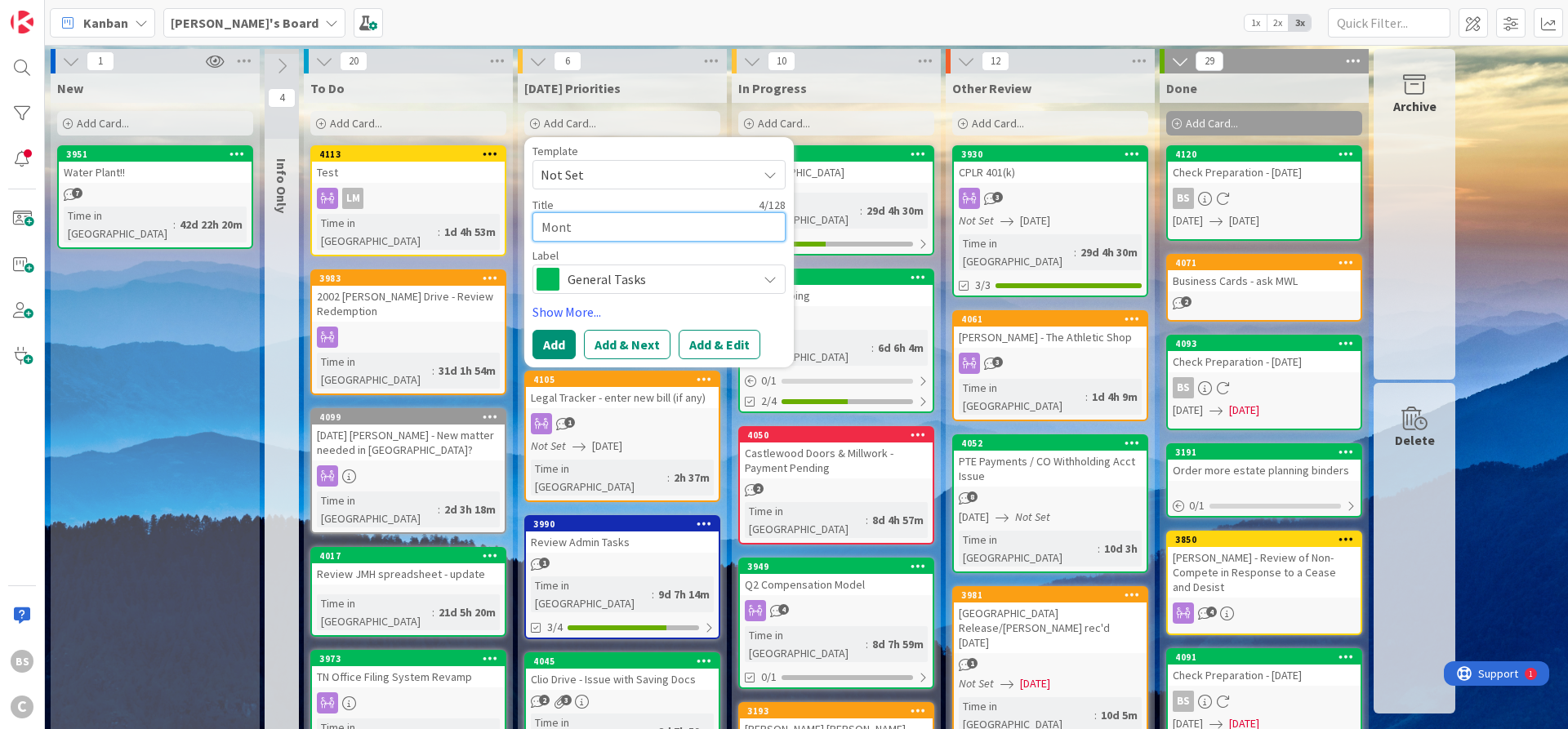
type textarea "Month"
type textarea "x"
type textarea "Monthl"
type textarea "x"
type textarea "Monthly"
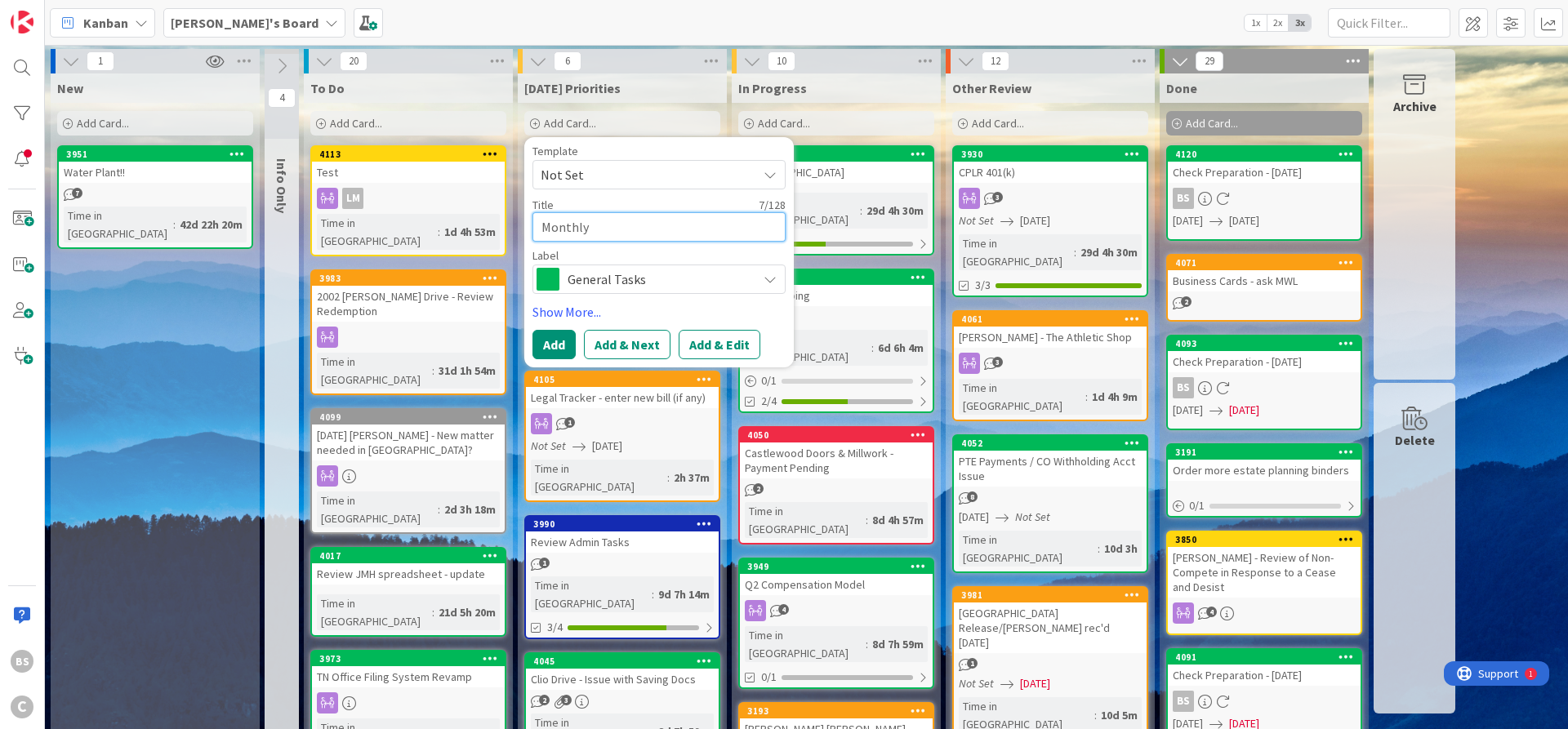
type textarea "x"
type textarea "Monthly"
type textarea "x"
type textarea "Monthly P"
type textarea "x"
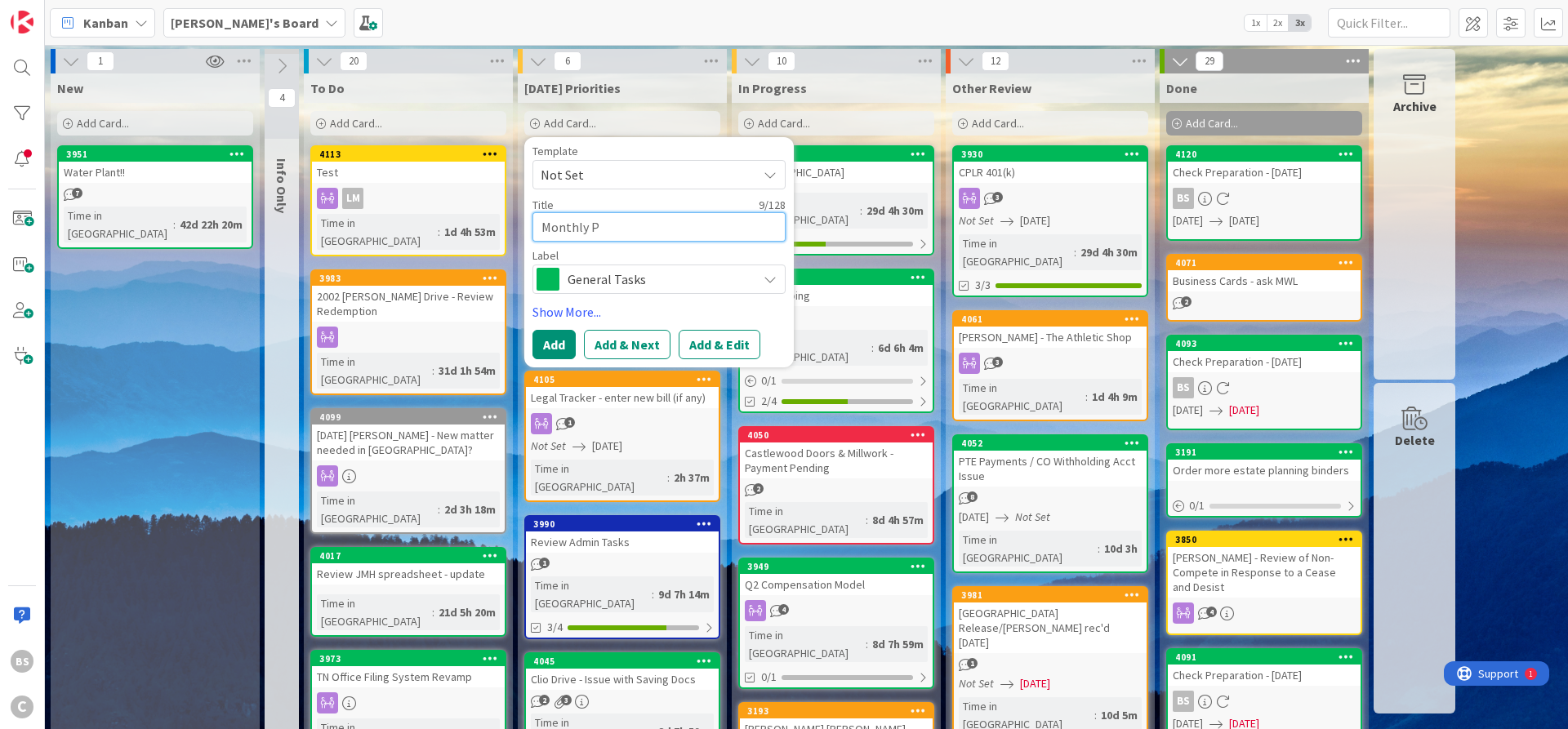
type textarea "Monthly Pa"
type textarea "x"
type textarea "Monthly Par"
type textarea "x"
type textarea "Monthly Part"
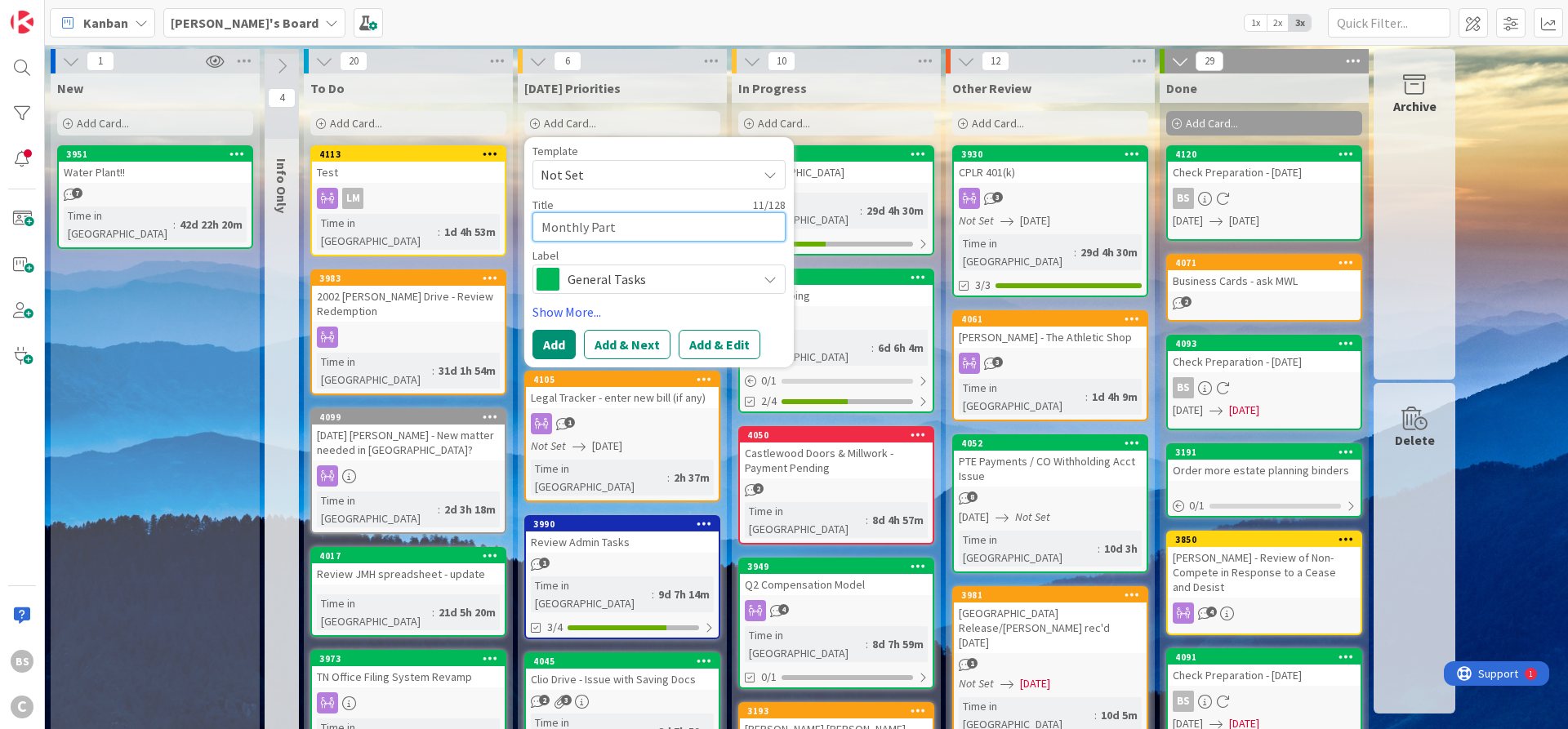
type textarea "x"
type textarea "Monthly Partn"
type textarea "x"
type textarea "Monthly Partne"
type textarea "x"
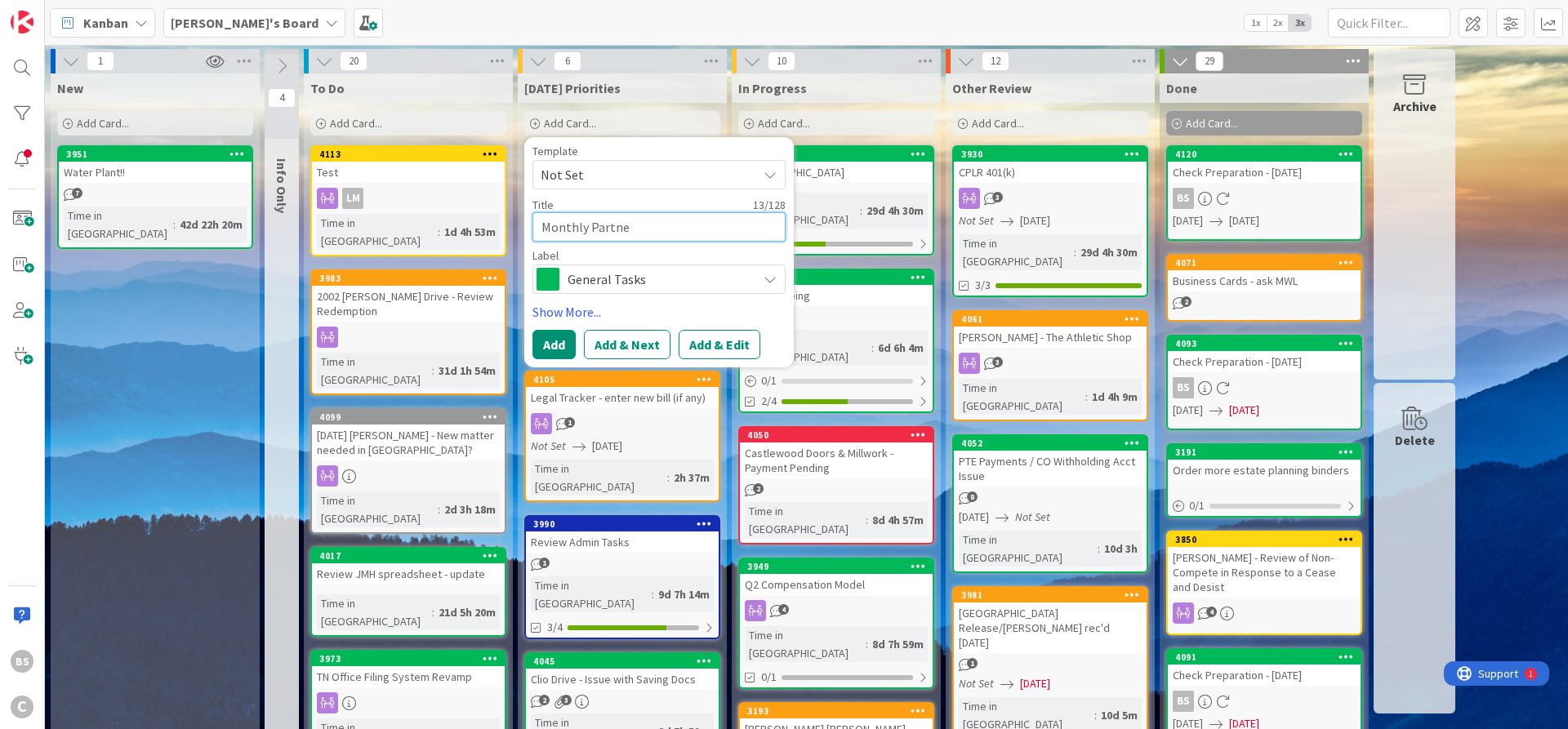
type textarea "Monthly Partner"
type textarea "x"
type textarea "Monthly Partner"
type textarea "x"
type textarea "Monthly Partner D"
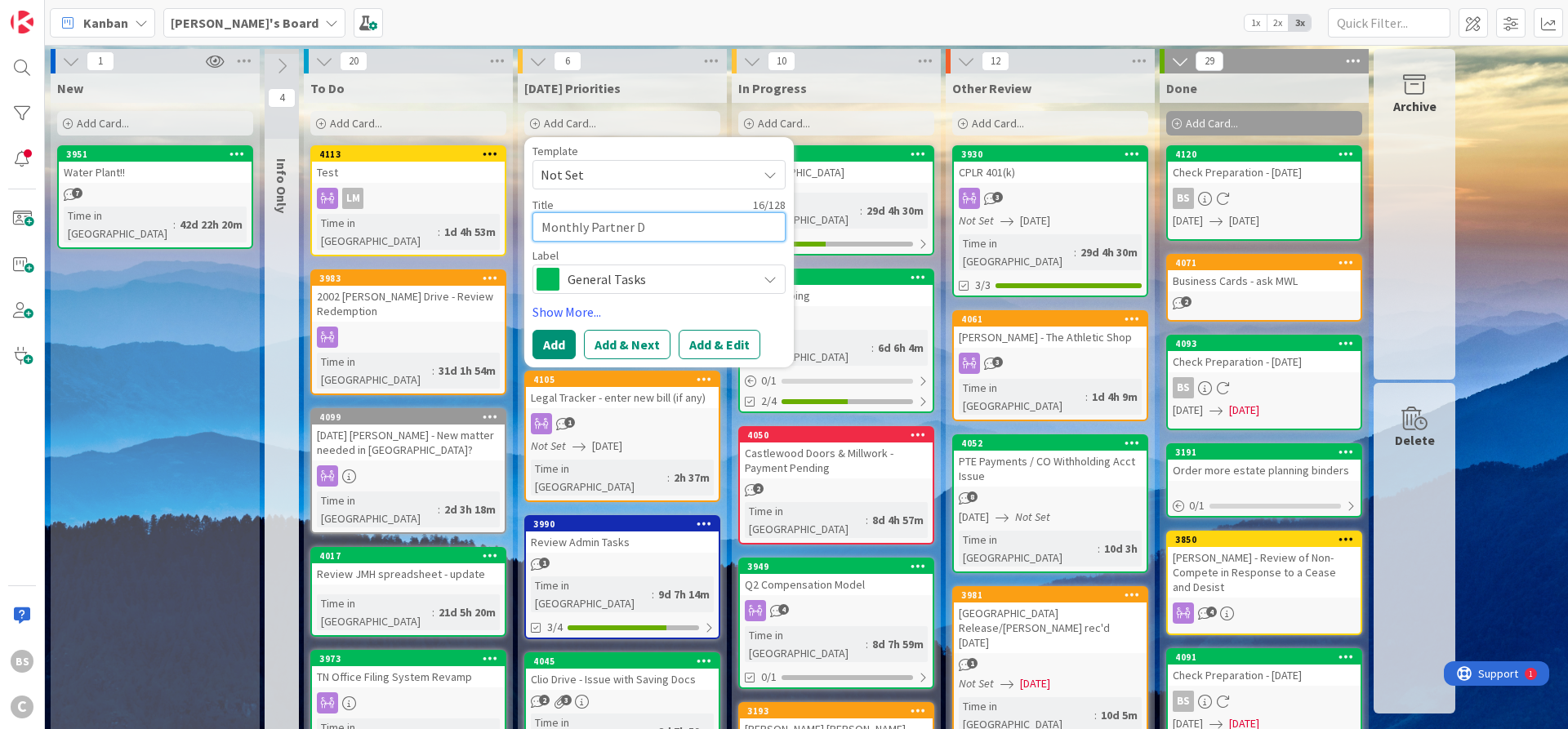
type textarea "x"
type textarea "Monthly Partner Dr"
type textarea "x"
type textarea "Monthly Partner Dra"
type textarea "x"
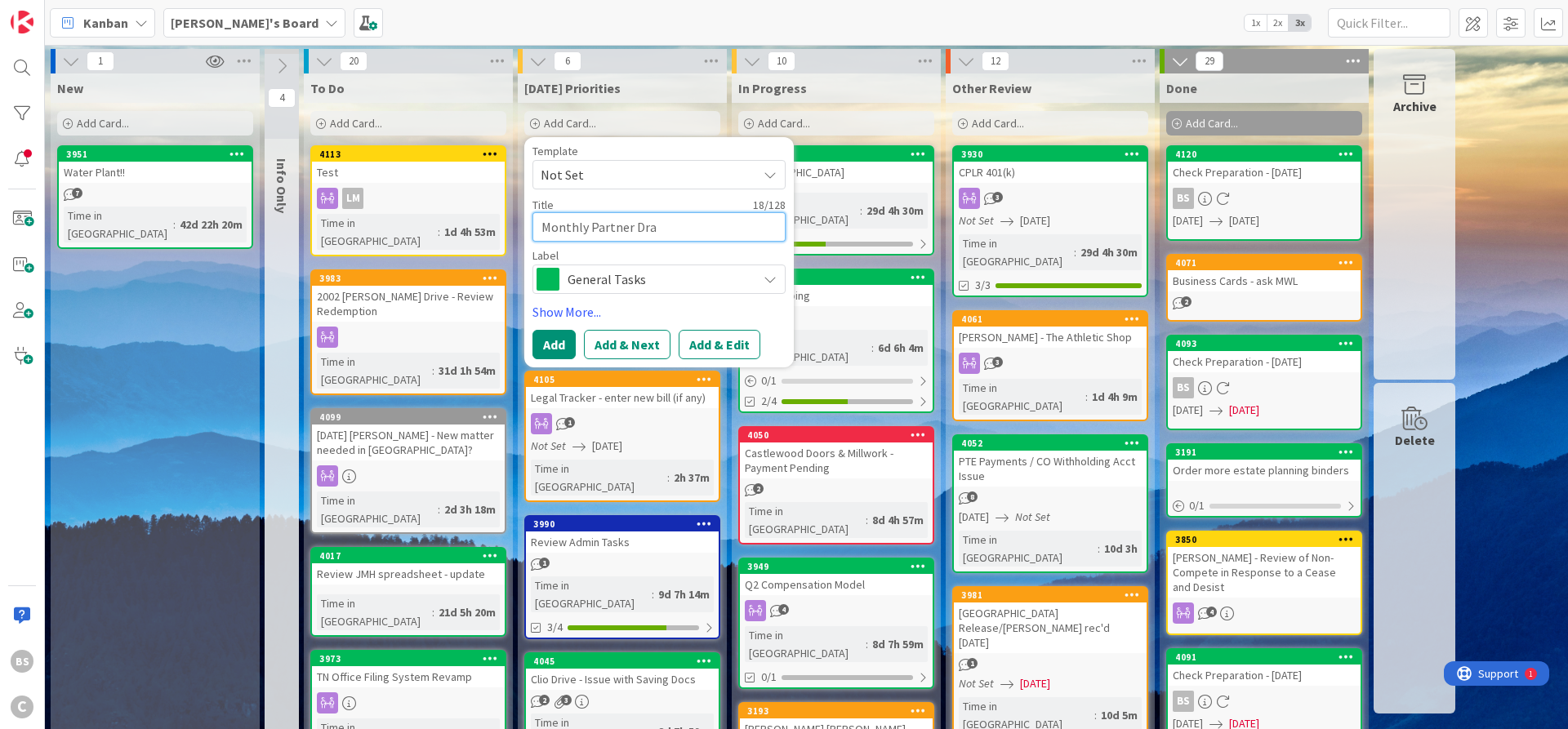
type textarea "Monthly Partner Draw"
type textarea "x"
type textarea "Monthly Partner Draws"
click at [555, 342] on button "Add" at bounding box center [554, 345] width 43 height 29
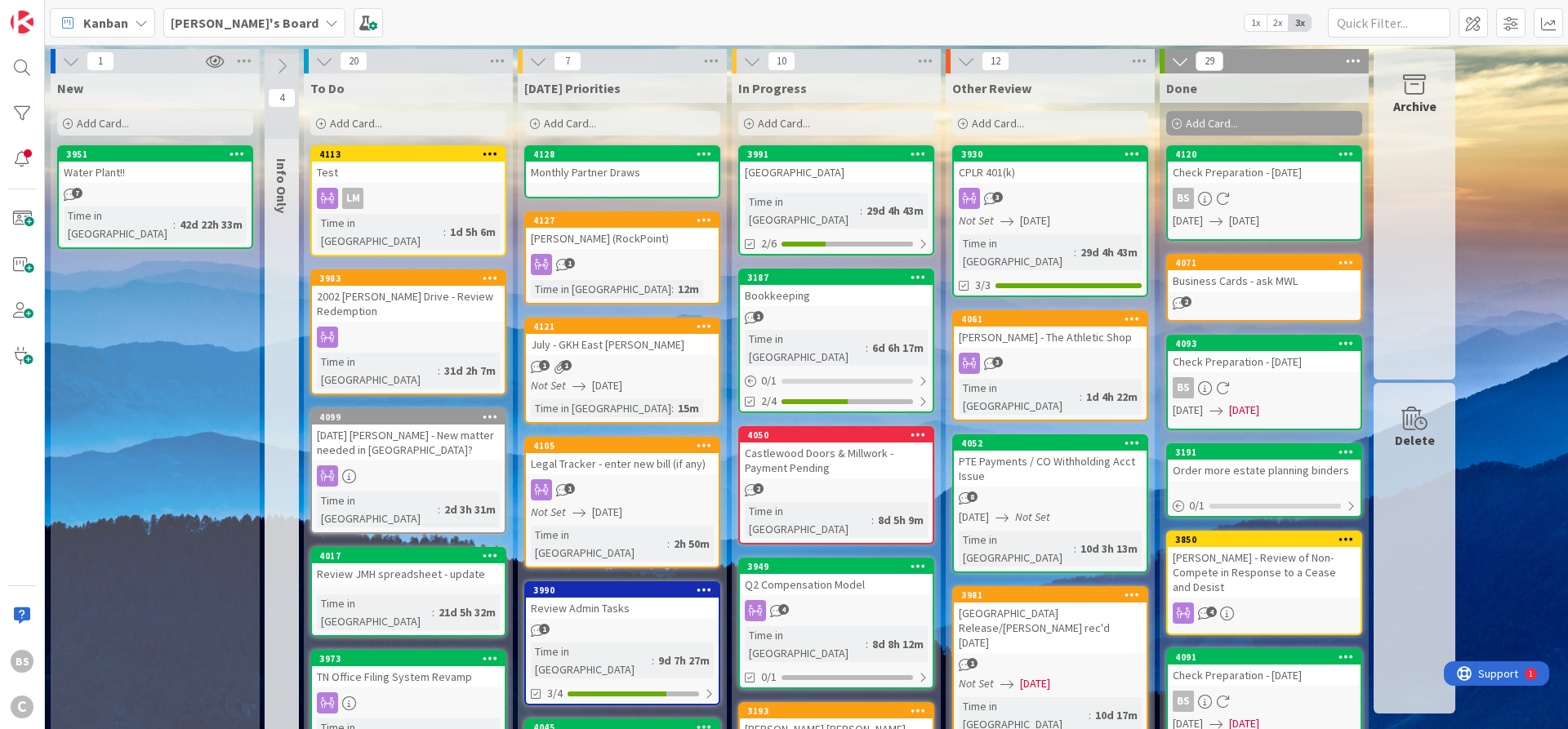
click at [185, 17] on b "[PERSON_NAME]'s Board" at bounding box center [244, 23] width 148 height 17
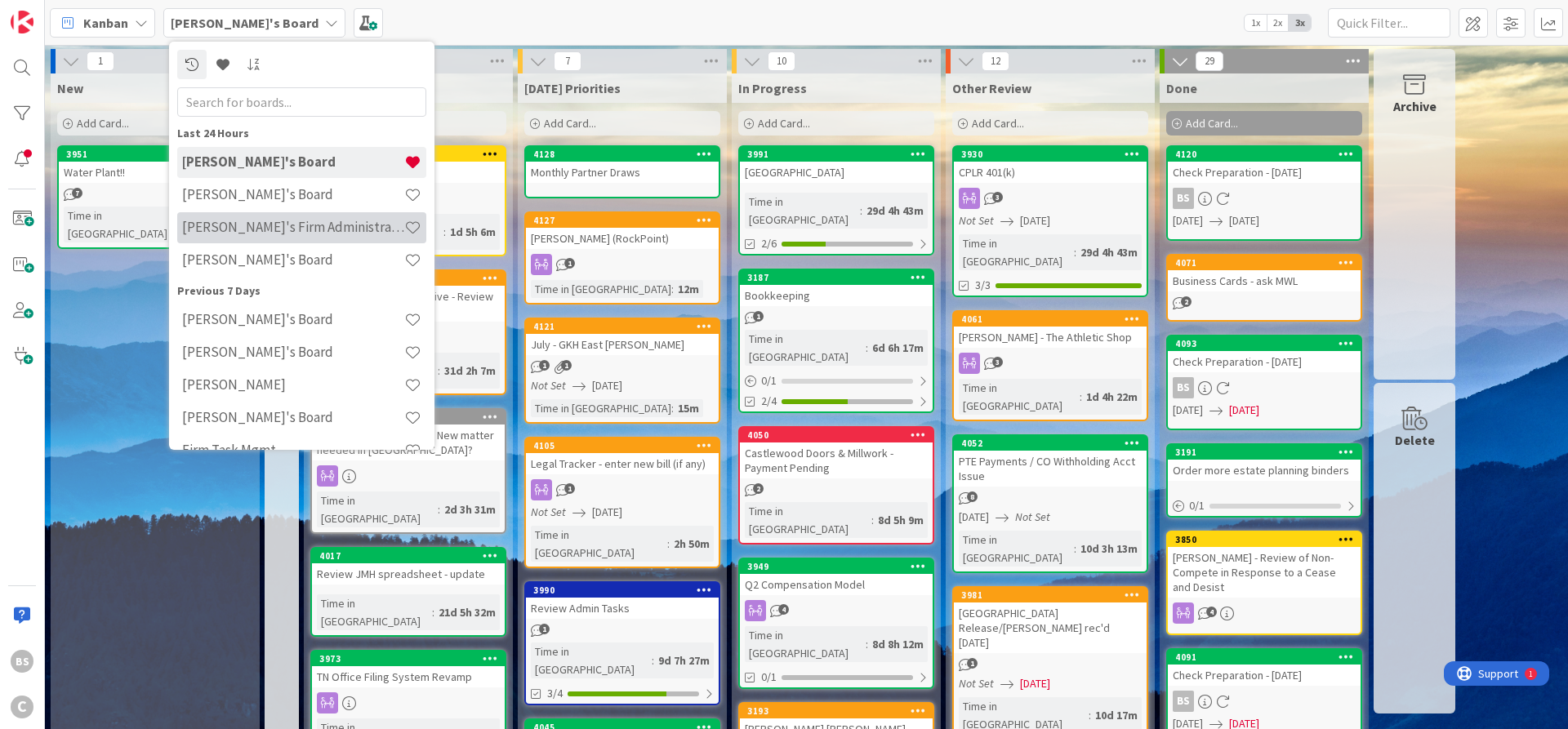
click at [244, 225] on h4 "[PERSON_NAME]'s Firm Administration Board" at bounding box center [293, 226] width 222 height 17
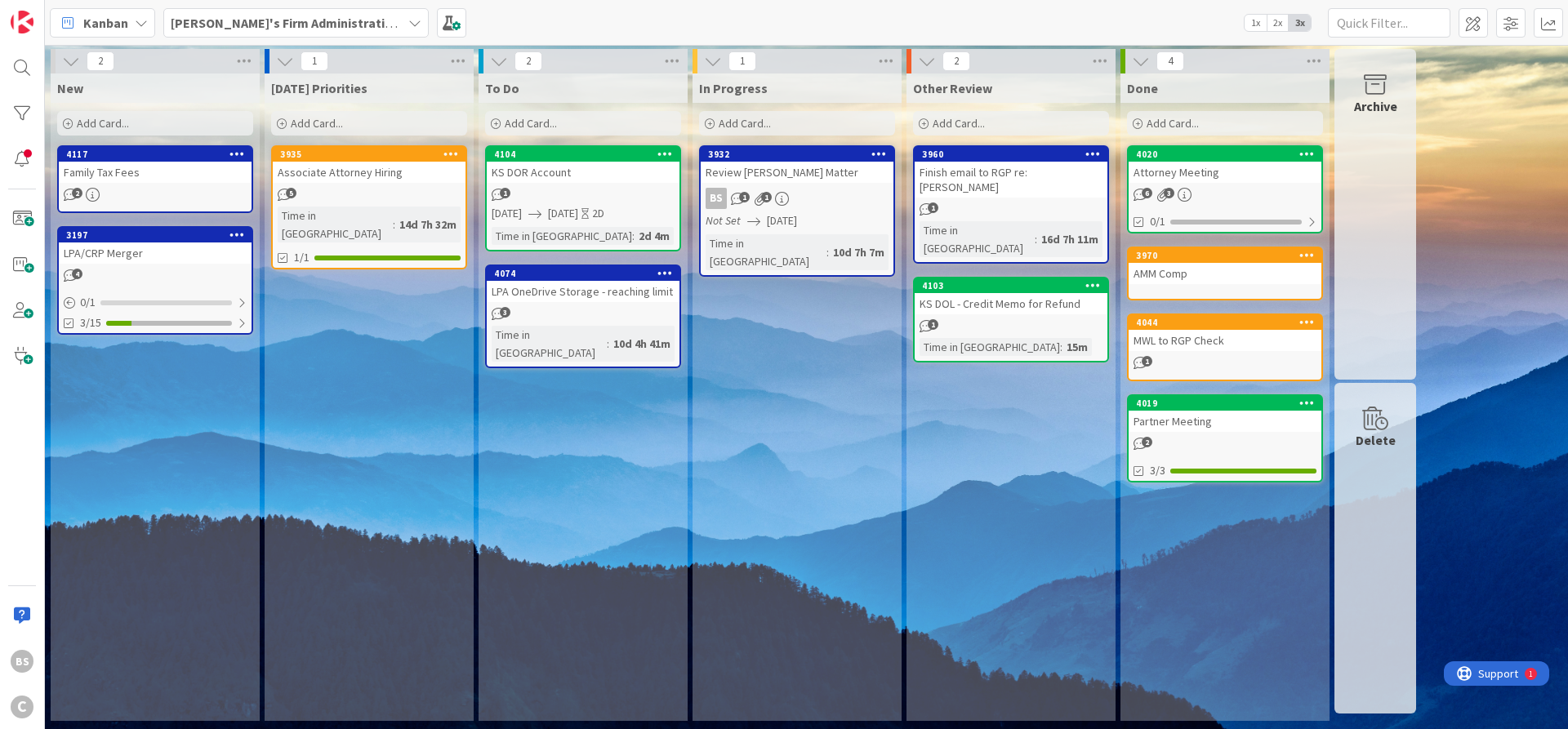
click at [265, 20] on b "[PERSON_NAME]'s Firm Administration Board" at bounding box center [304, 23] width 268 height 17
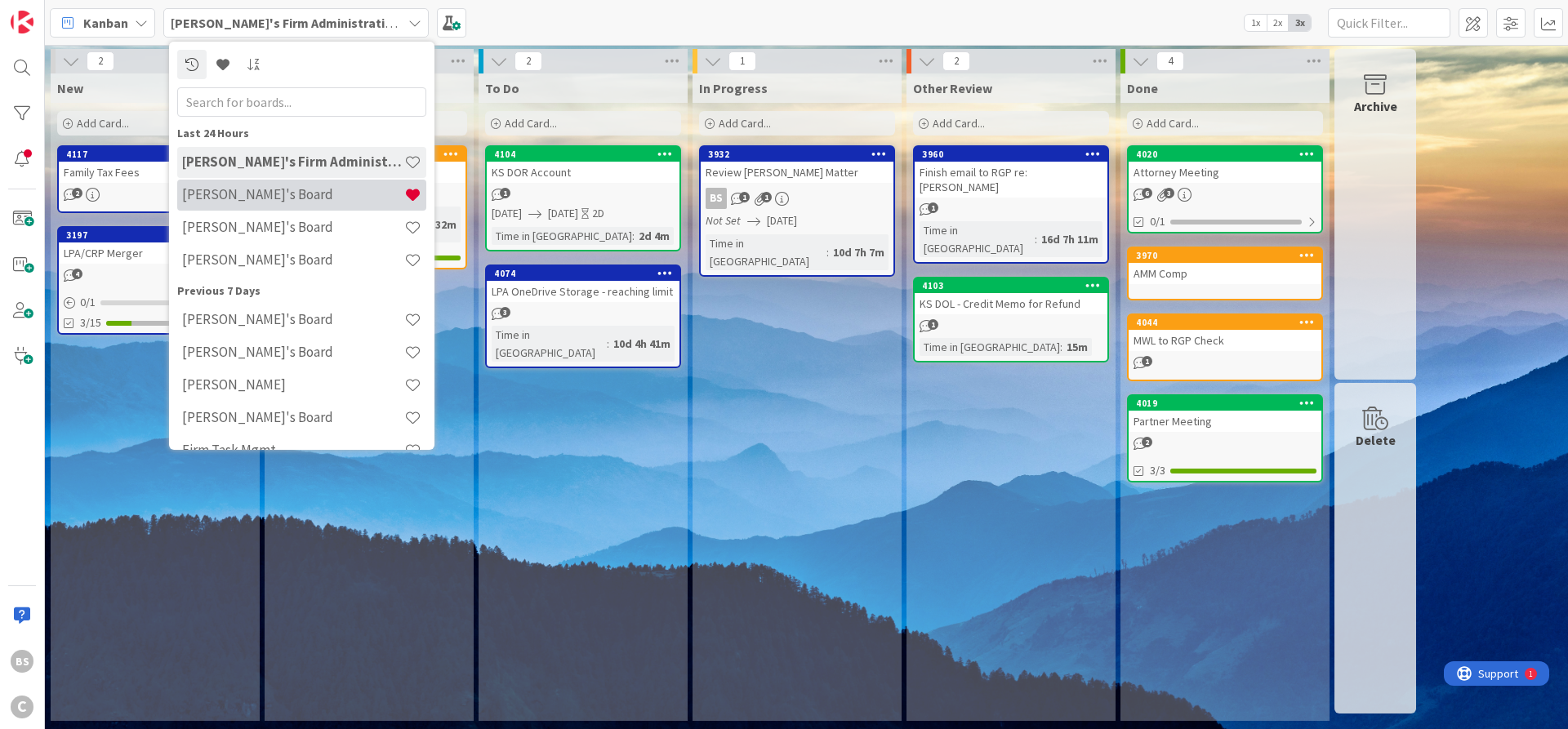
click at [257, 184] on div "[PERSON_NAME]'s Board" at bounding box center [302, 195] width 249 height 31
